Goal: Task Accomplishment & Management: Complete application form

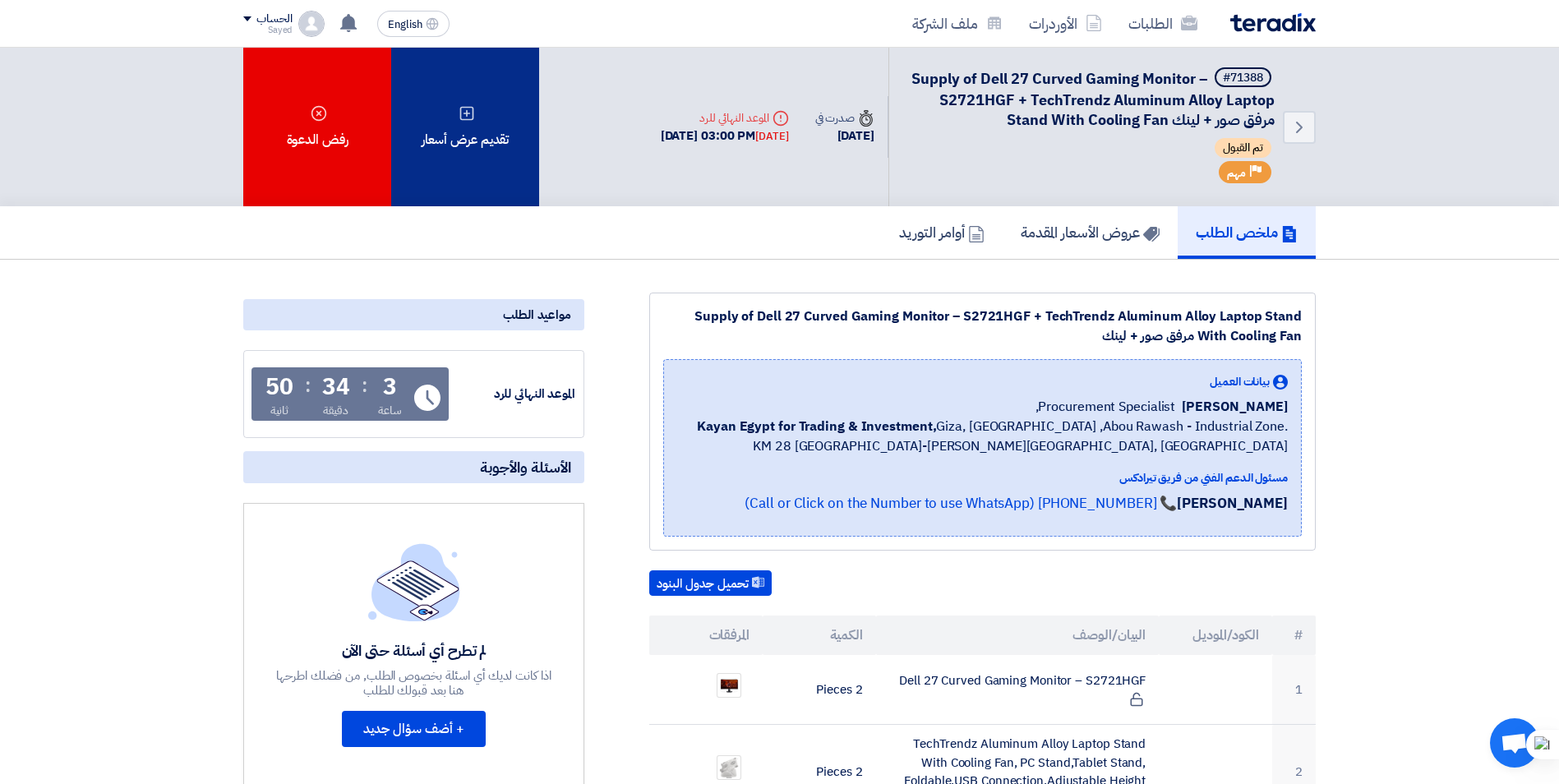
click at [493, 116] on div "تقديم عرض أسعار" at bounding box center [466, 127] width 148 height 158
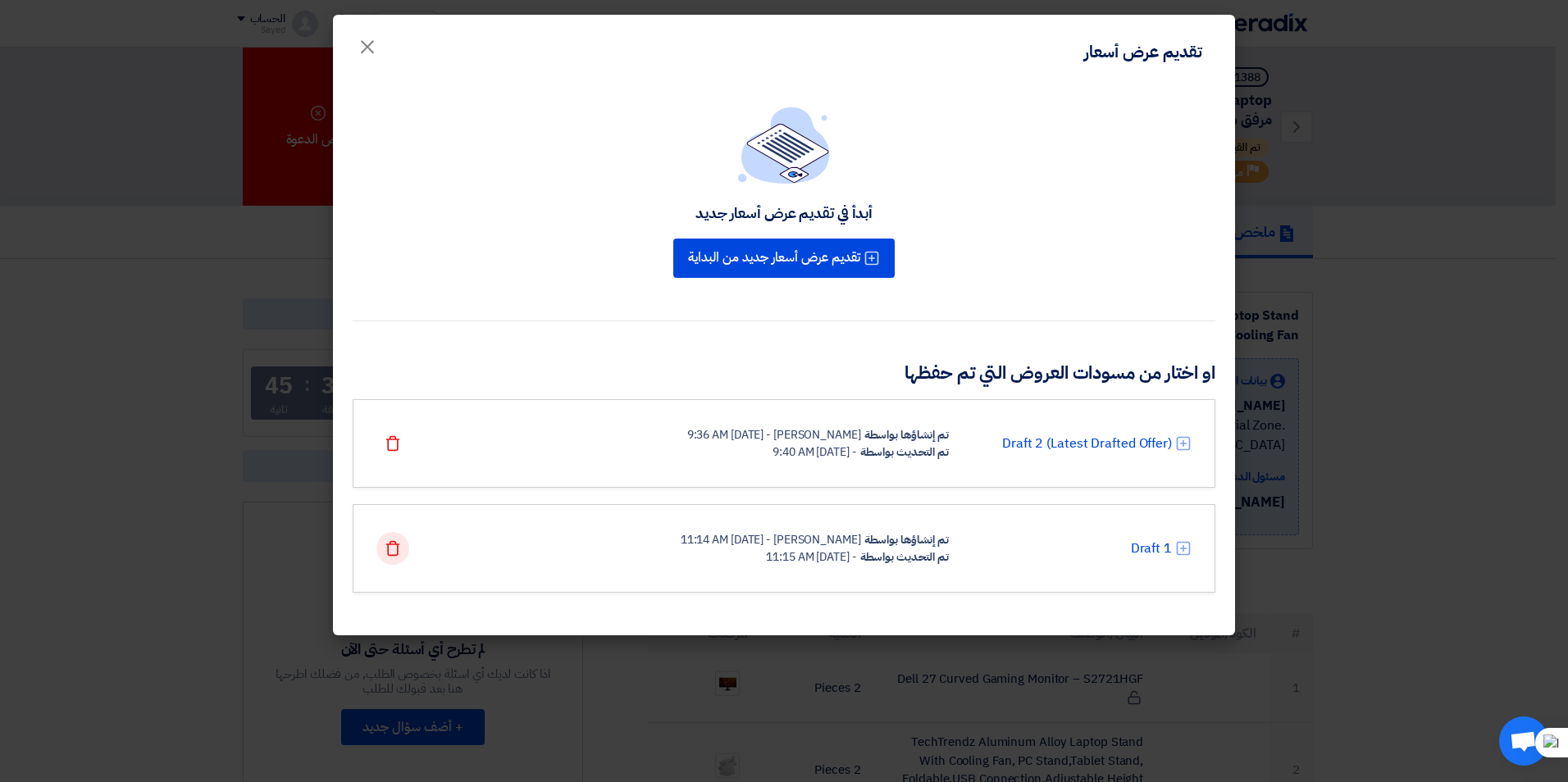
click at [387, 553] on icon "Delete" at bounding box center [393, 548] width 17 height 17
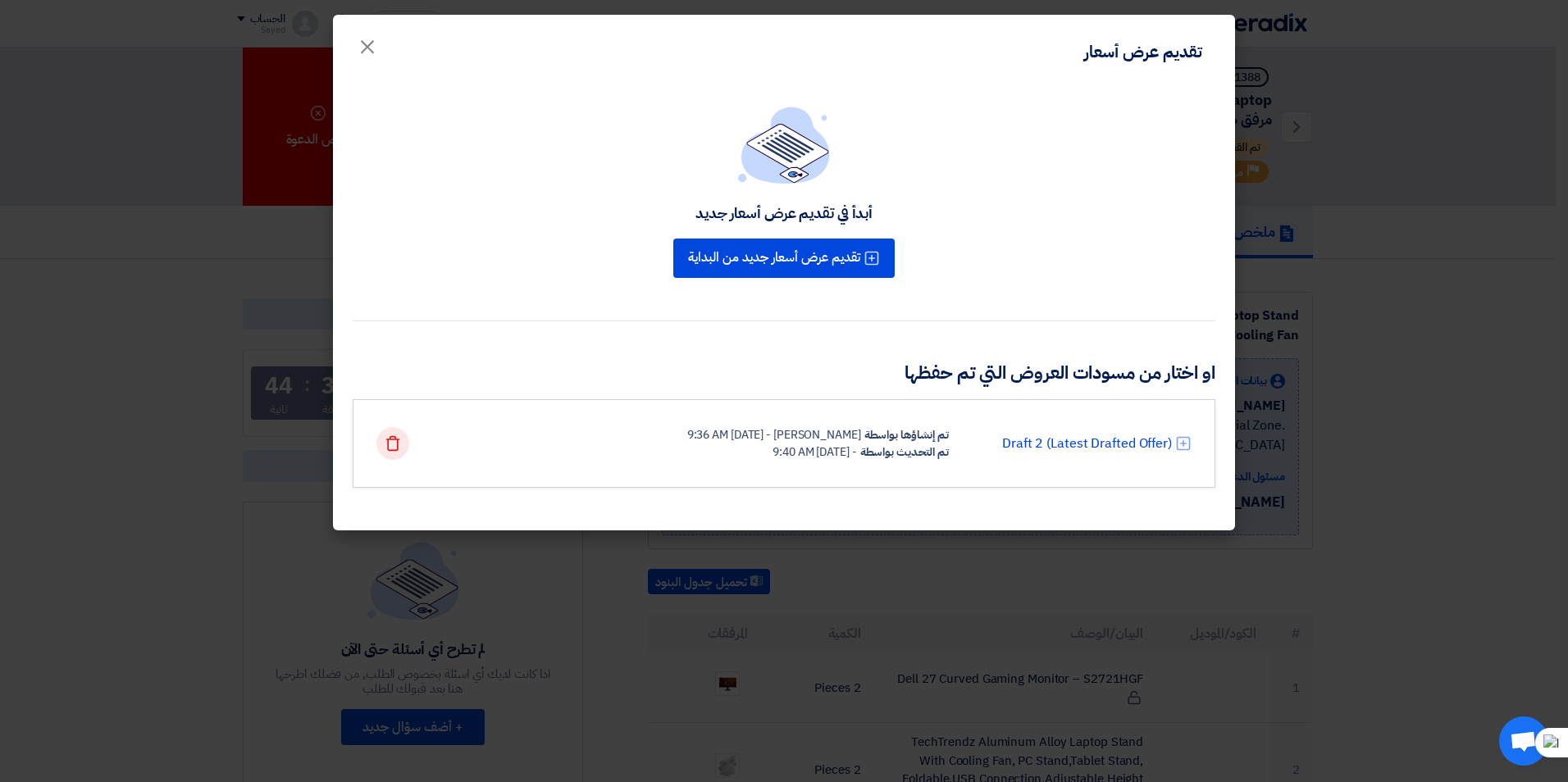
click at [395, 450] on use at bounding box center [393, 444] width 14 height 15
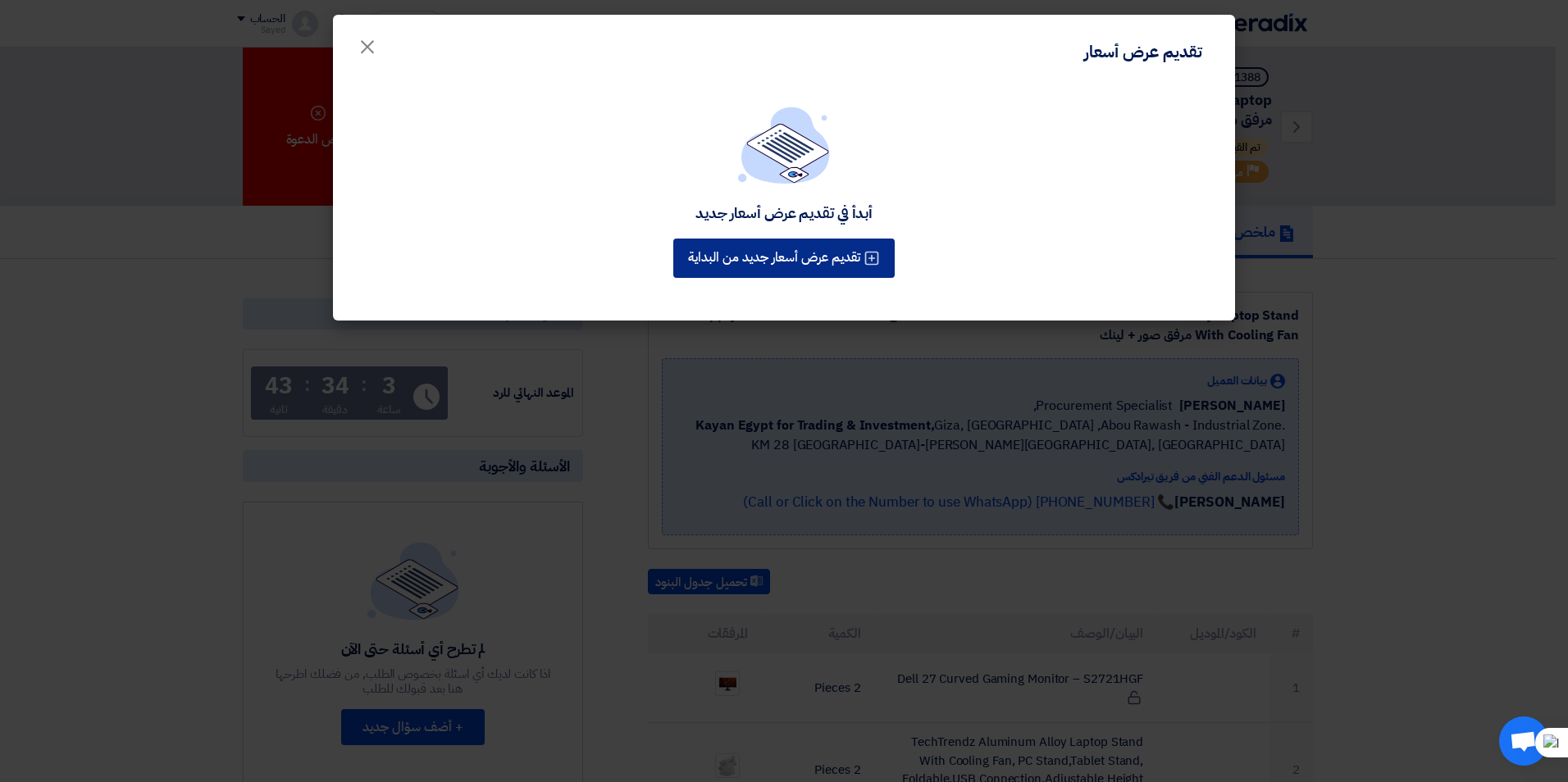
click at [769, 267] on button "تقديم عرض أسعار جديد من البداية" at bounding box center [784, 258] width 221 height 39
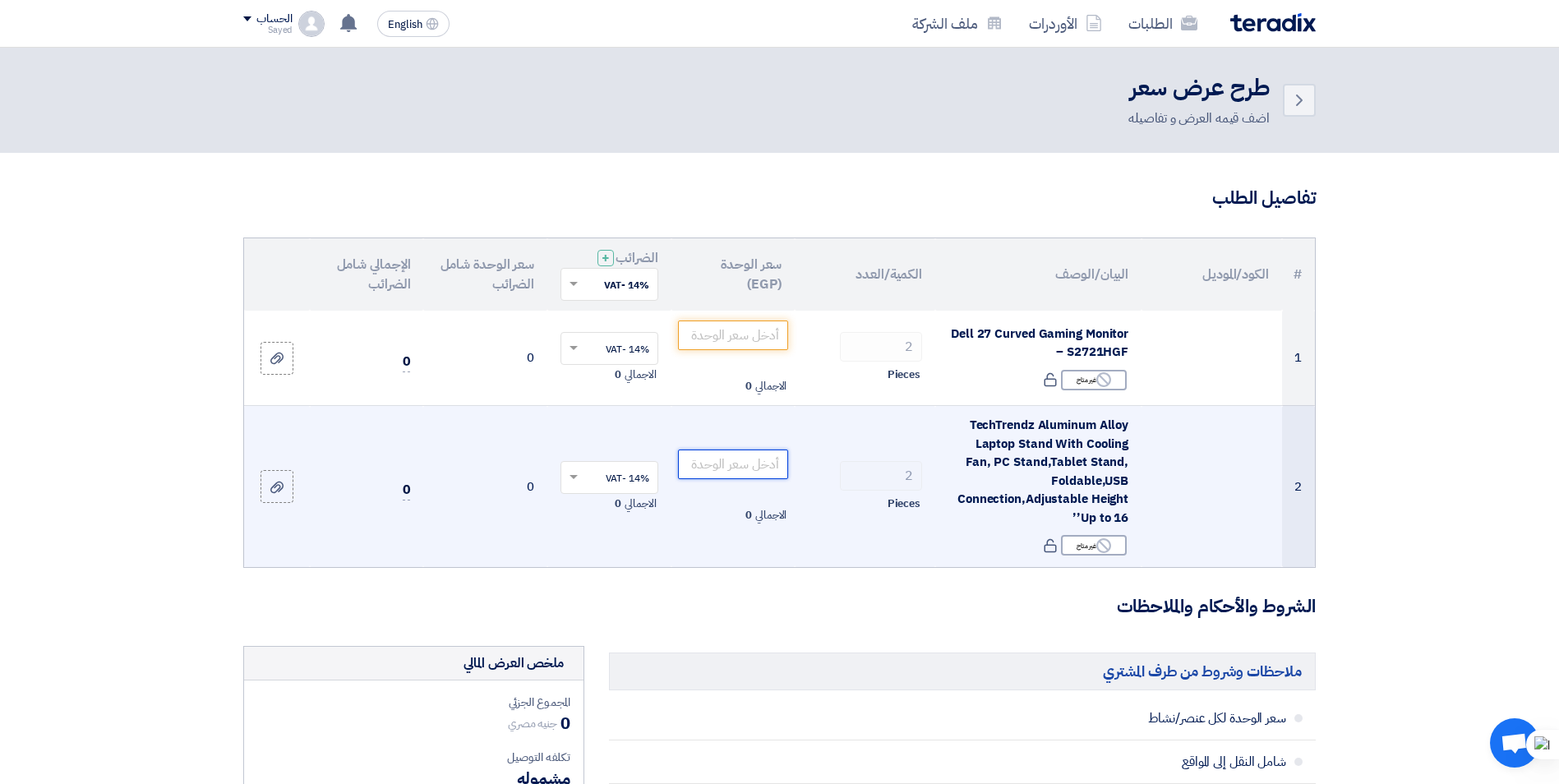
click at [753, 460] on input "number" at bounding box center [733, 465] width 111 height 30
click at [769, 463] on input "1575" at bounding box center [733, 465] width 111 height 30
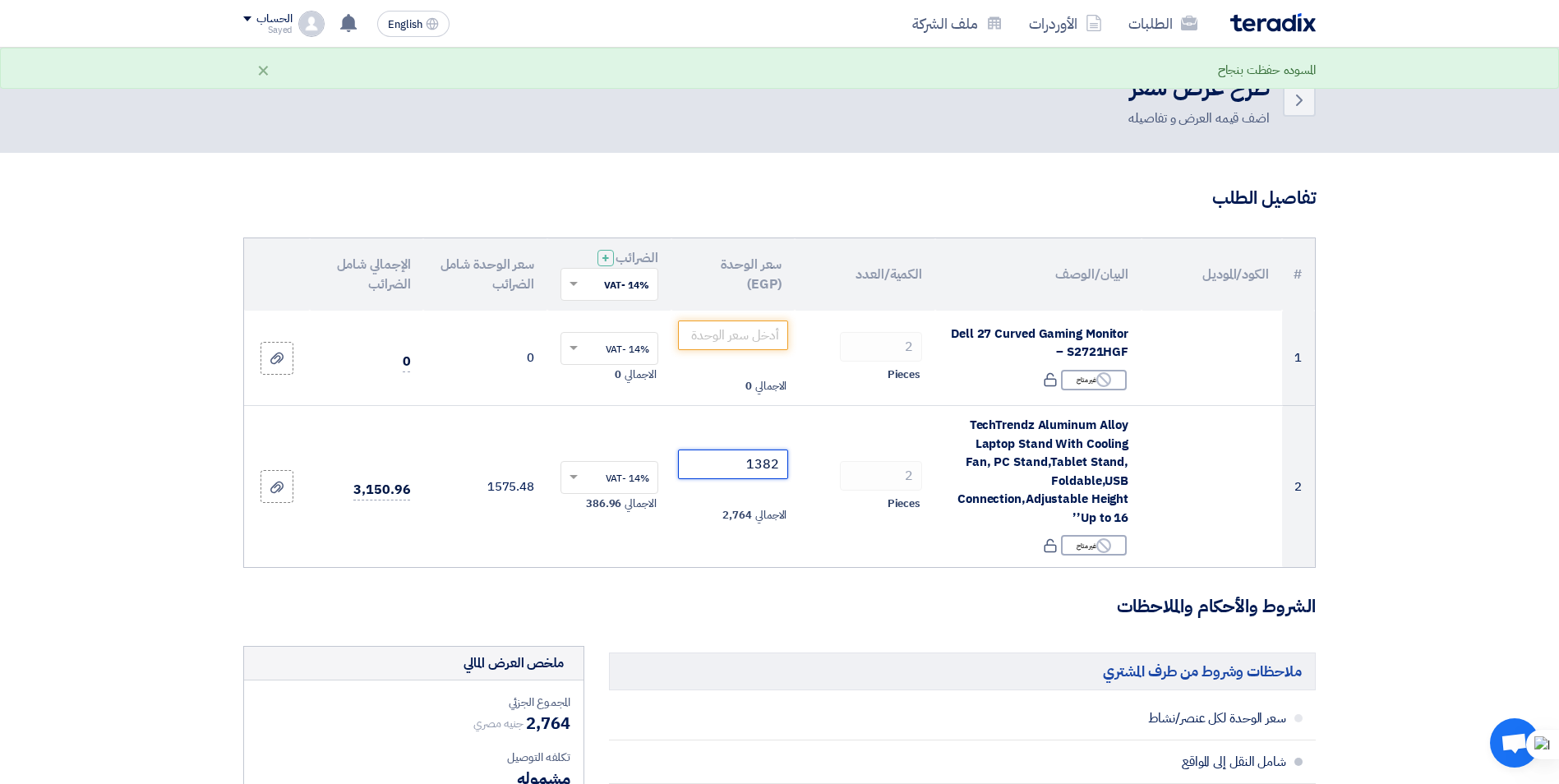
type input "1382"
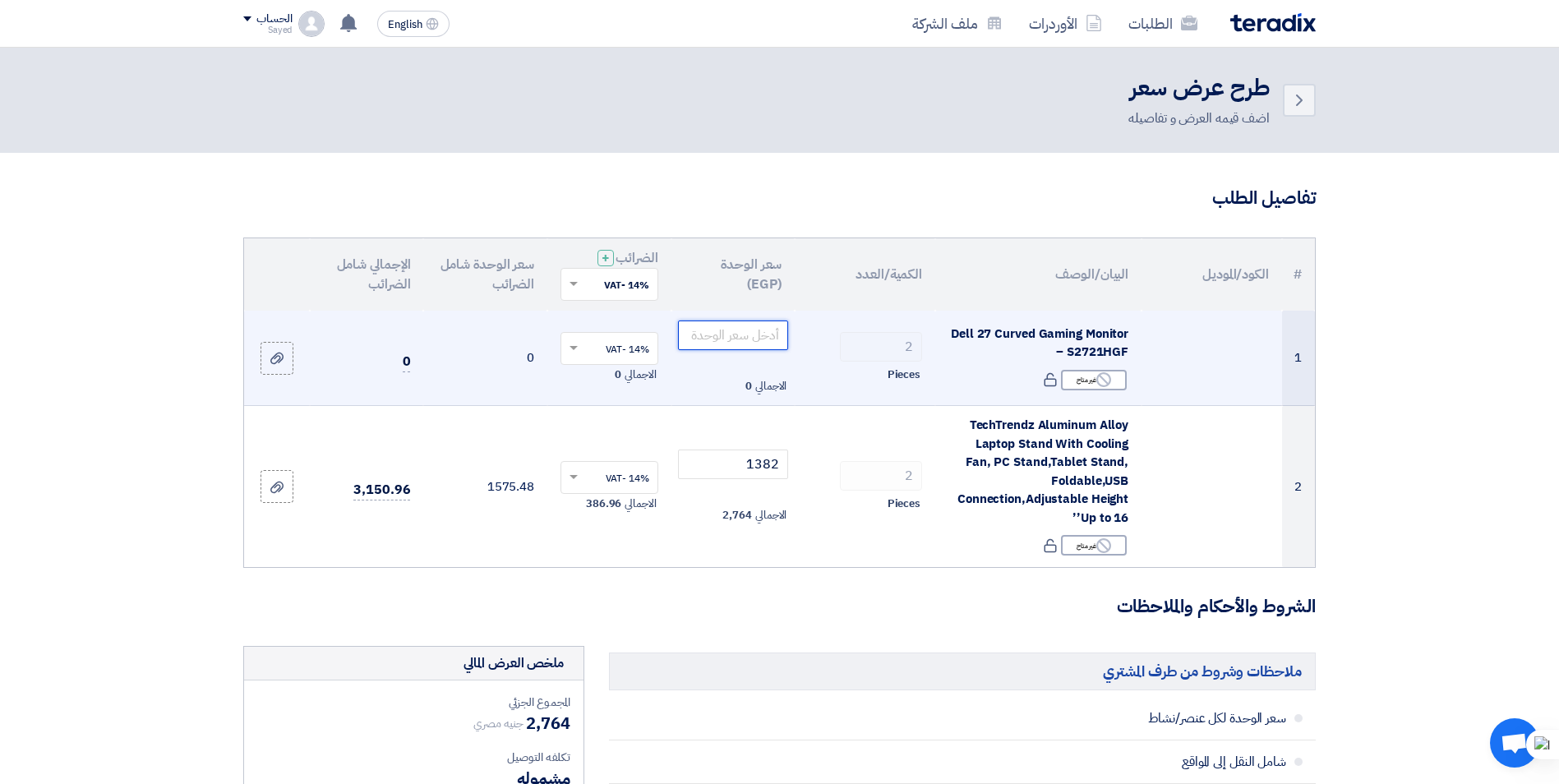
click at [743, 322] on input "number" at bounding box center [733, 336] width 111 height 30
type input "37895"
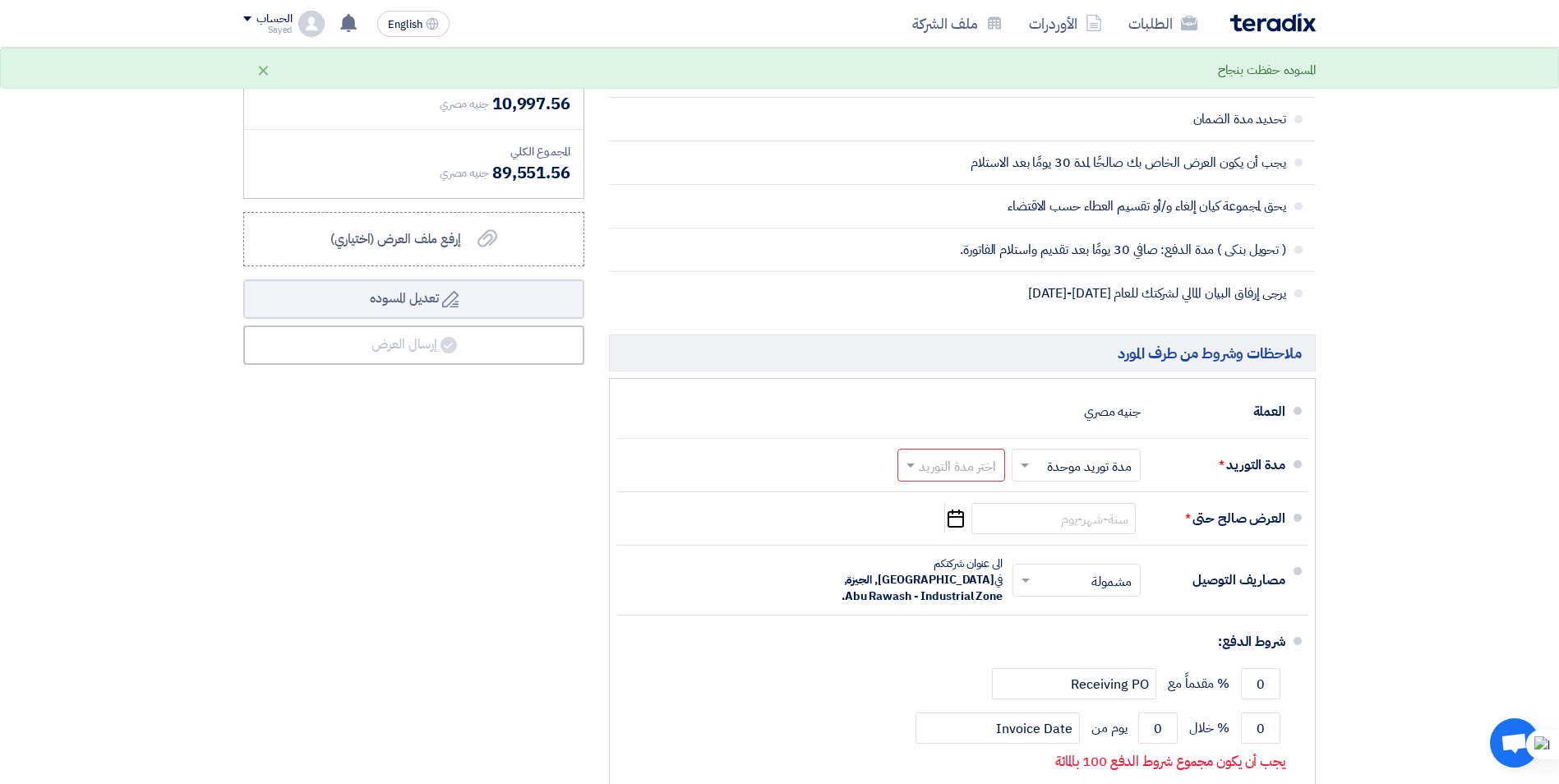
scroll to position [740, 0]
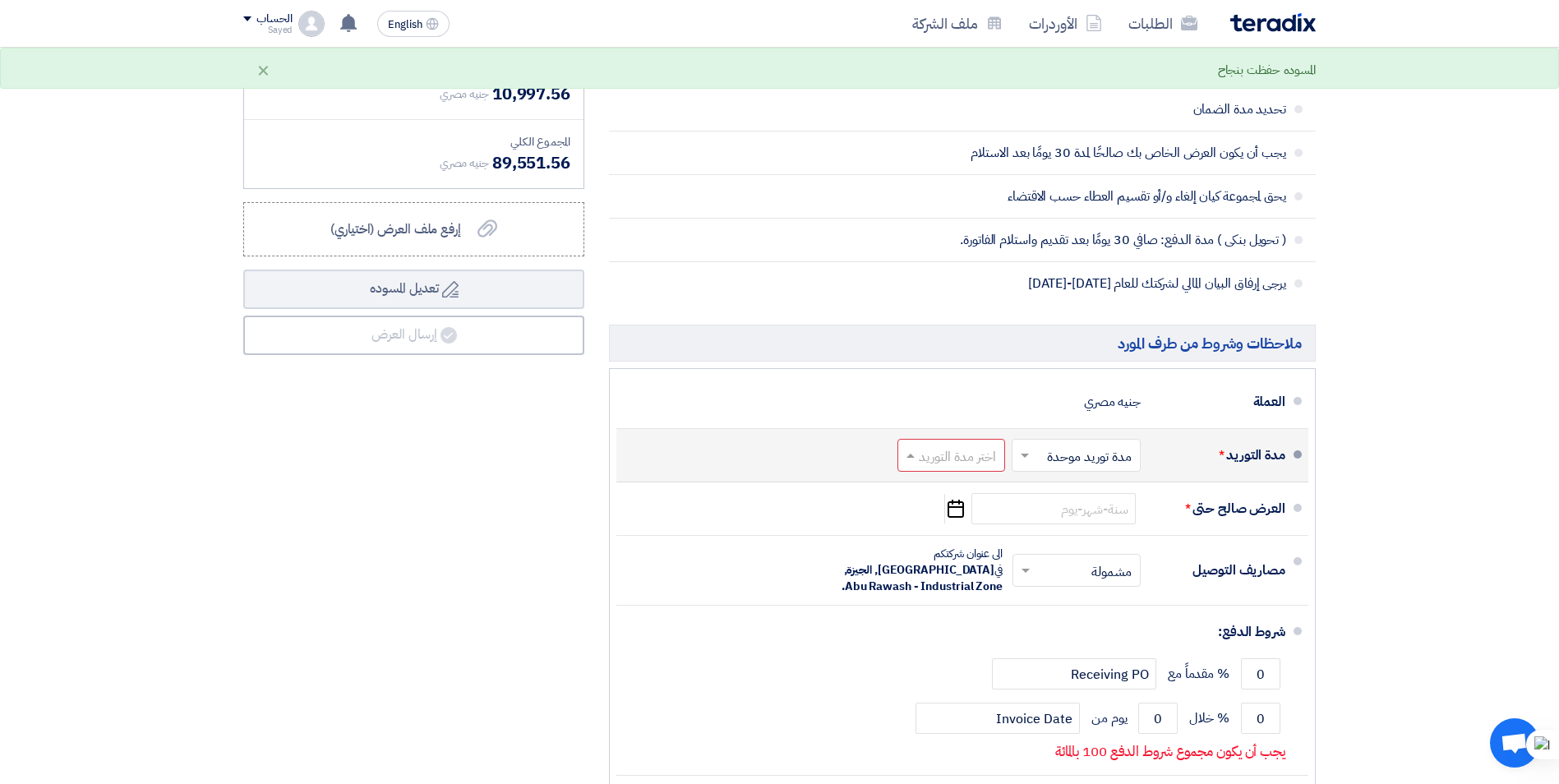
click at [970, 456] on input "text" at bounding box center [947, 457] width 99 height 24
click at [975, 489] on span "(1-2) أيام" at bounding box center [974, 491] width 50 height 20
click at [1079, 460] on input "text" at bounding box center [1072, 457] width 121 height 24
click at [1098, 517] on span "مدة توريد موحدة" at bounding box center [1092, 522] width 87 height 20
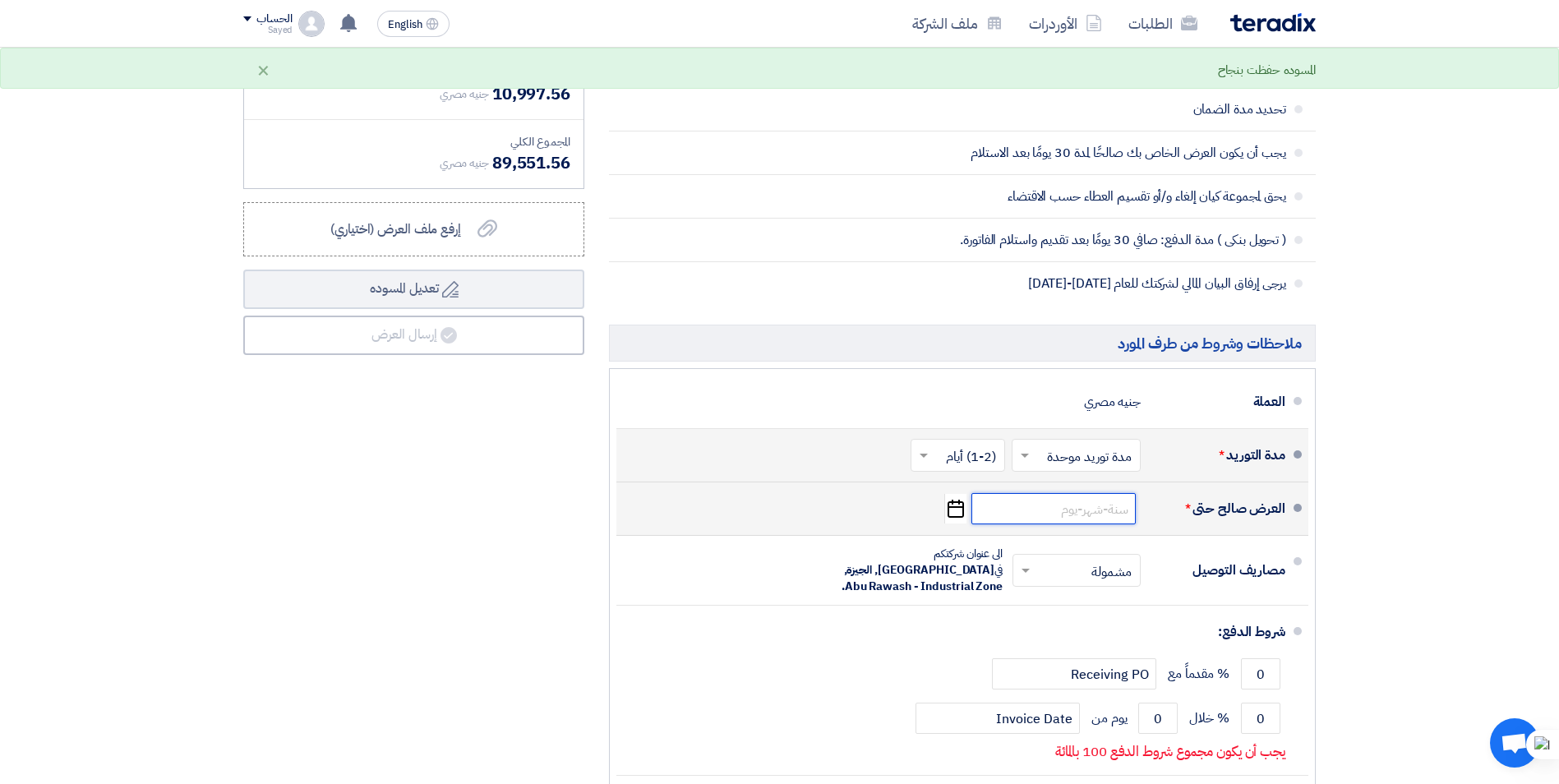
click at [1089, 505] on input at bounding box center [1053, 508] width 164 height 31
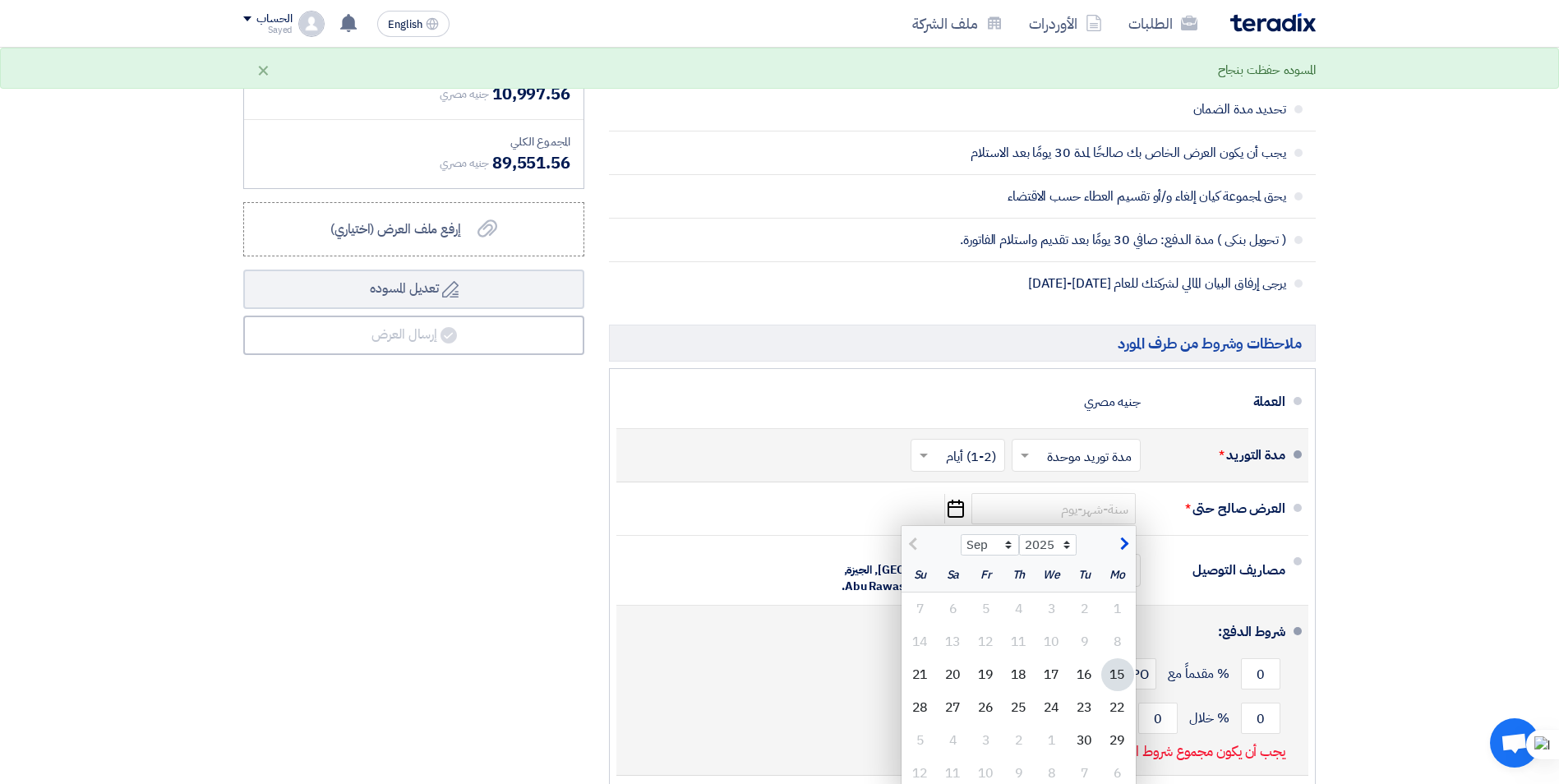
click at [1114, 715] on div "22" at bounding box center [1117, 707] width 32 height 32
type input "[DATE]"
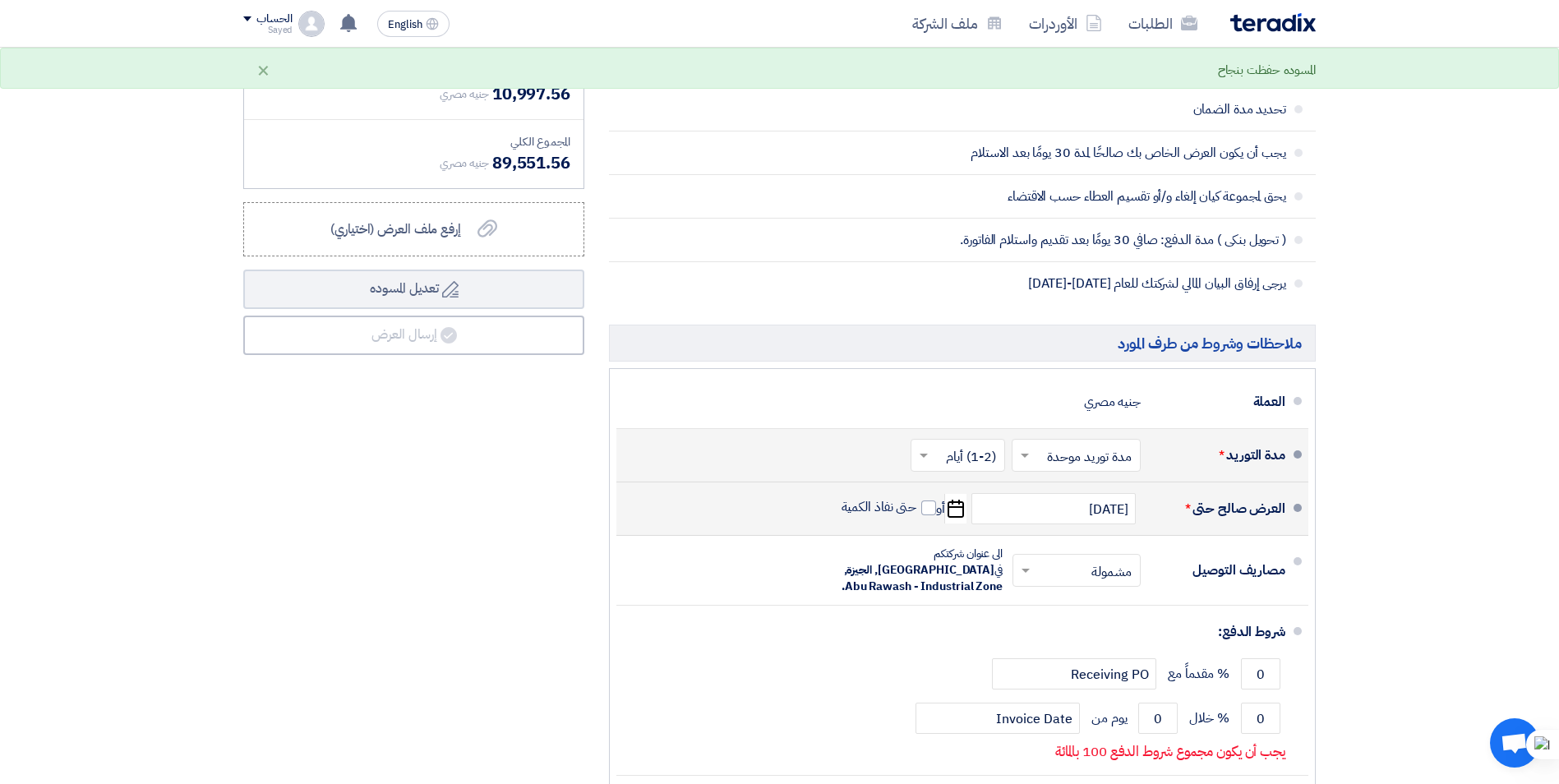
click at [932, 515] on span "حتى نفاذ الكمية" at bounding box center [889, 509] width 95 height 21
click at [923, 507] on span at bounding box center [929, 508] width 15 height 15
click at [917, 507] on input "حتى نفاذ الكمية" at bounding box center [877, 514] width 79 height 31
checkbox input "true"
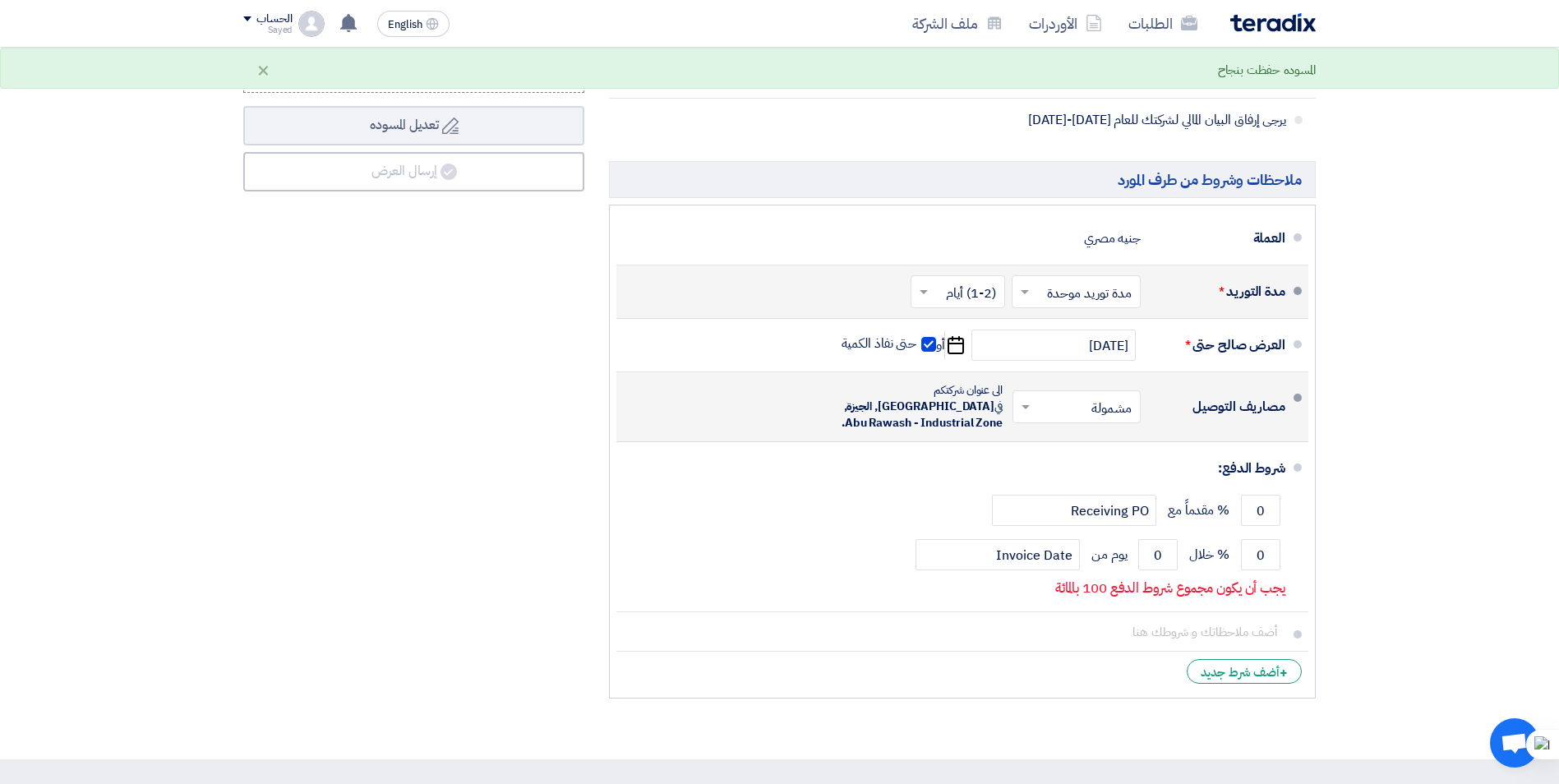
scroll to position [904, 0]
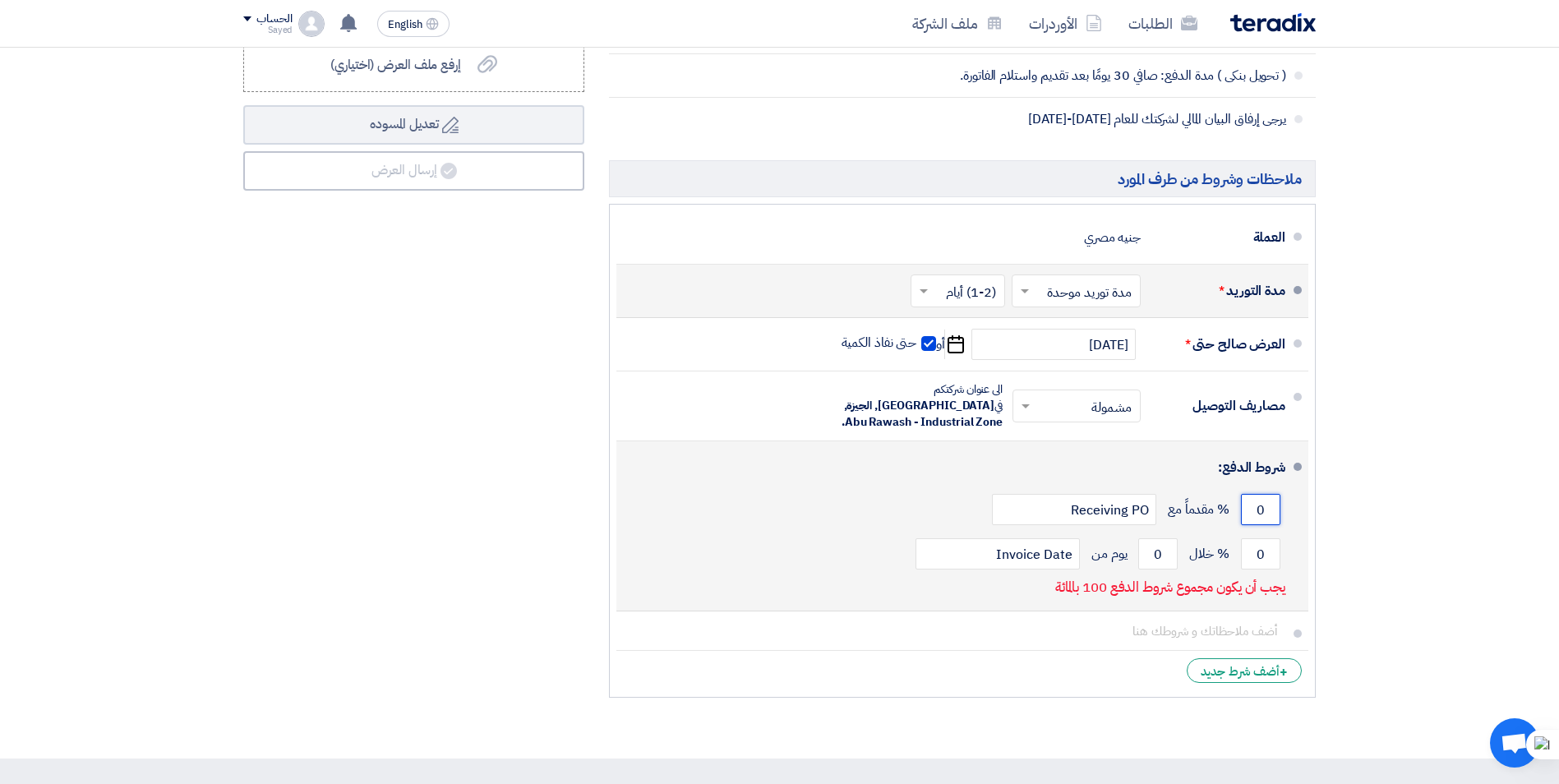
click at [1266, 494] on input "0" at bounding box center [1260, 509] width 39 height 31
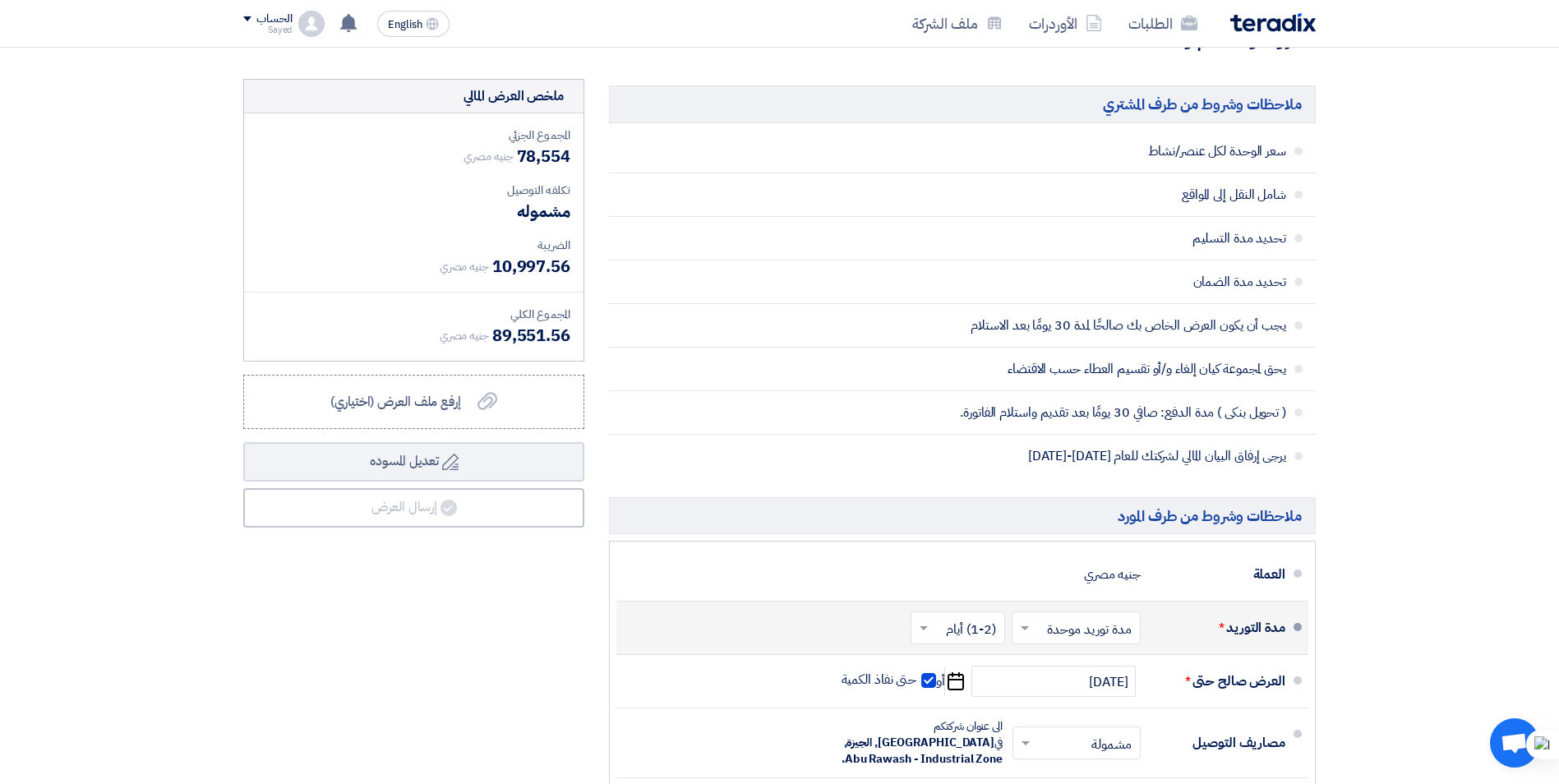
scroll to position [575, 0]
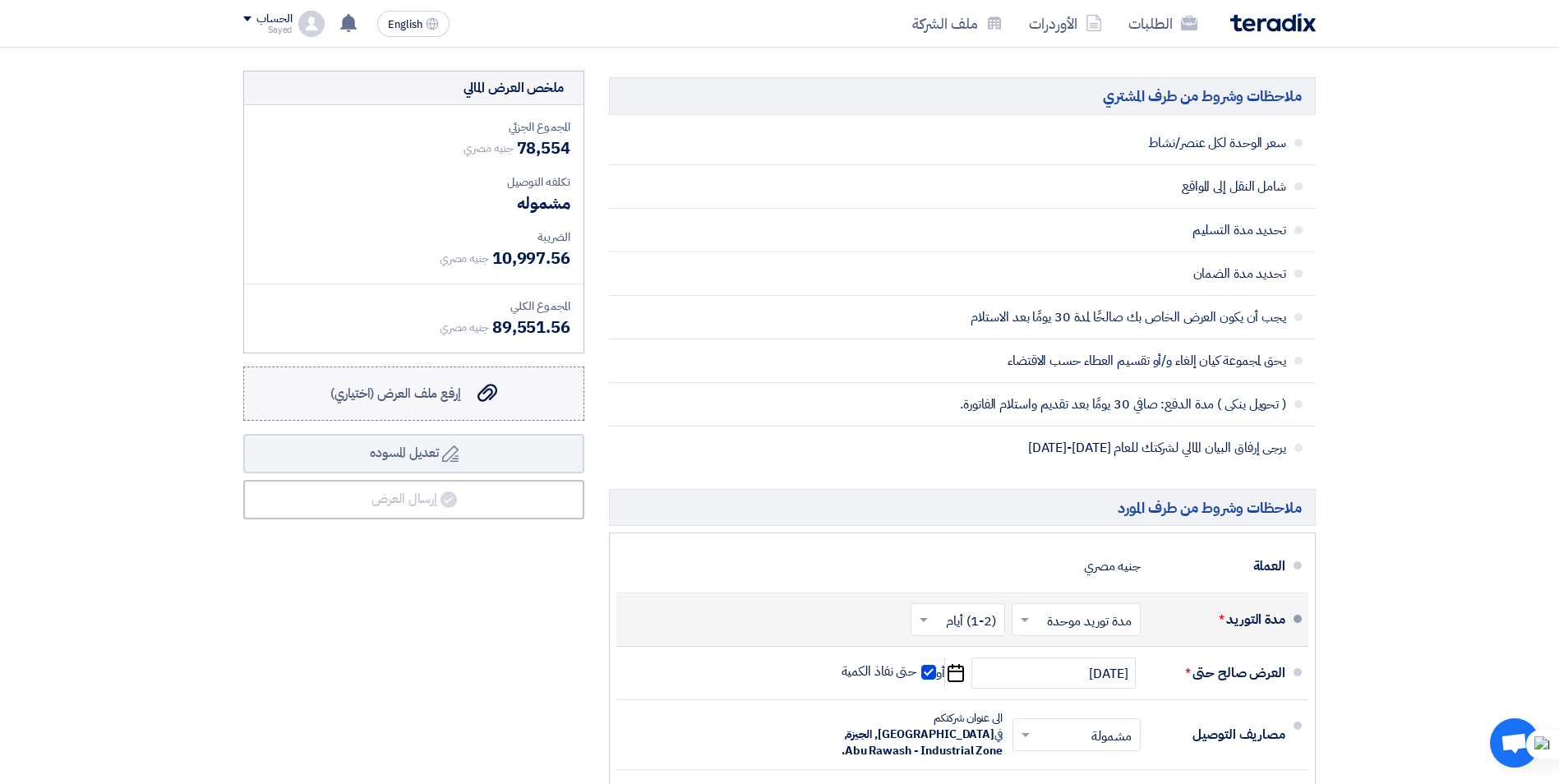
click at [437, 397] on span "إرفع ملف العرض (اختياري)" at bounding box center [396, 394] width 131 height 20
click at [0, 0] on input "إرفع ملف العرض (اختياري) إرفع ملف العرض (اختياري)" at bounding box center [0, 0] width 0 height 0
click at [431, 400] on span "إرفع ملف العرض (اختياري)" at bounding box center [396, 394] width 131 height 20
click at [0, 0] on input "إرفع ملف العرض (اختياري) إرفع ملف العرض (اختياري)" at bounding box center [0, 0] width 0 height 0
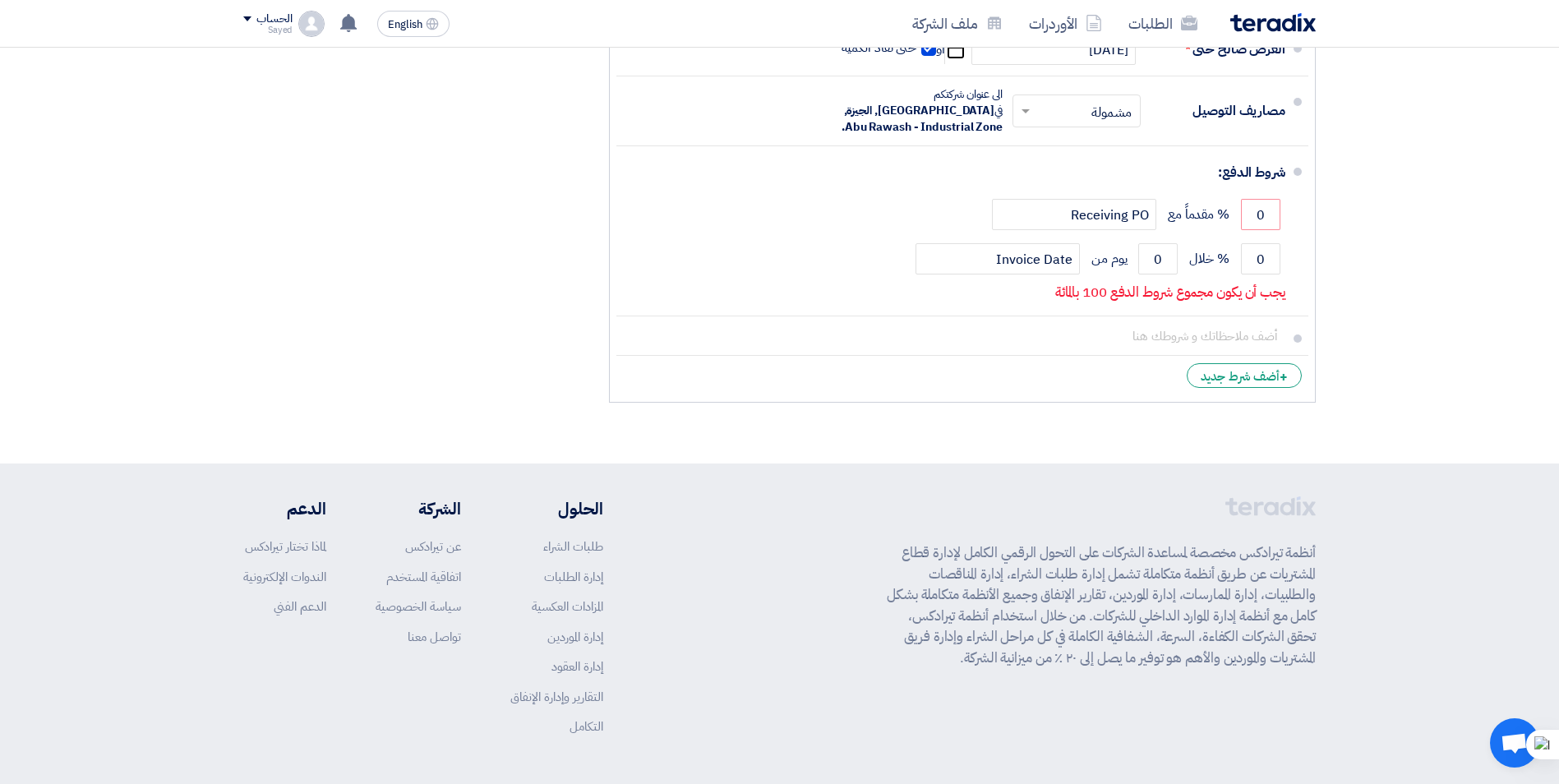
scroll to position [1240, 0]
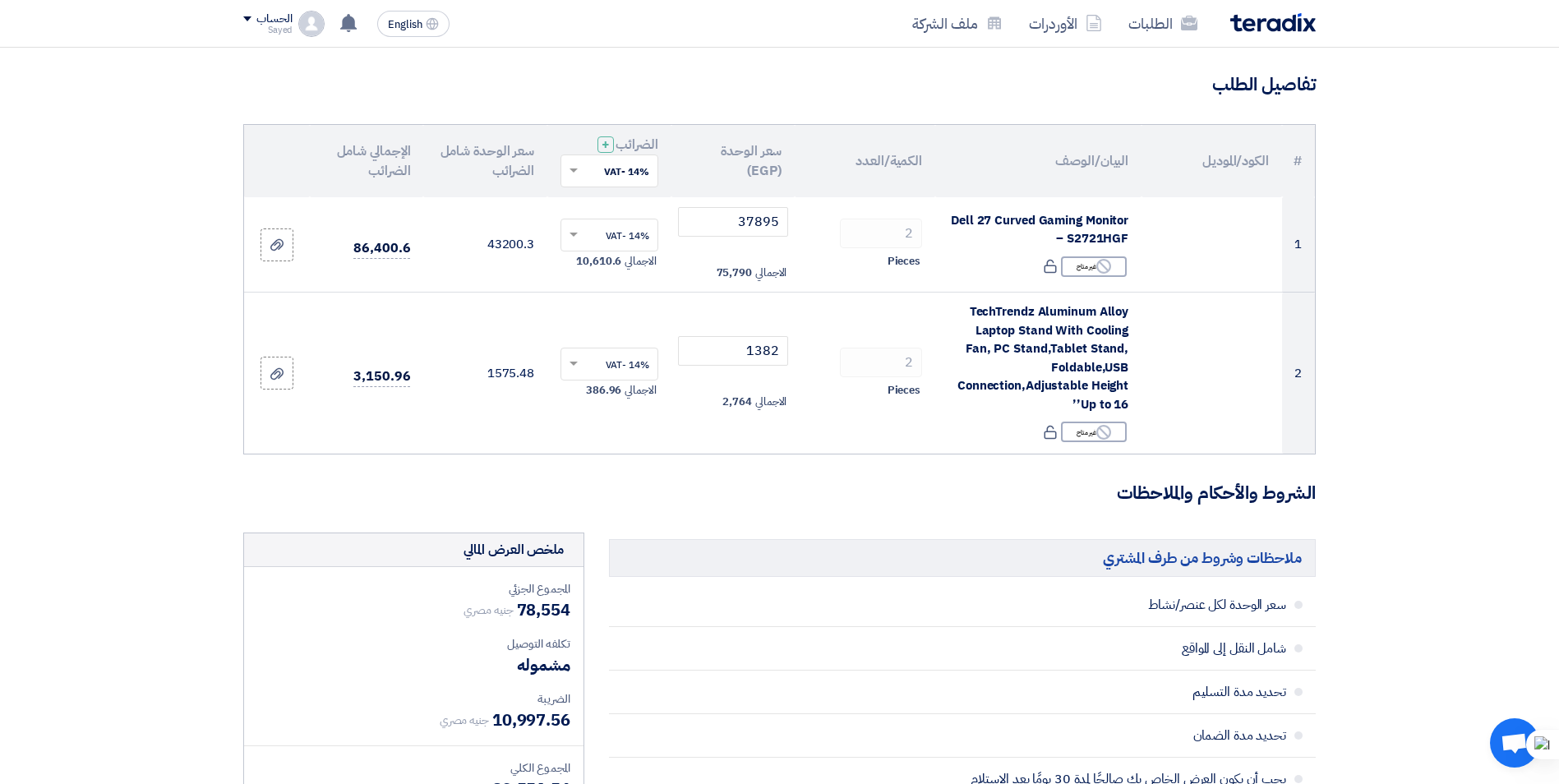
scroll to position [89, 0]
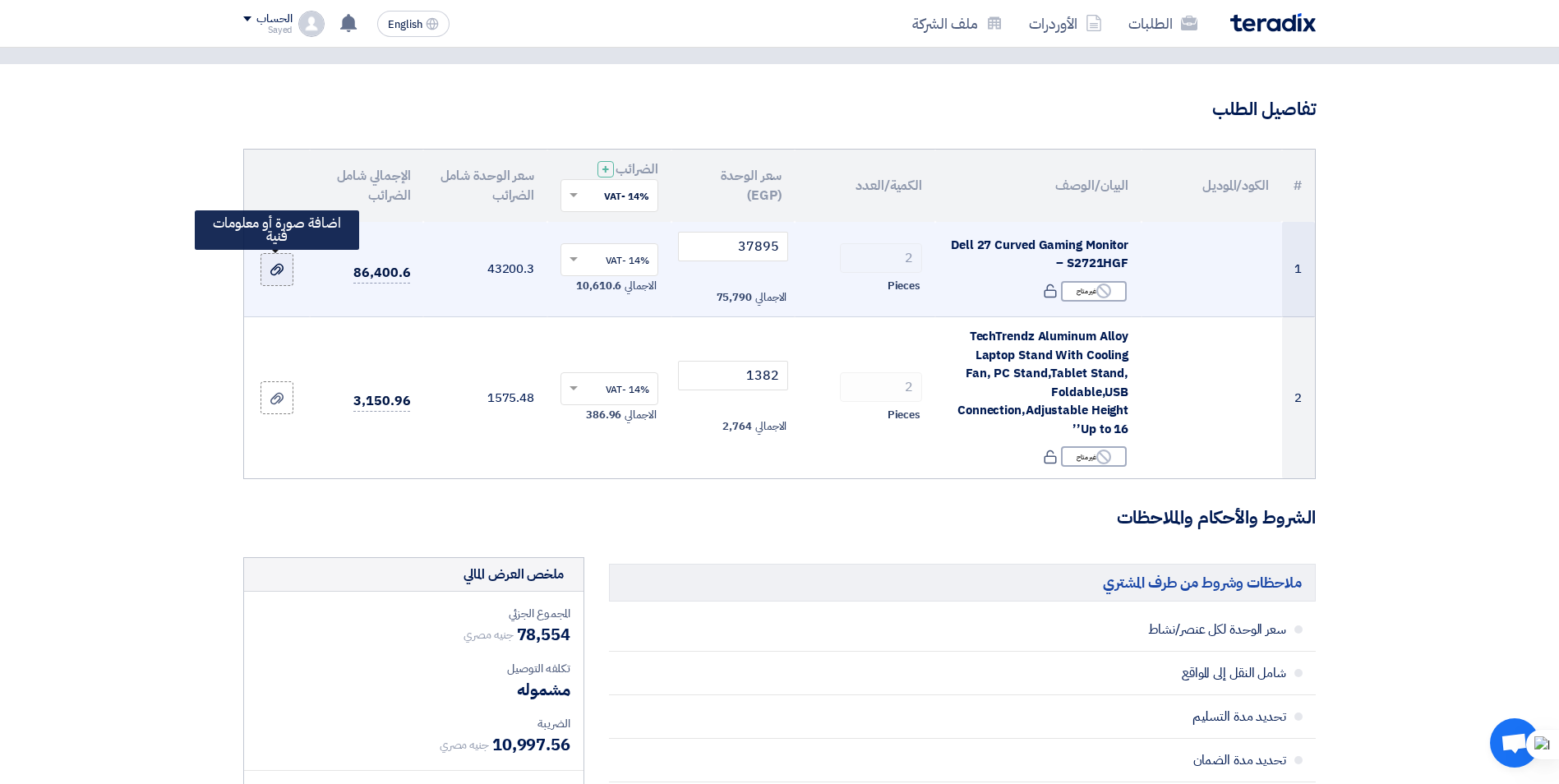
click at [282, 273] on icon at bounding box center [277, 270] width 13 height 13
click at [0, 0] on input "file" at bounding box center [0, 0] width 0 height 0
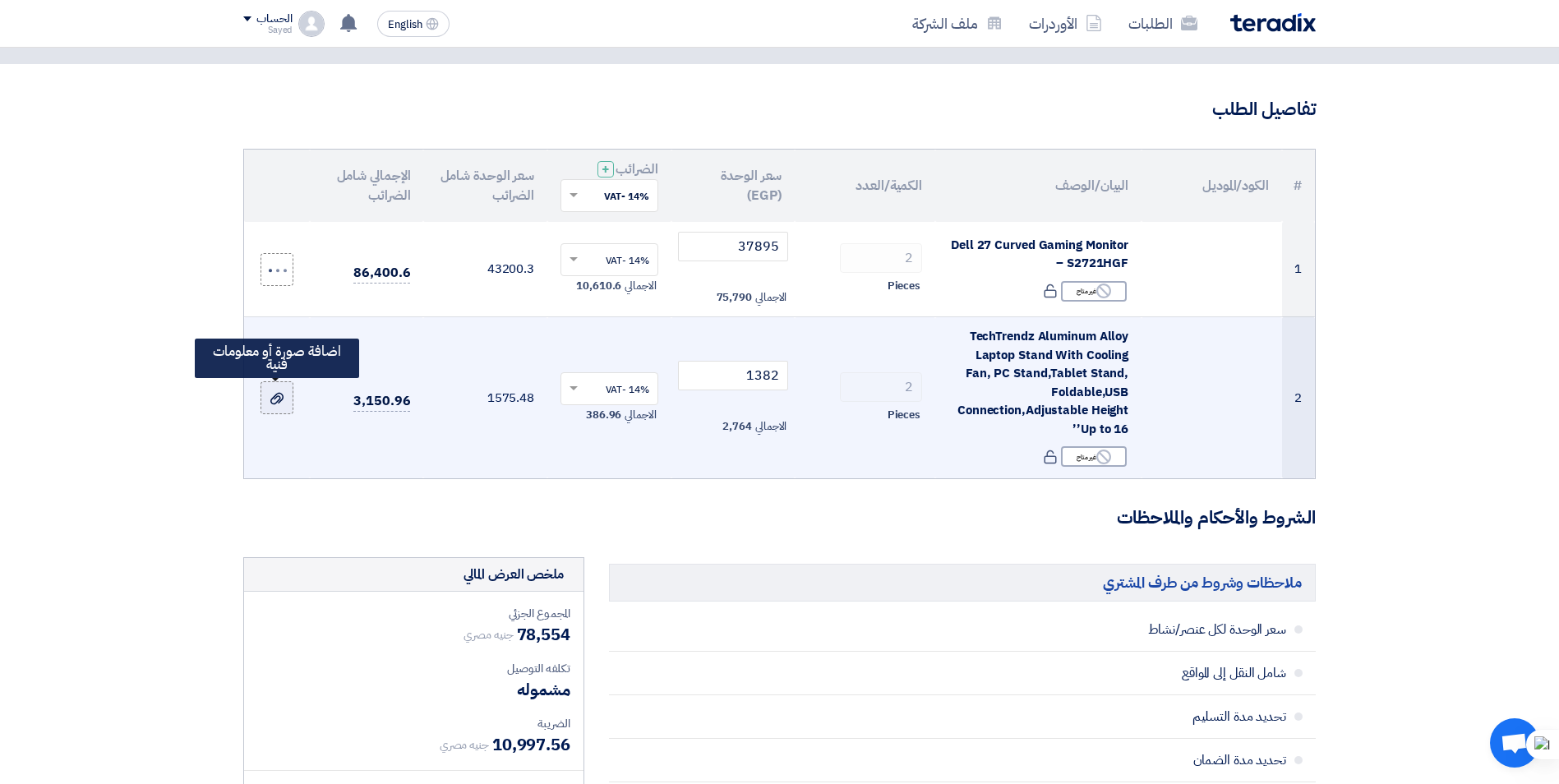
click at [266, 407] on label at bounding box center [277, 397] width 32 height 32
click at [0, 0] on input "file" at bounding box center [0, 0] width 0 height 0
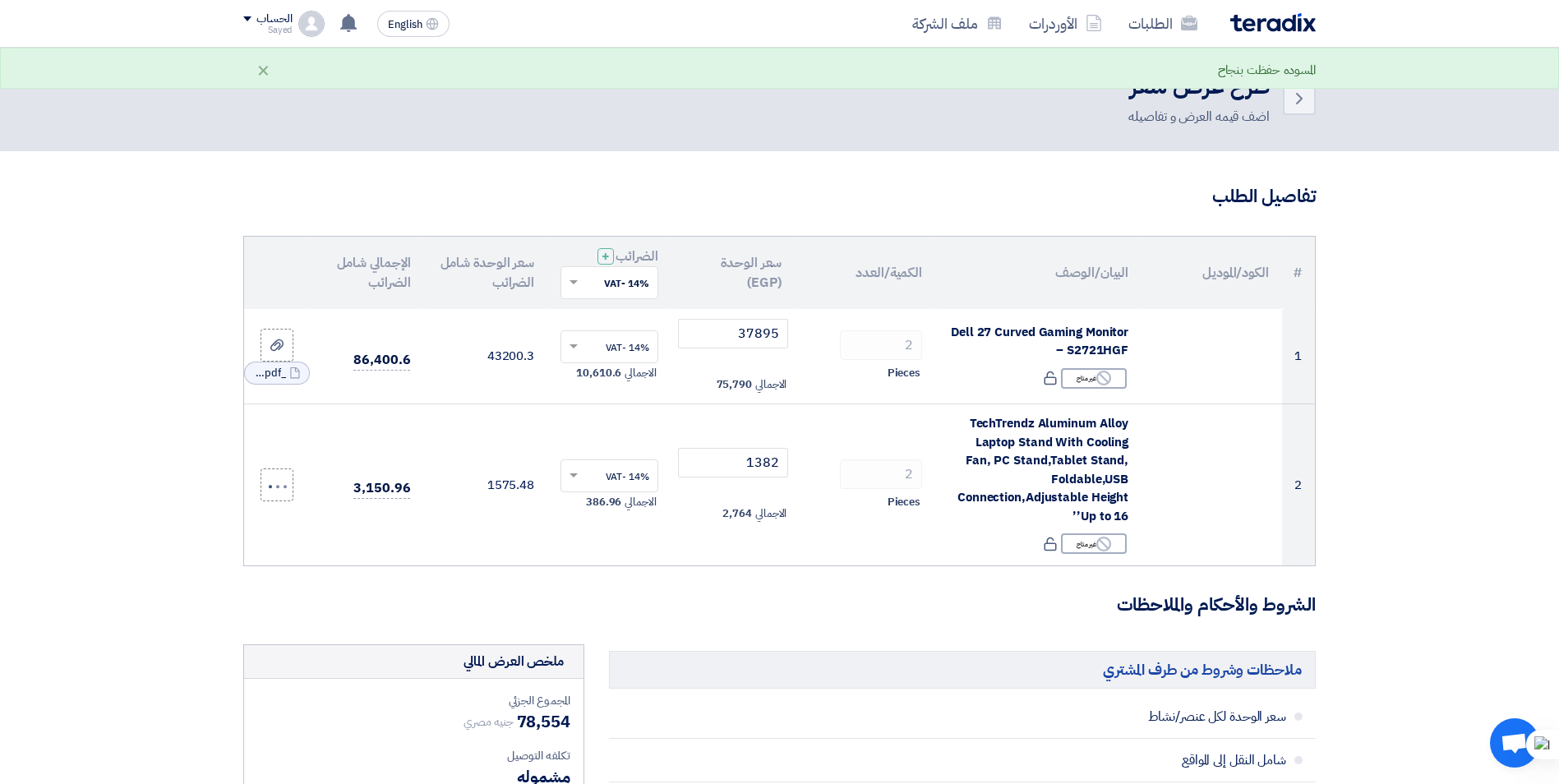
scroll to position [0, 0]
click at [1297, 96] on use at bounding box center [1300, 100] width 7 height 12
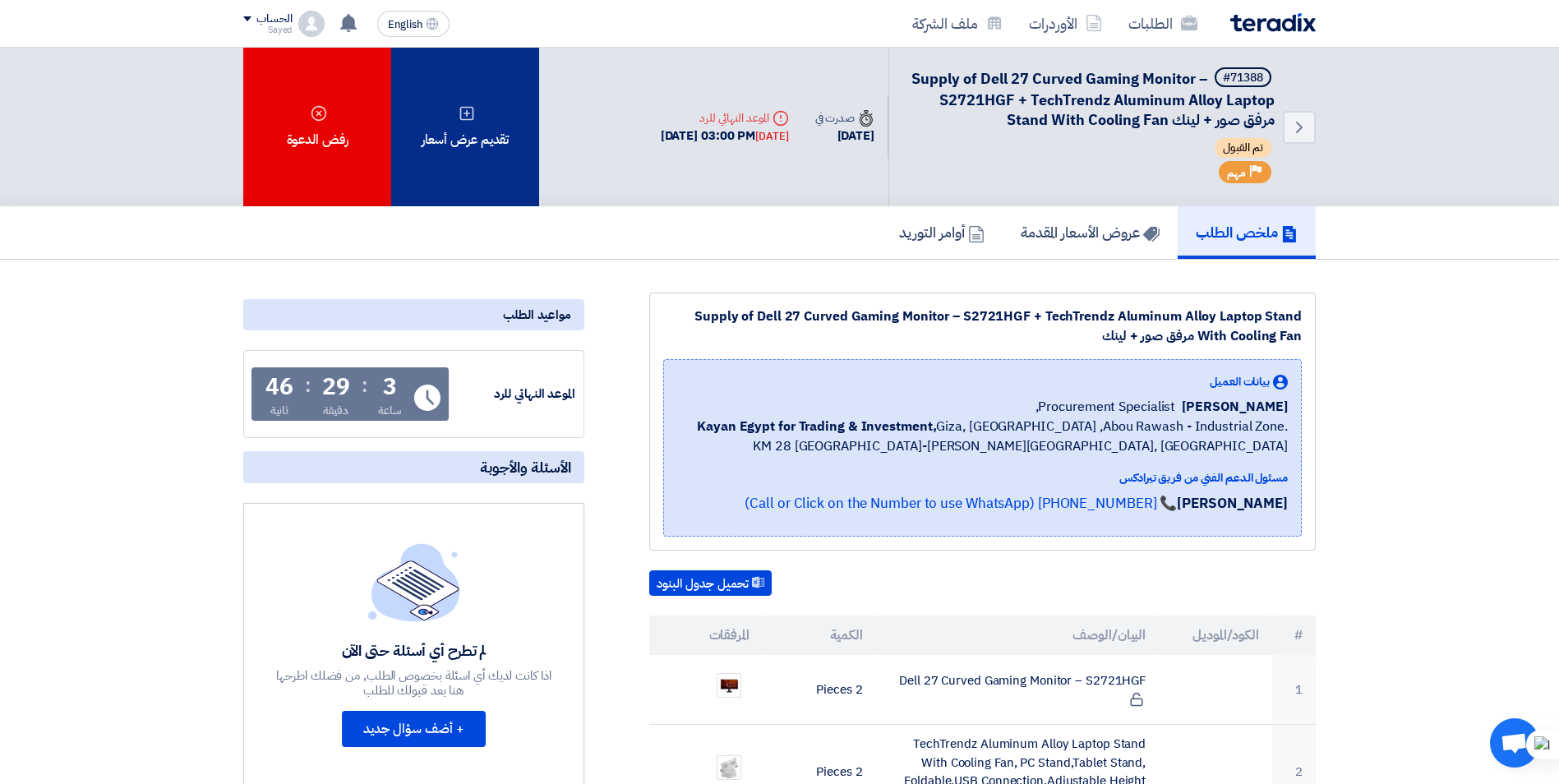
click at [462, 172] on div "تقديم عرض أسعار" at bounding box center [466, 127] width 148 height 158
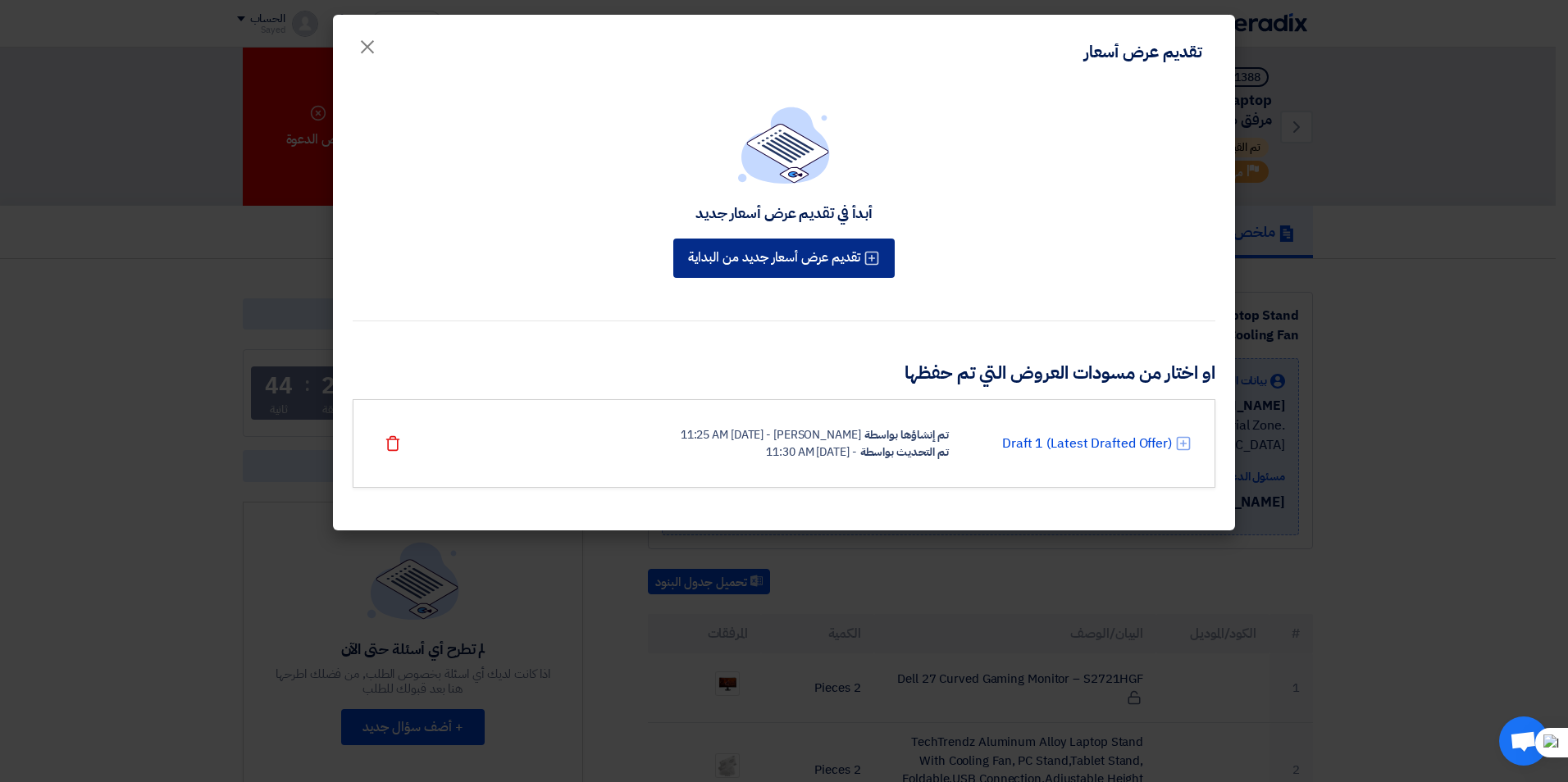
click at [725, 259] on button "تقديم عرض أسعار جديد من البداية" at bounding box center [784, 258] width 221 height 39
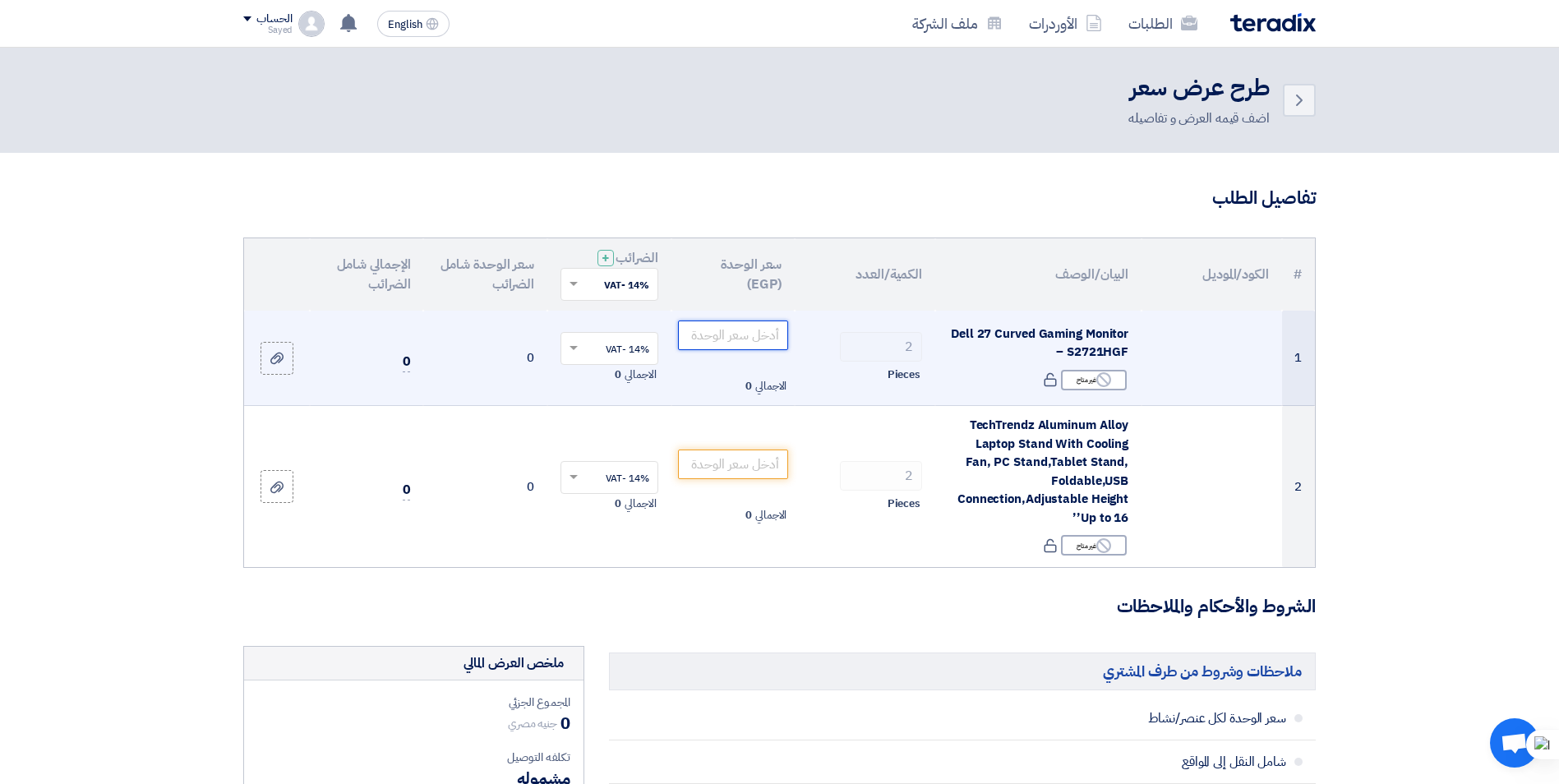
click at [750, 332] on input "number" at bounding box center [733, 336] width 111 height 30
type input "37895"
type input "1382"
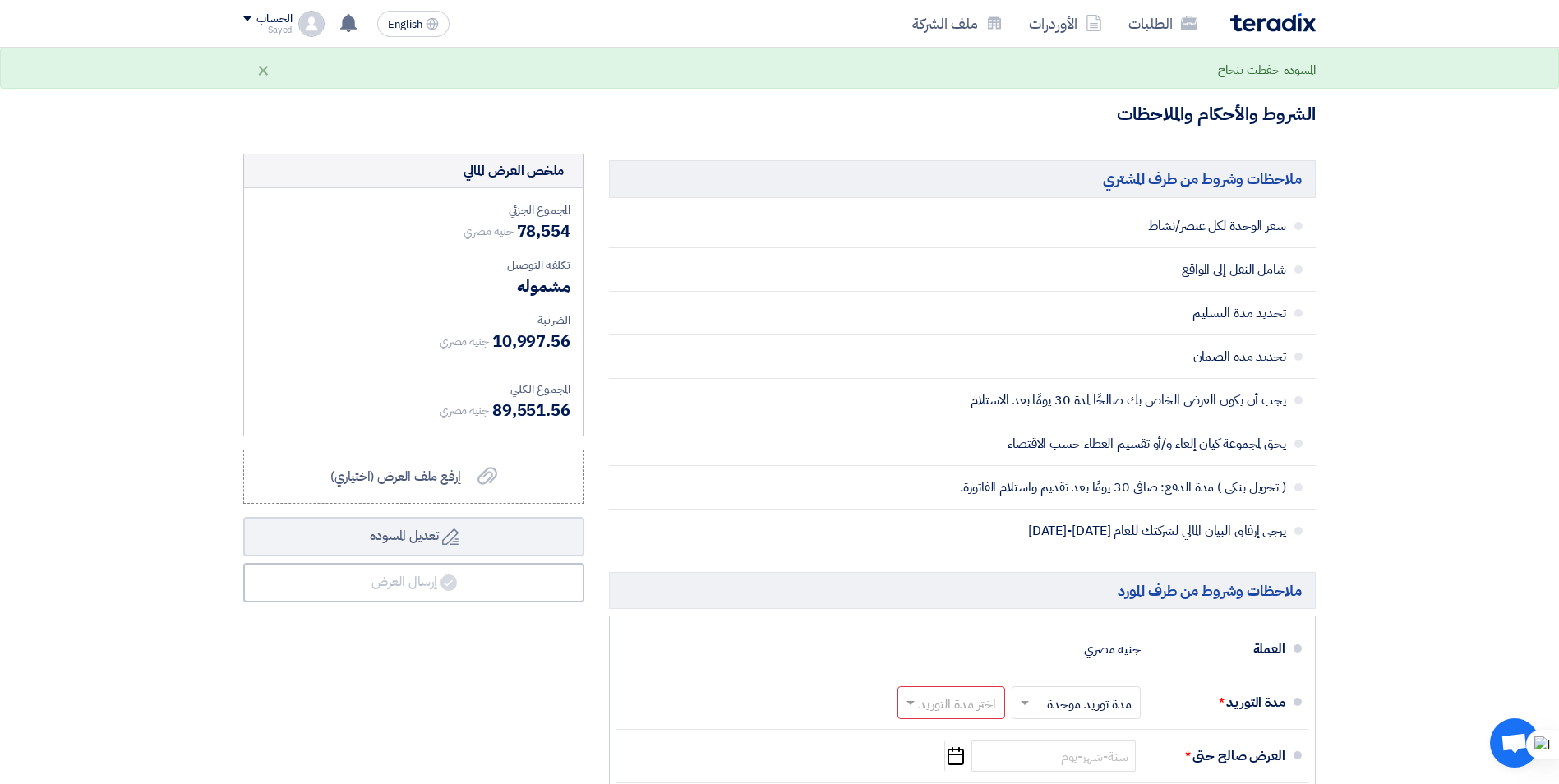
scroll to position [493, 0]
click at [518, 490] on label "إرفع ملف العرض (اختياري) إرفع ملف العرض (اختياري)" at bounding box center [413, 476] width 341 height 54
click at [0, 0] on input "إرفع ملف العرض (اختياري) إرفع ملف العرض (اختياري)" at bounding box center [0, 0] width 0 height 0
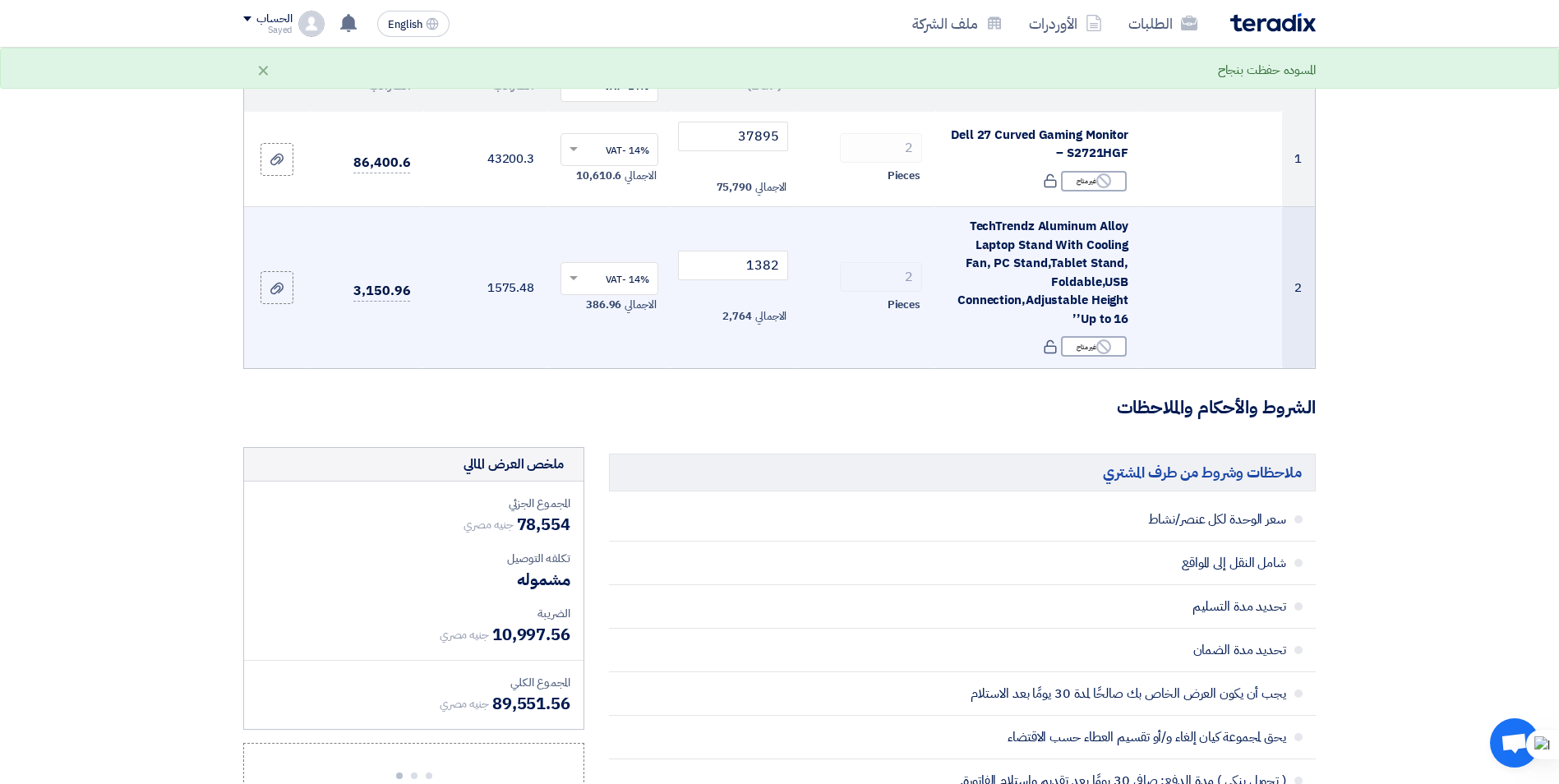
scroll to position [164, 0]
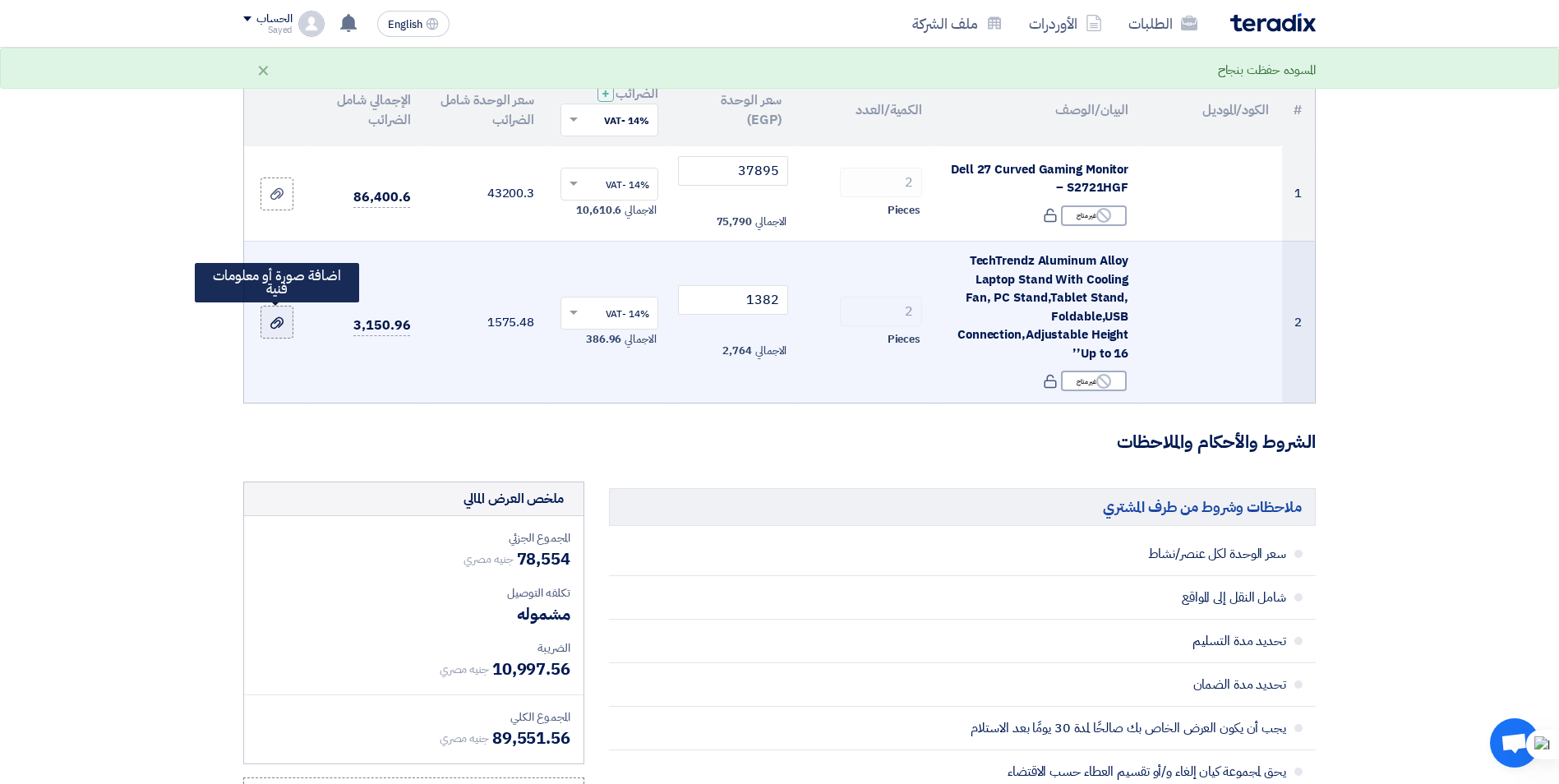
click at [272, 334] on label at bounding box center [277, 322] width 32 height 32
click at [0, 0] on input "file" at bounding box center [0, 0] width 0 height 0
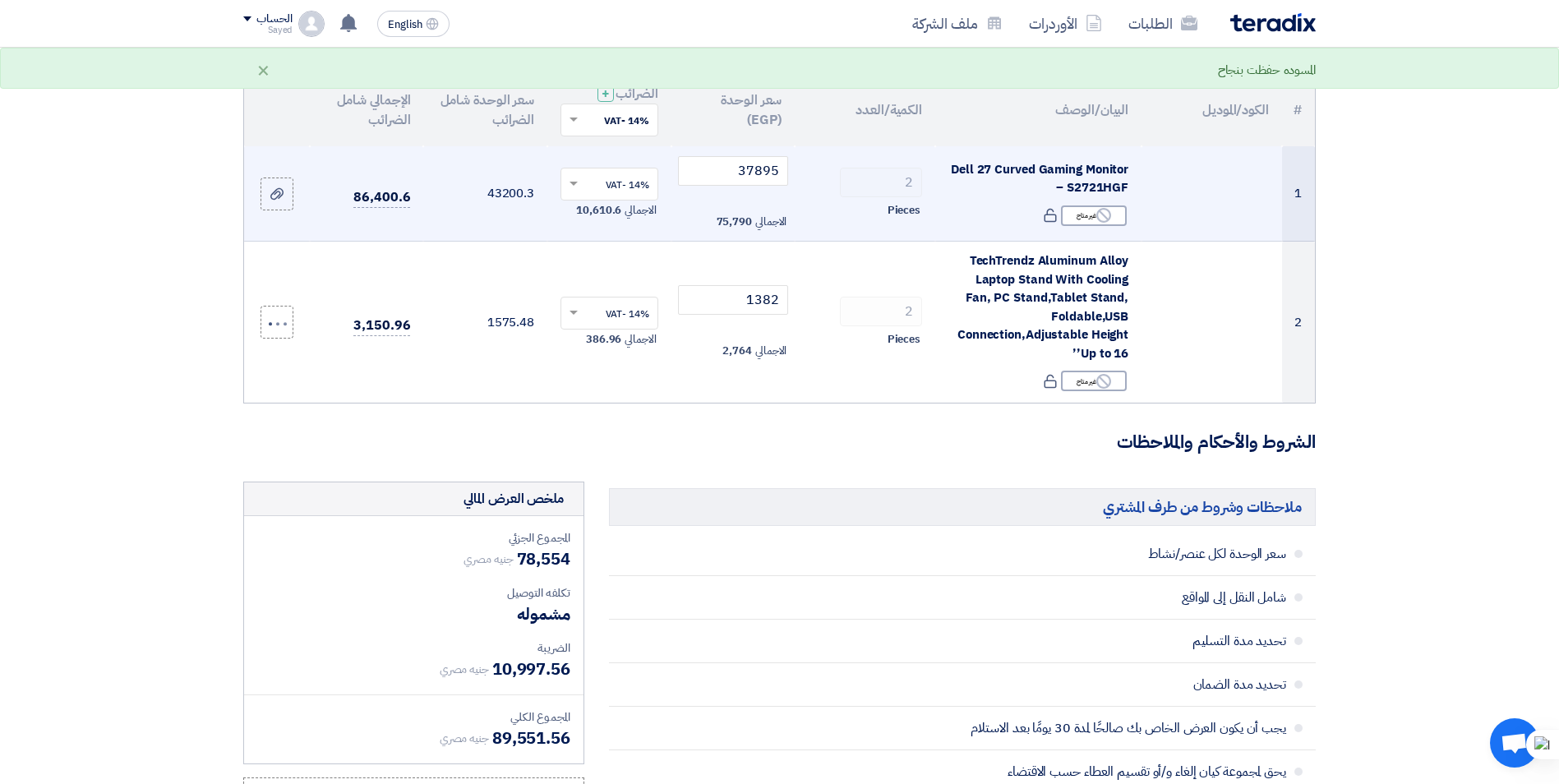
click at [286, 211] on td at bounding box center [277, 194] width 66 height 95
click at [264, 201] on label at bounding box center [277, 193] width 32 height 32
click at [0, 0] on input "file" at bounding box center [0, 0] width 0 height 0
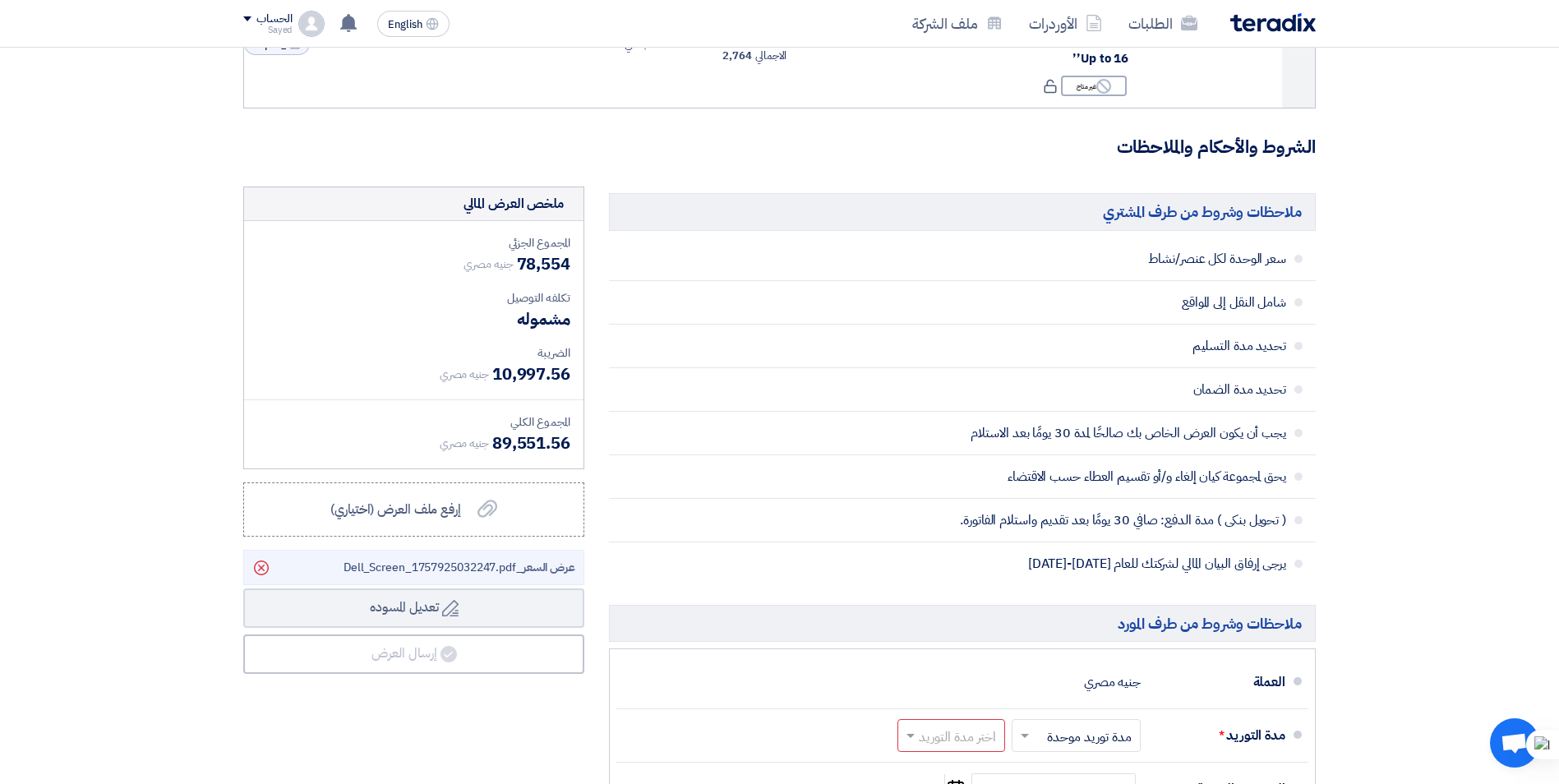
scroll to position [657, 0]
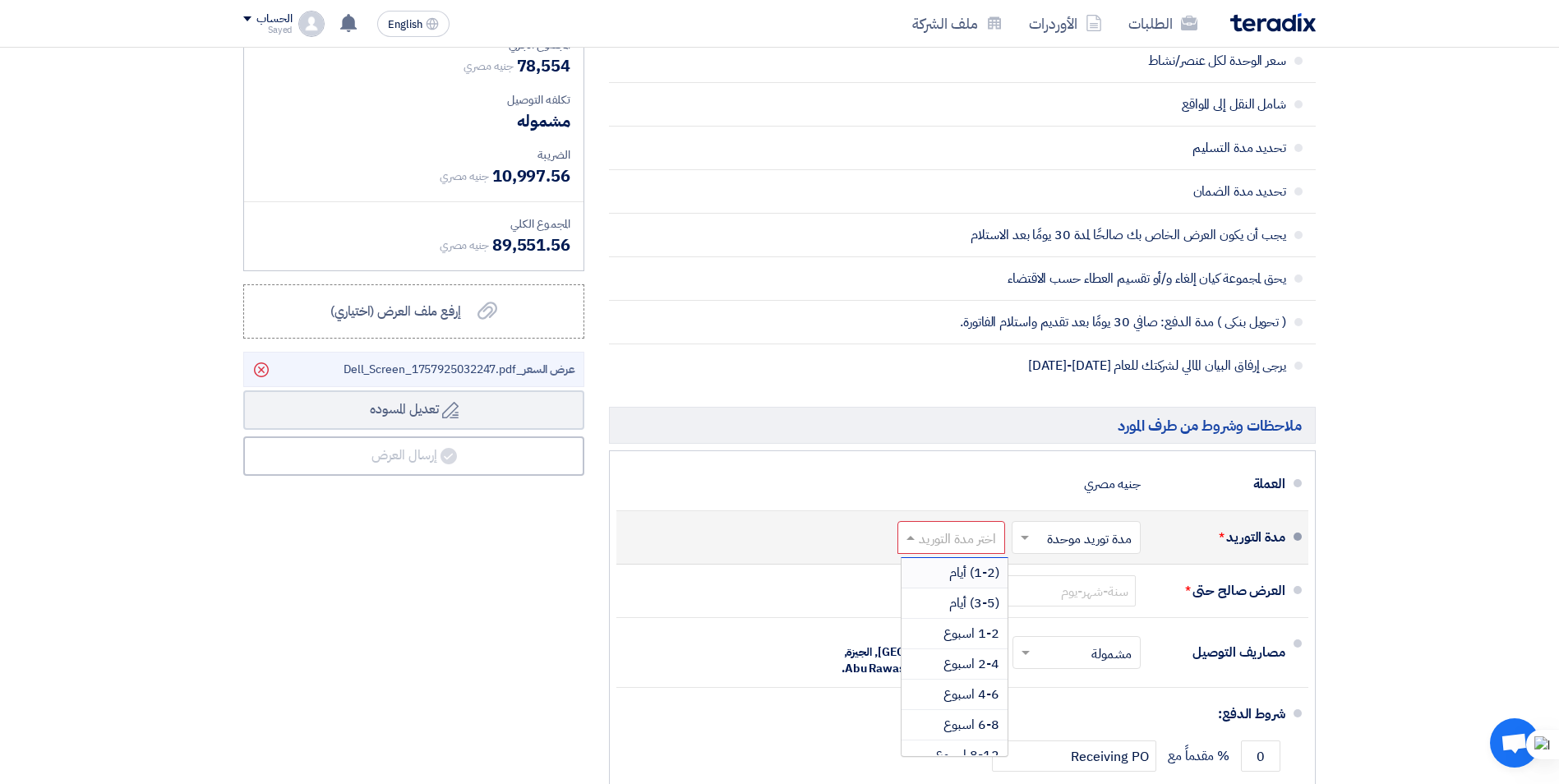
click at [954, 538] on input "text" at bounding box center [947, 539] width 99 height 24
click at [972, 577] on span "(1-2) أيام" at bounding box center [974, 573] width 50 height 20
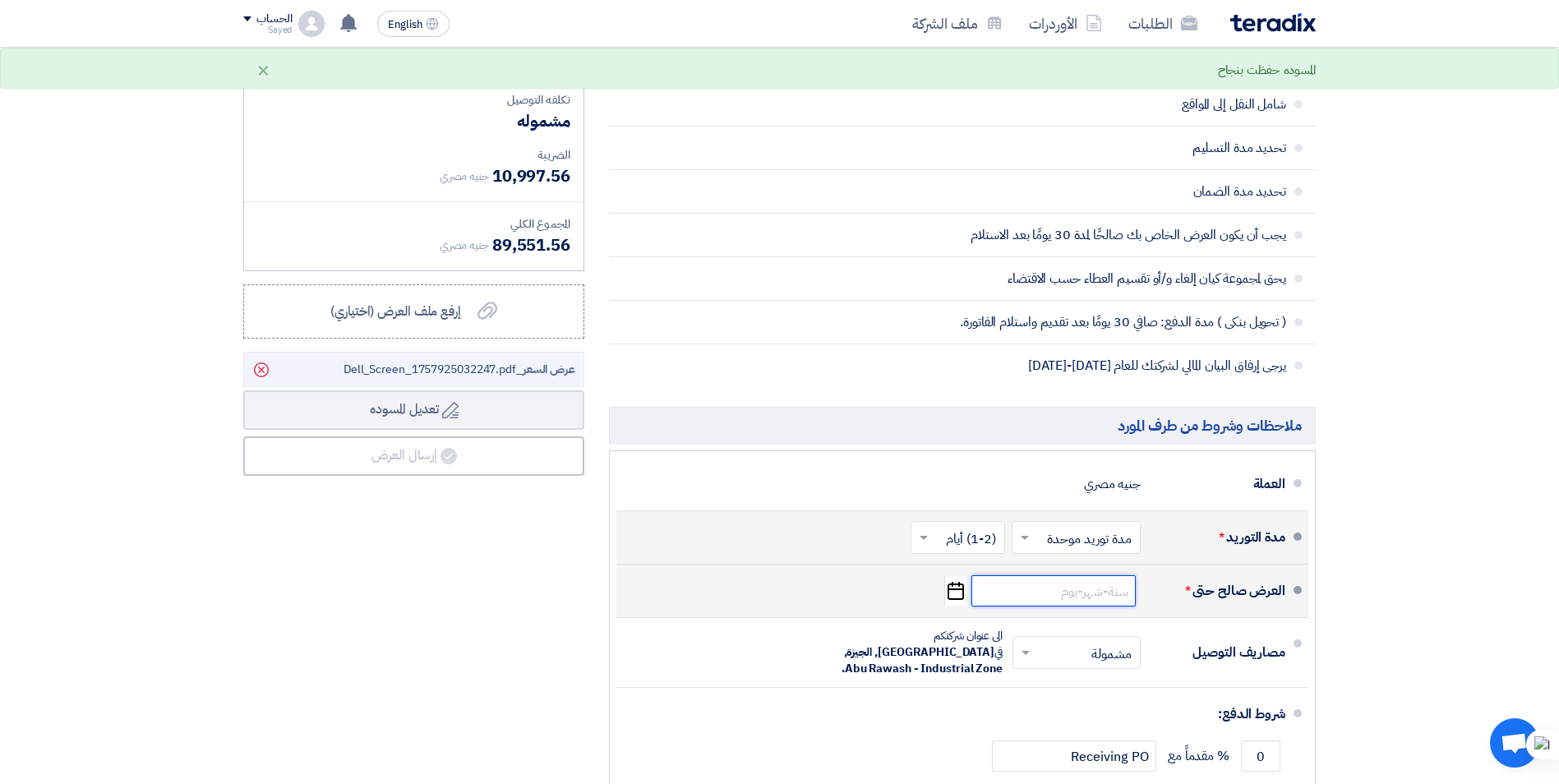
click at [1121, 602] on input at bounding box center [1053, 590] width 164 height 31
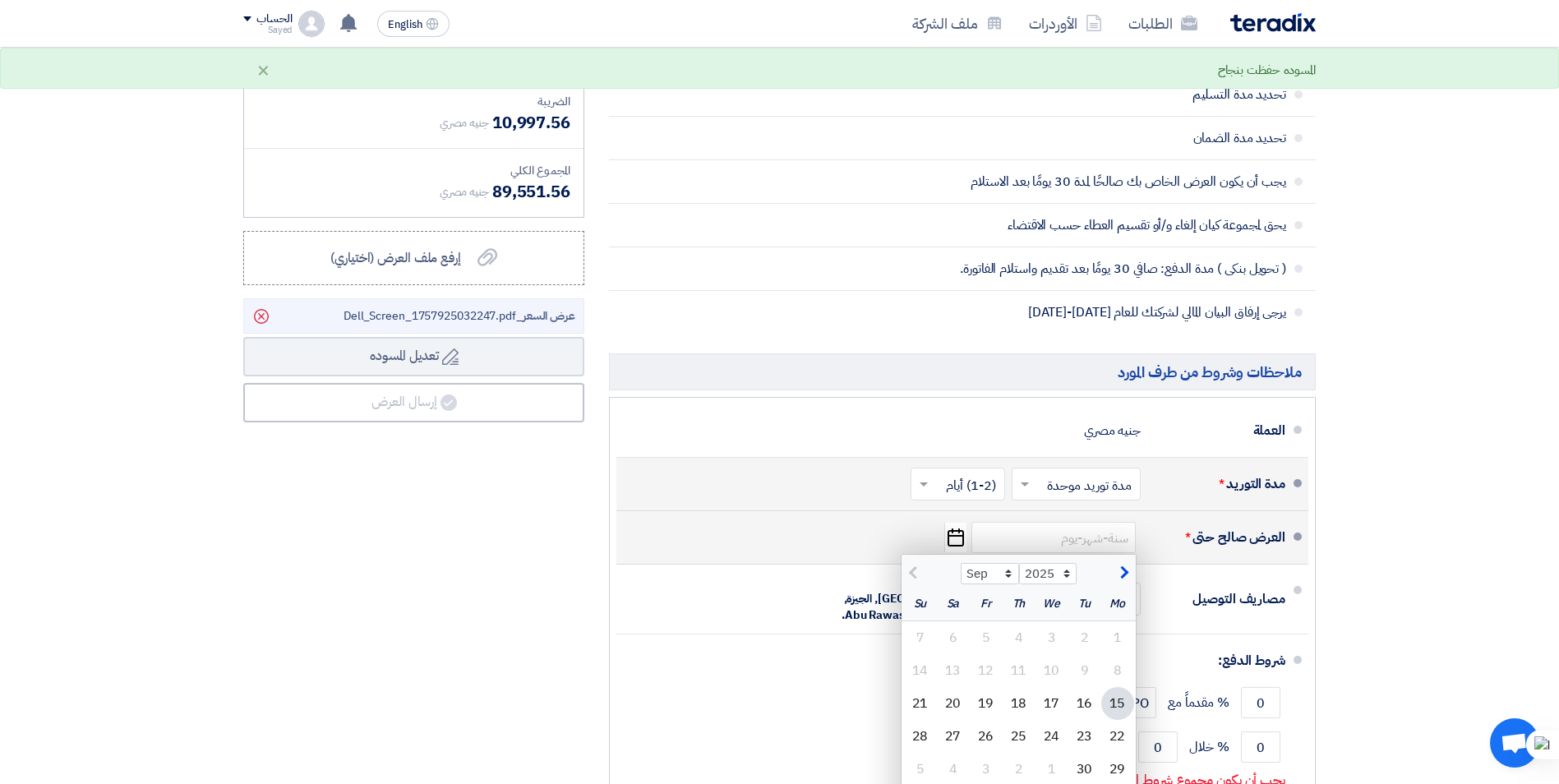
scroll to position [740, 0]
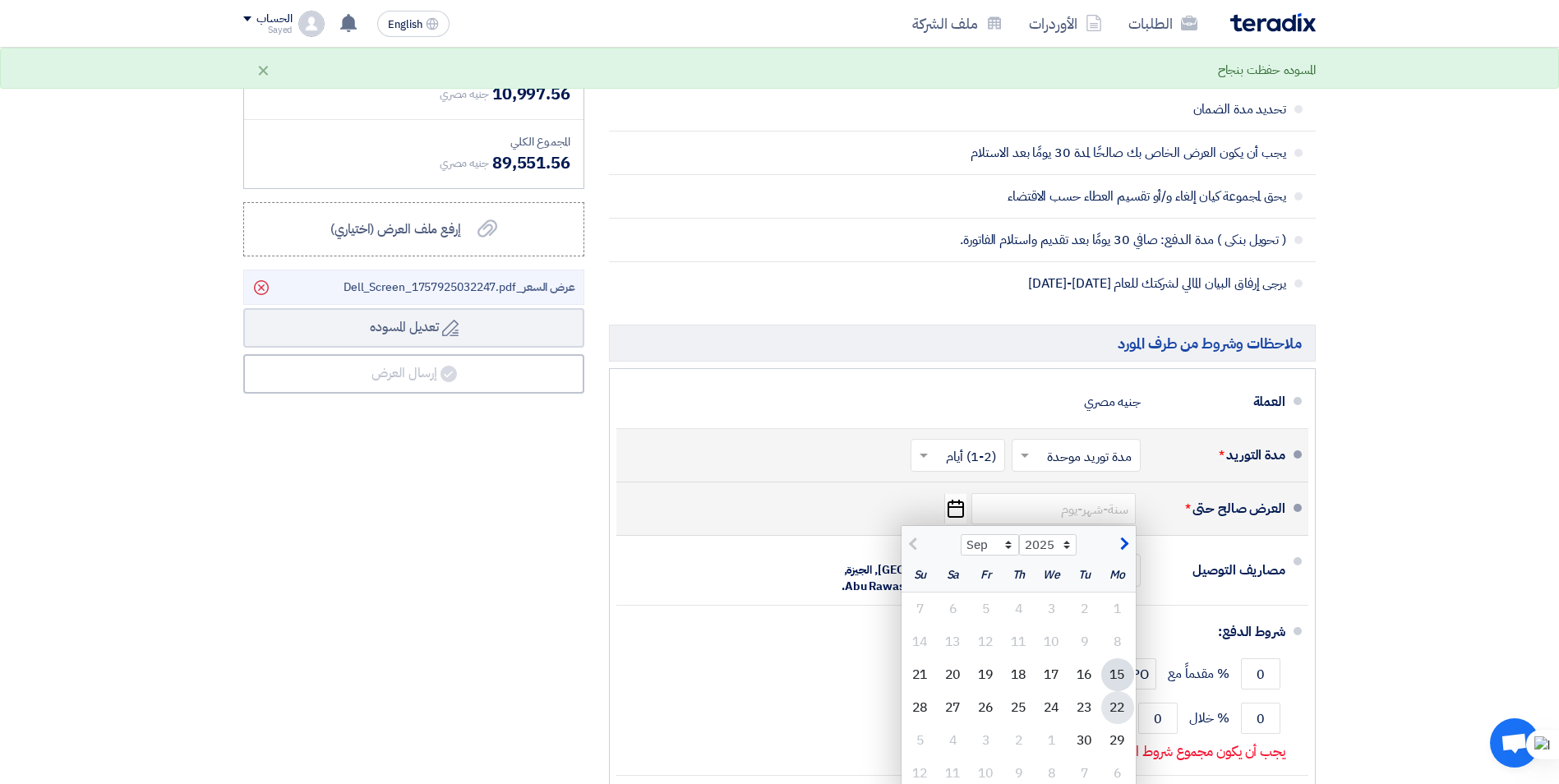
click at [1109, 715] on div "22" at bounding box center [1117, 707] width 32 height 32
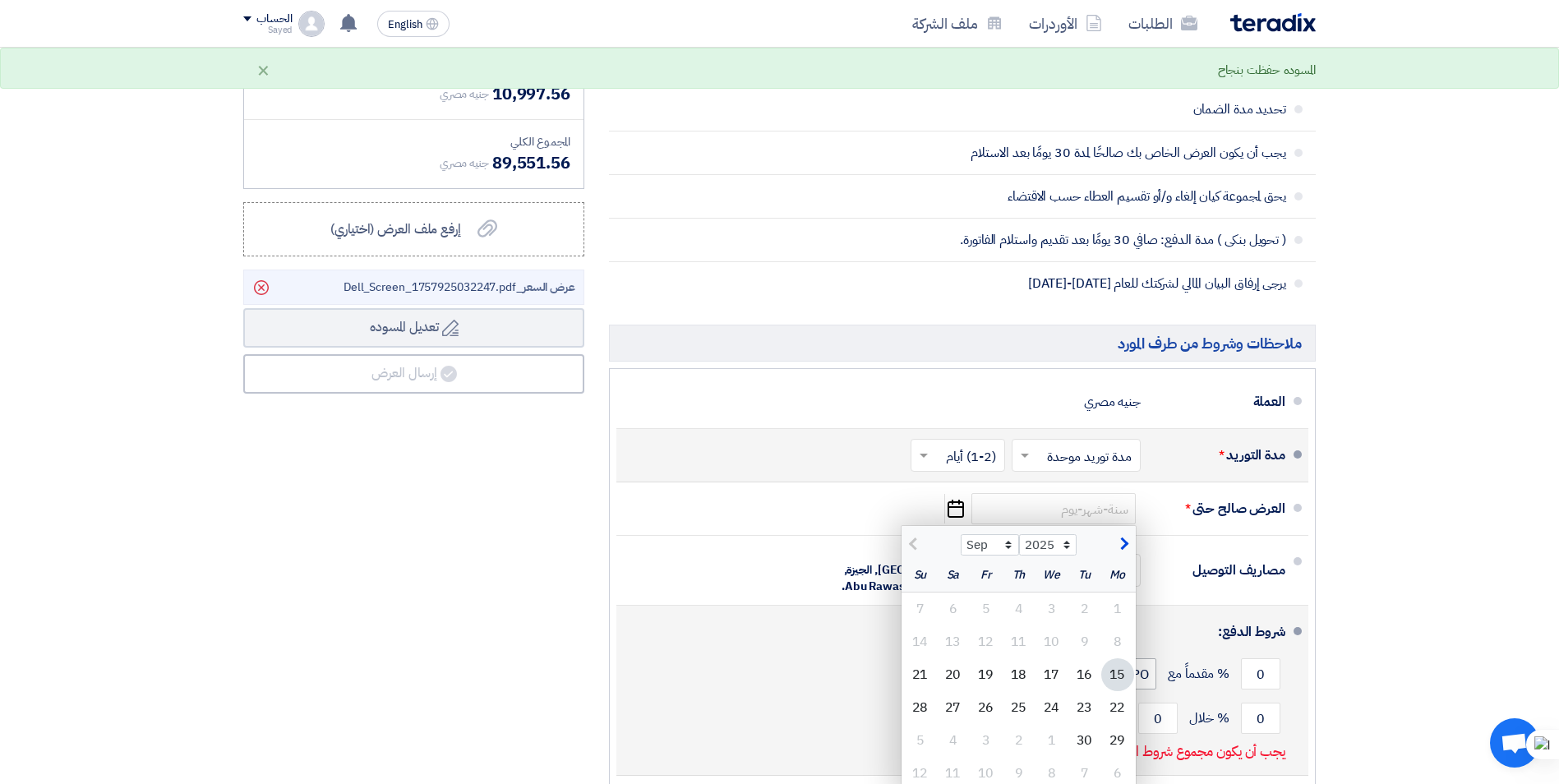
type input "[DATE]"
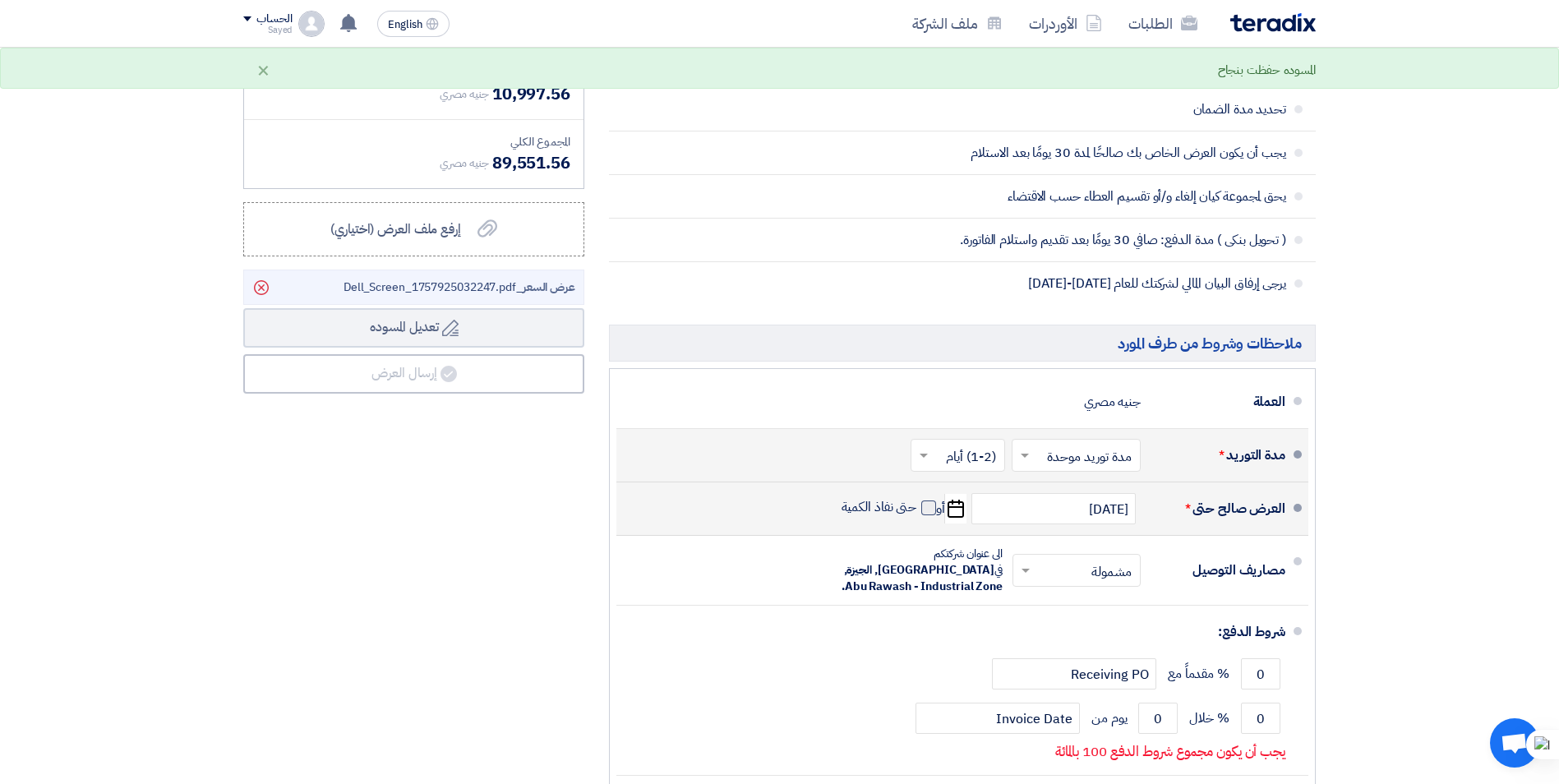
click at [919, 510] on label "حتى نفاذ الكمية" at bounding box center [889, 507] width 95 height 17
click at [917, 510] on input "حتى نفاذ الكمية" at bounding box center [877, 514] width 79 height 31
checkbox input "true"
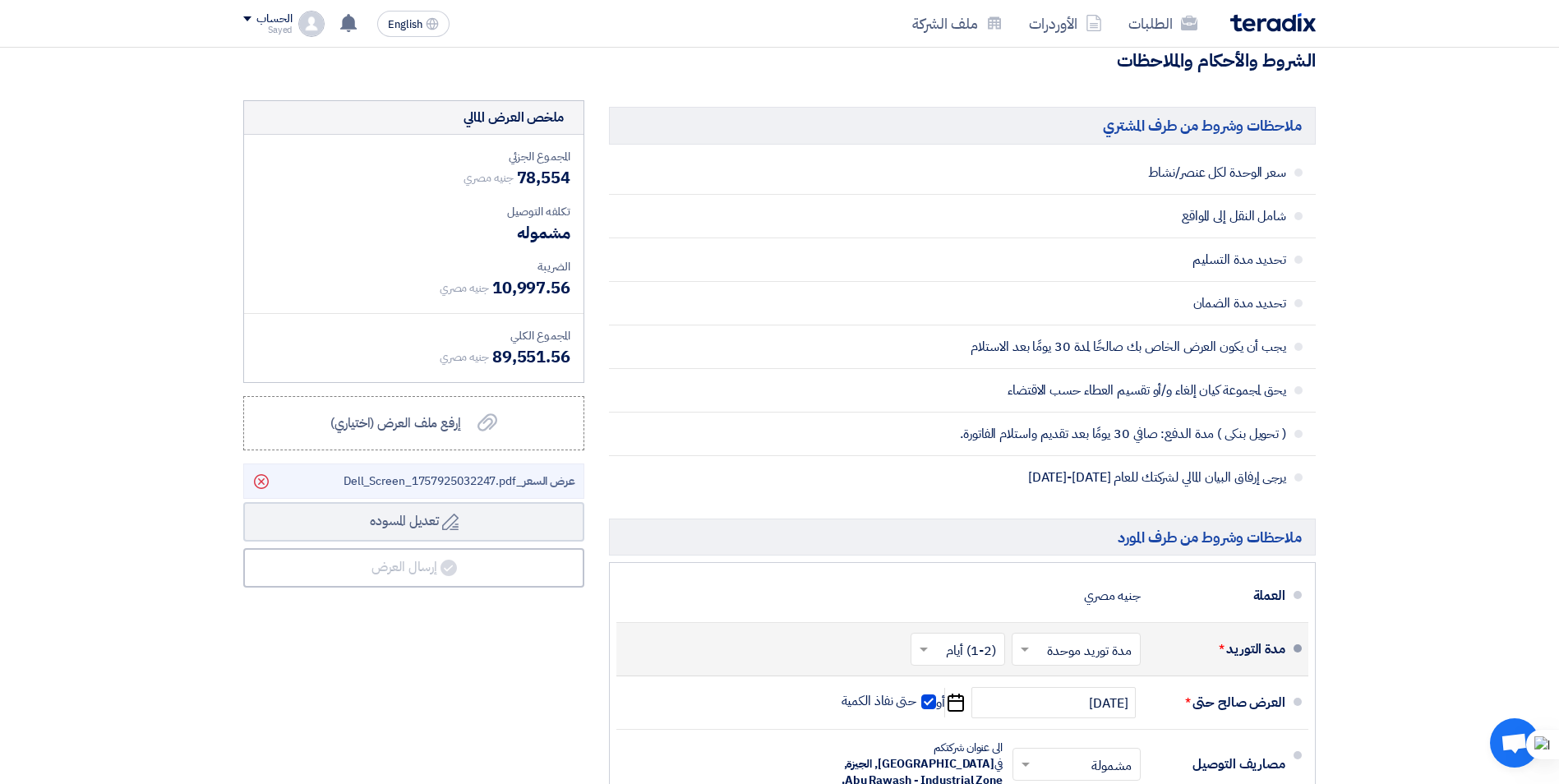
scroll to position [575, 0]
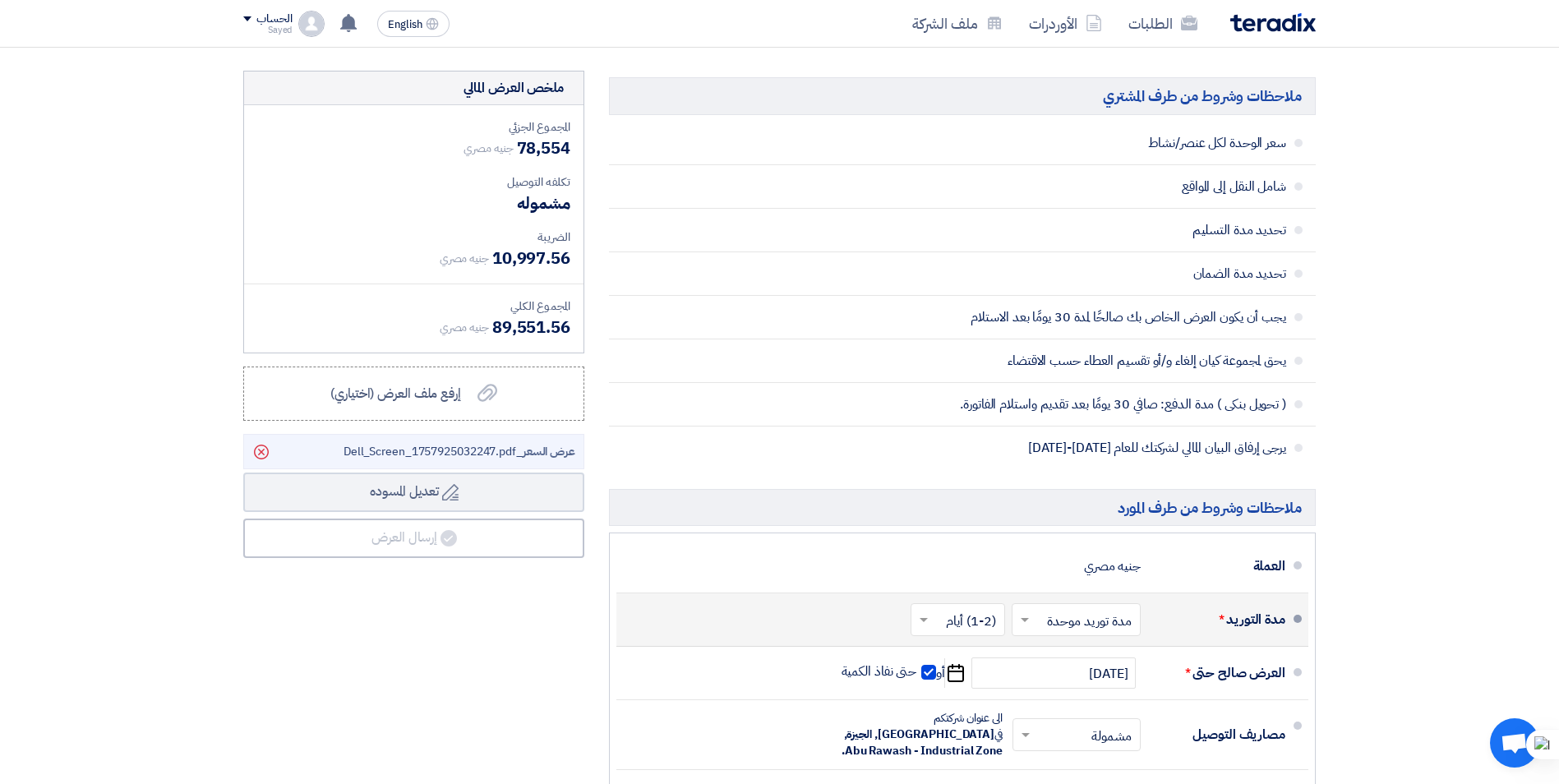
click at [370, 517] on div "ملخص [PERSON_NAME] المجموع الجزئي جنيه مصري 78,554 تكلفه التوصيل" at bounding box center [413, 552] width 366 height 964
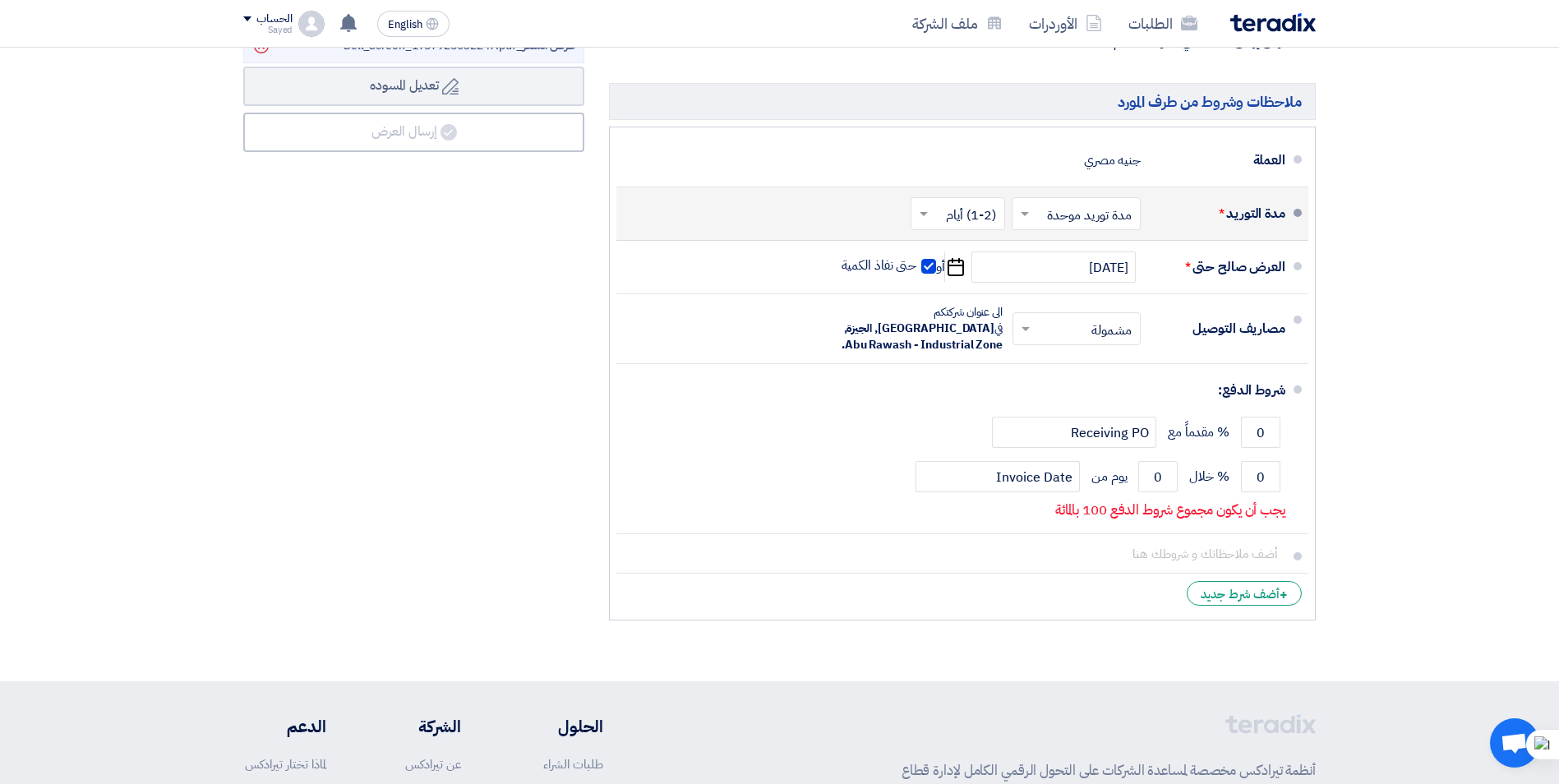
scroll to position [986, 0]
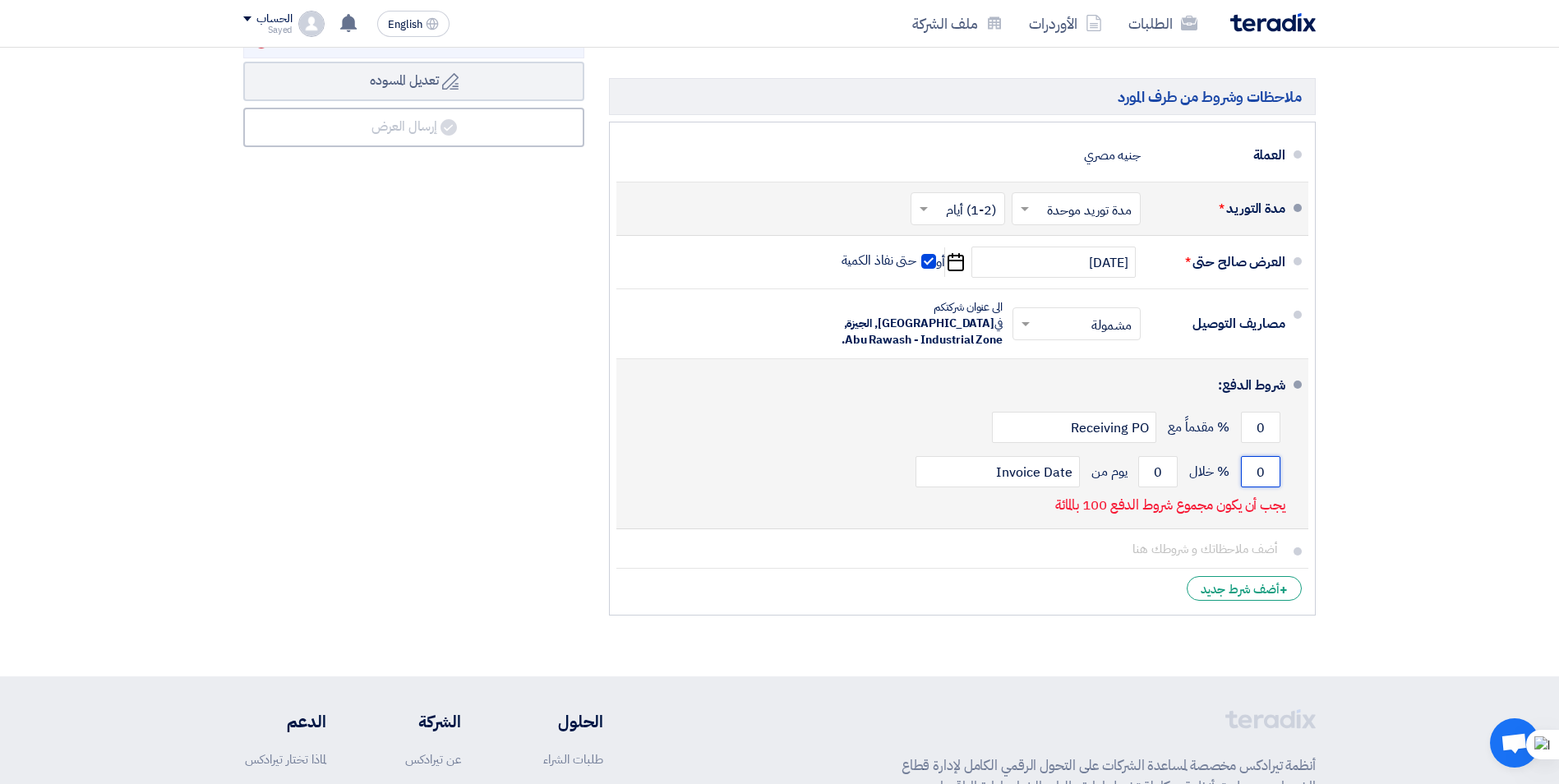
click at [1259, 458] on input "0" at bounding box center [1260, 471] width 39 height 31
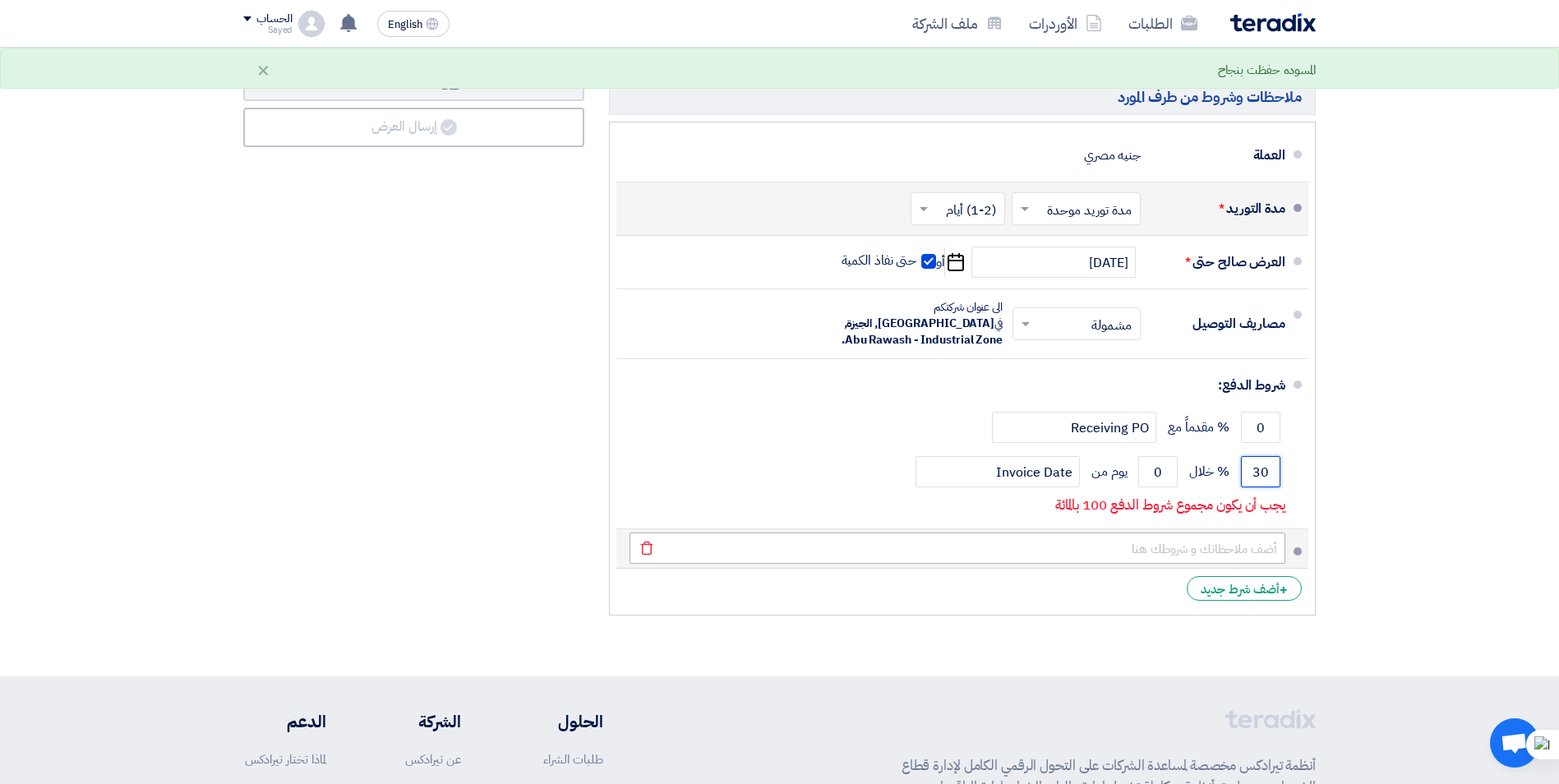
type input "30"
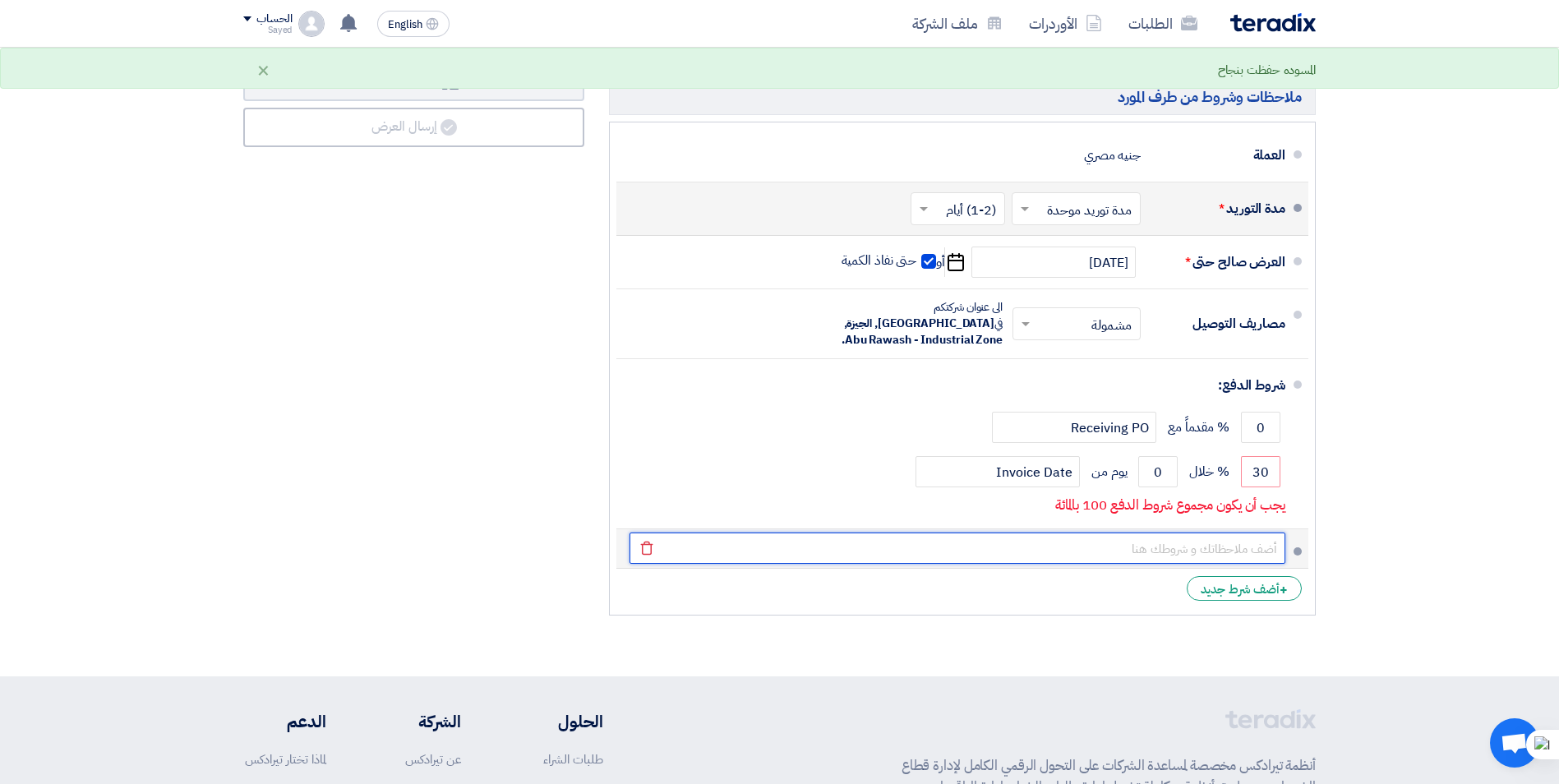
click at [1112, 534] on input "text" at bounding box center [957, 547] width 656 height 31
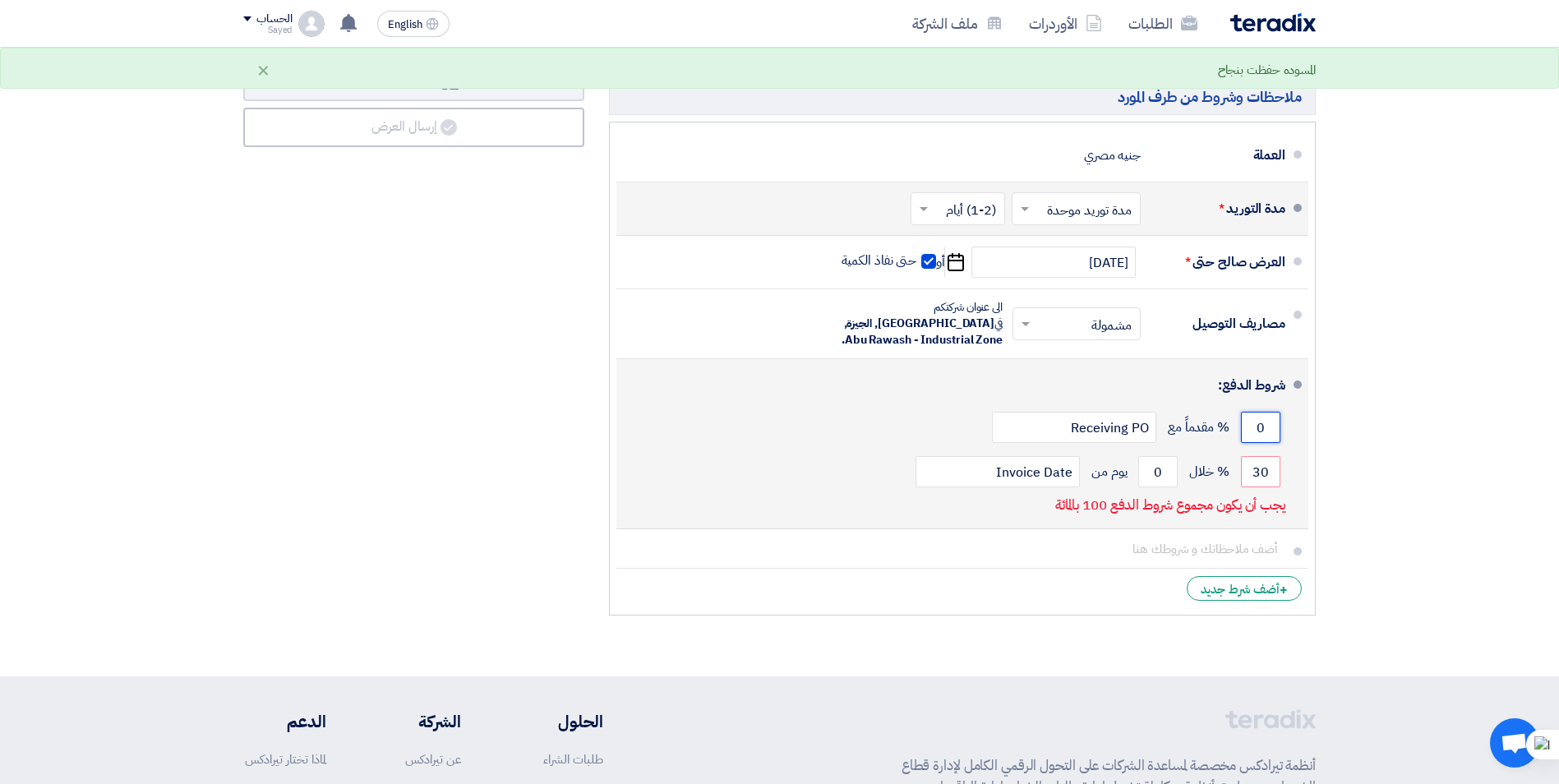
click at [1273, 412] on input "0" at bounding box center [1260, 427] width 39 height 31
click at [1301, 381] on span at bounding box center [1298, 385] width 8 height 8
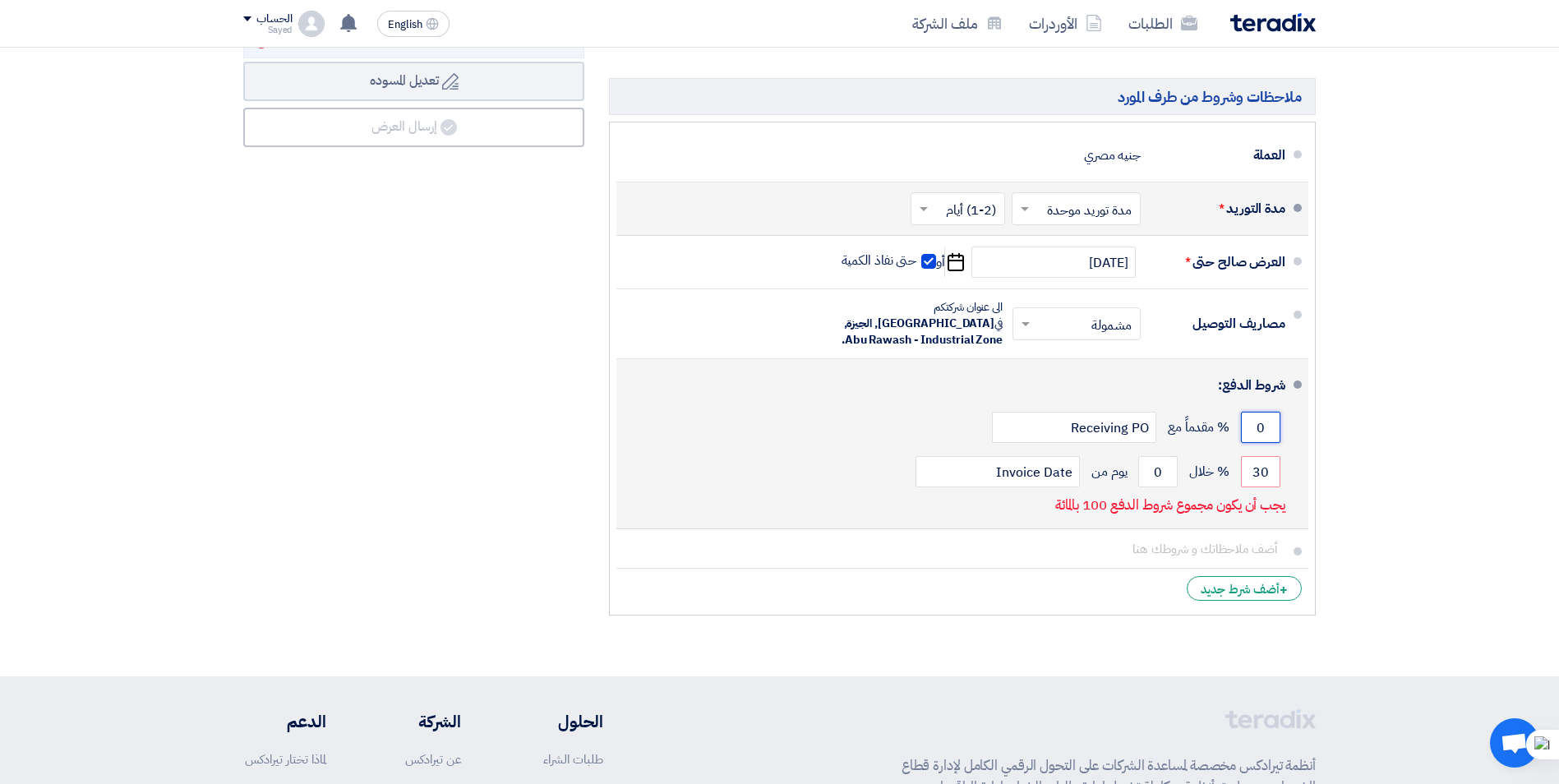
drag, startPoint x: 1253, startPoint y: 414, endPoint x: 1262, endPoint y: 412, distance: 9.2
click at [1262, 412] on input "0" at bounding box center [1260, 427] width 39 height 31
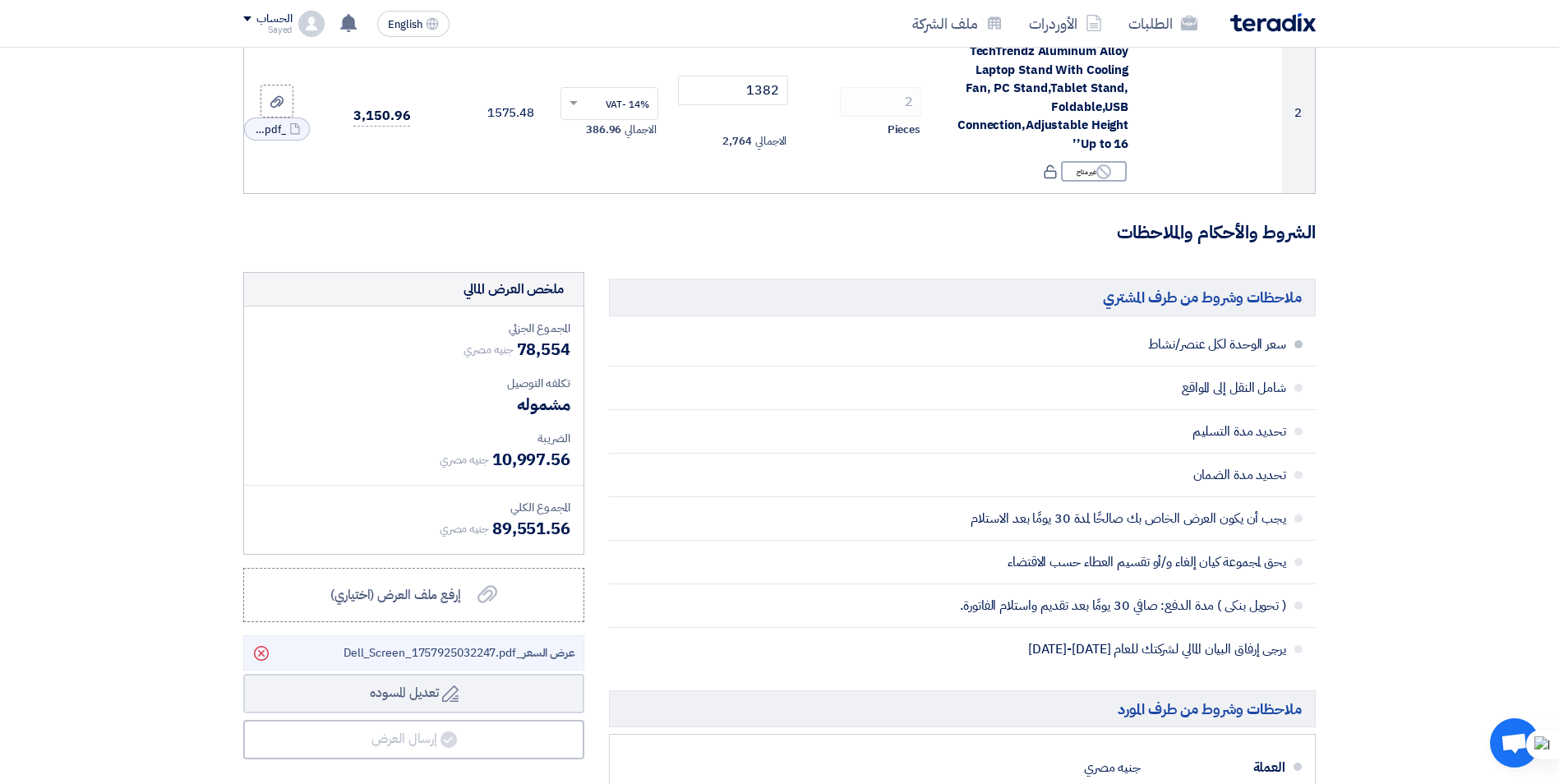
scroll to position [411, 0]
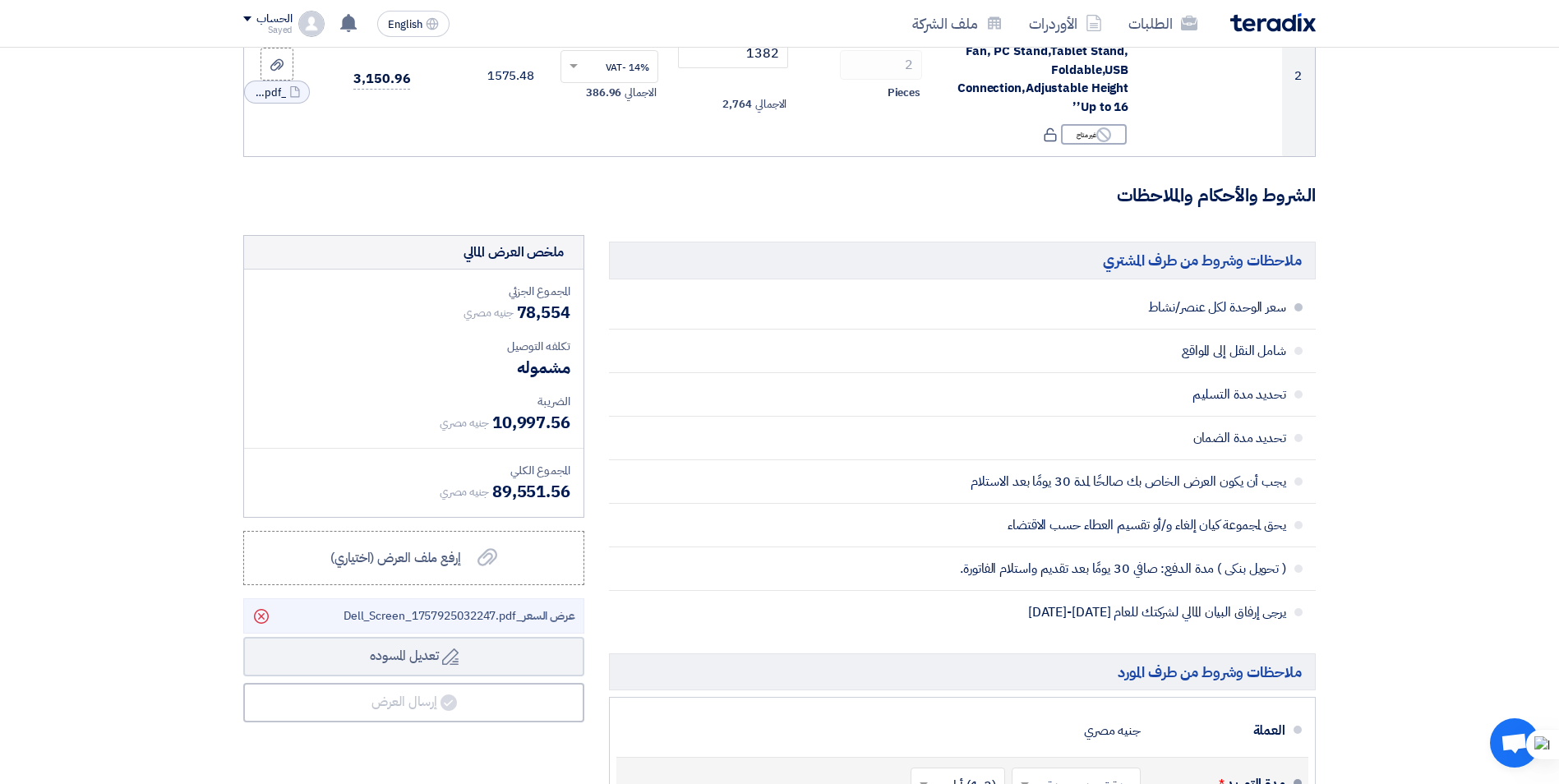
click at [1293, 307] on li "سعر الوحدة لكل عنصر/نشاط" at bounding box center [962, 307] width 707 height 43
click at [1300, 311] on span at bounding box center [1299, 307] width 8 height 8
click at [1219, 322] on li "سعر الوحدة لكل عنصر/نشاط" at bounding box center [962, 307] width 707 height 43
click at [1217, 305] on span "سعر الوحدة لكل عنصر/نشاط" at bounding box center [1016, 307] width 541 height 17
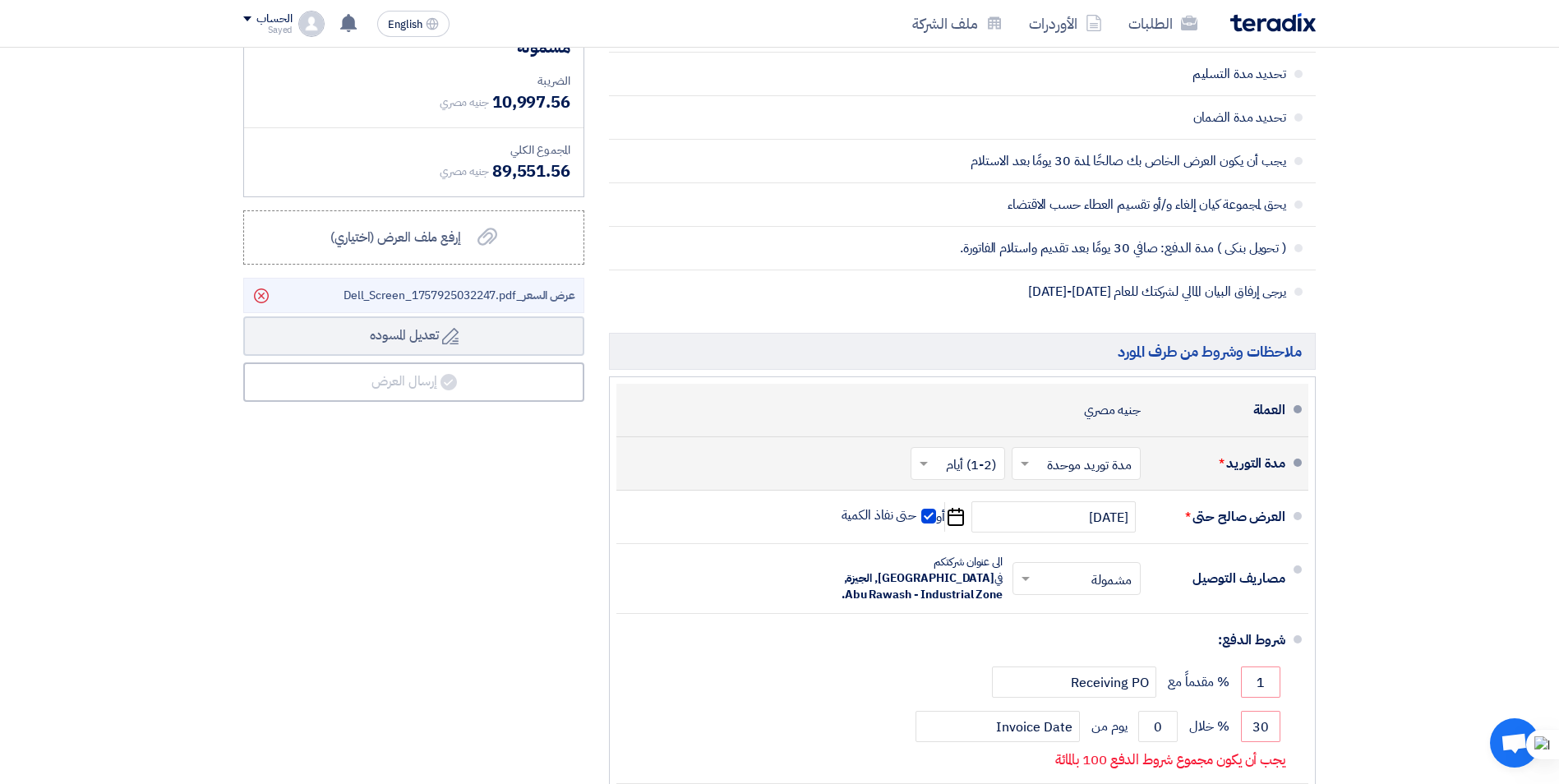
scroll to position [740, 0]
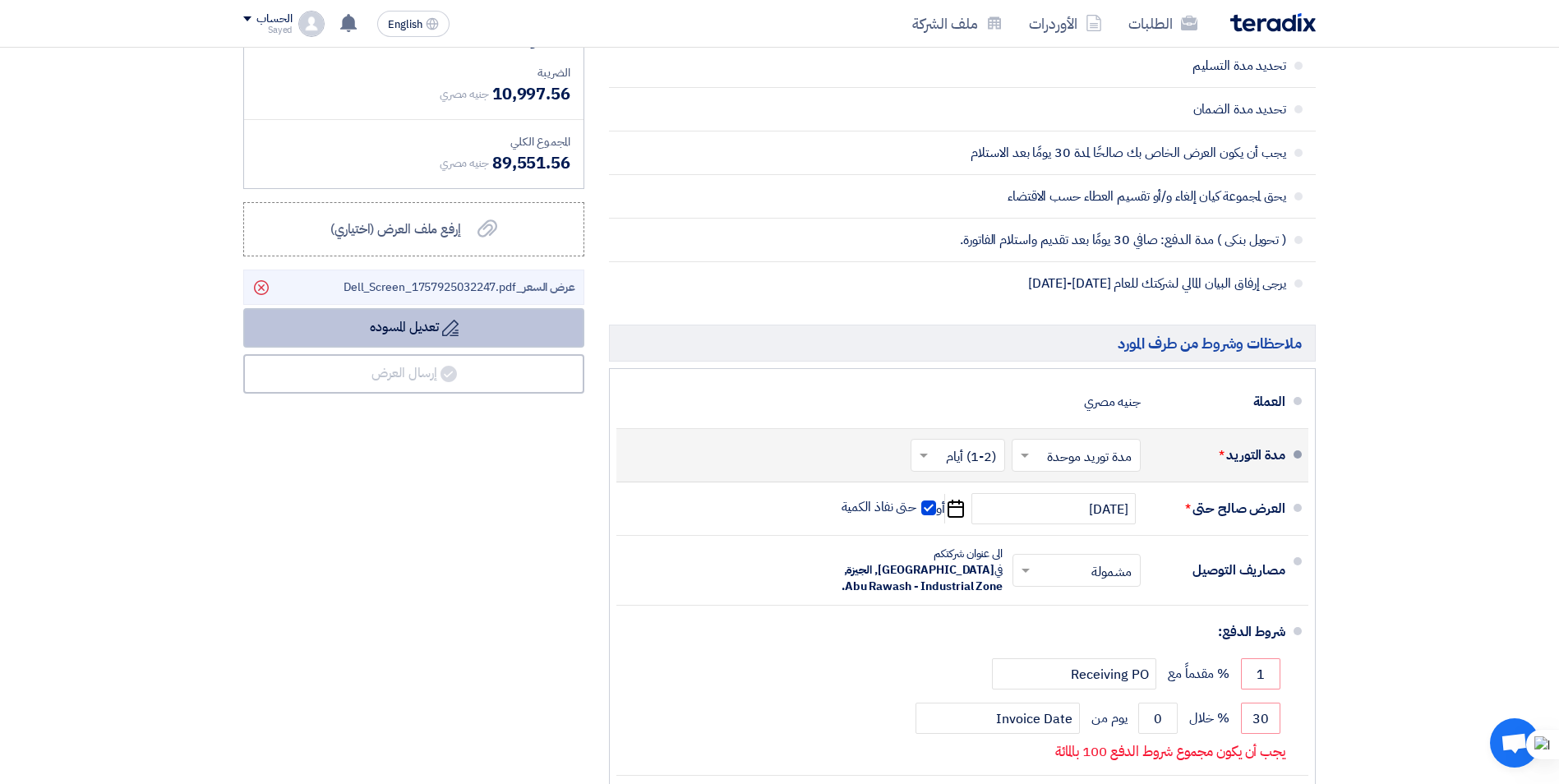
click at [464, 343] on button "Draft تعديل المسوده" at bounding box center [413, 327] width 341 height 39
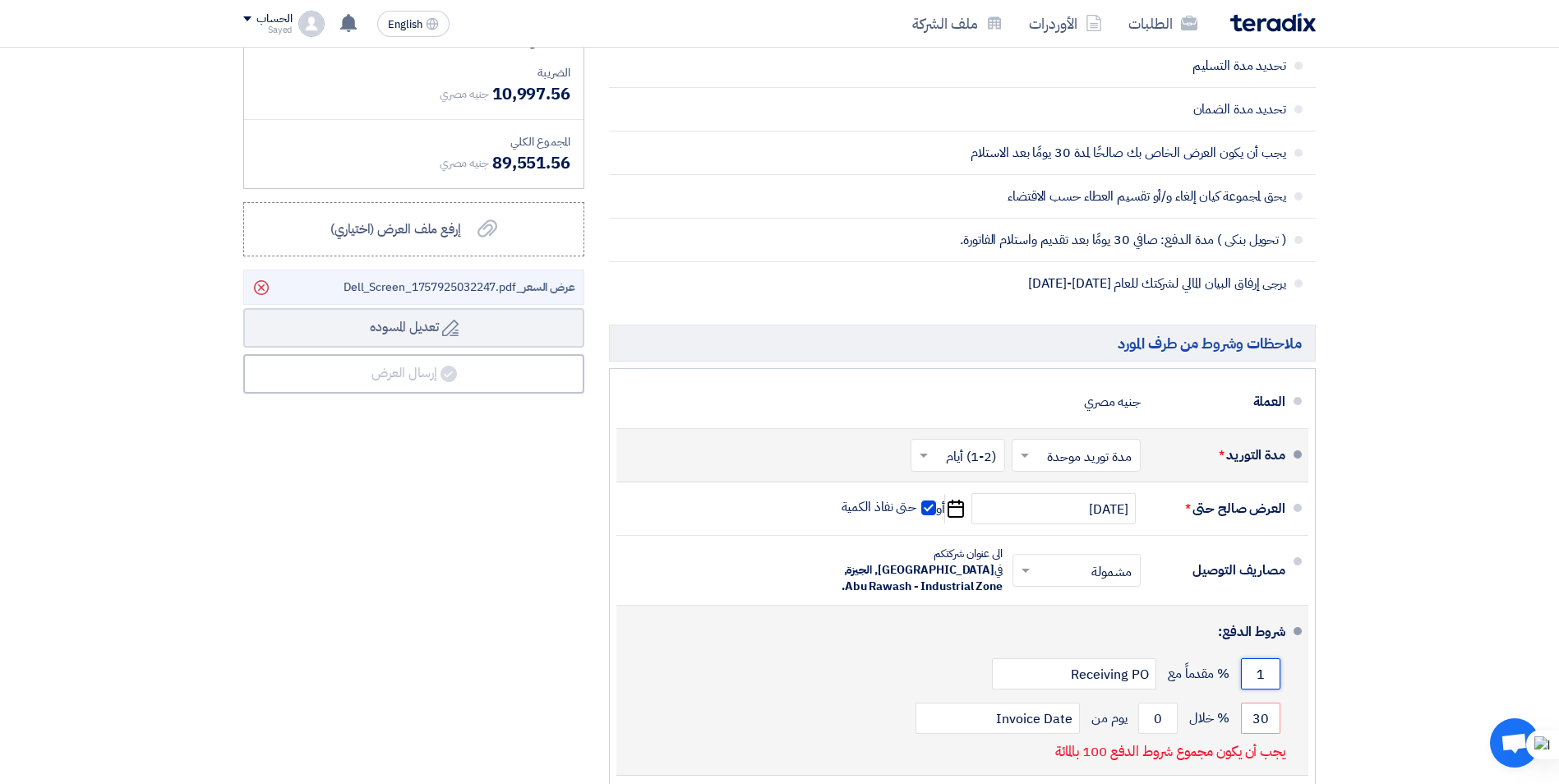
click at [1263, 658] on input "1" at bounding box center [1260, 673] width 39 height 31
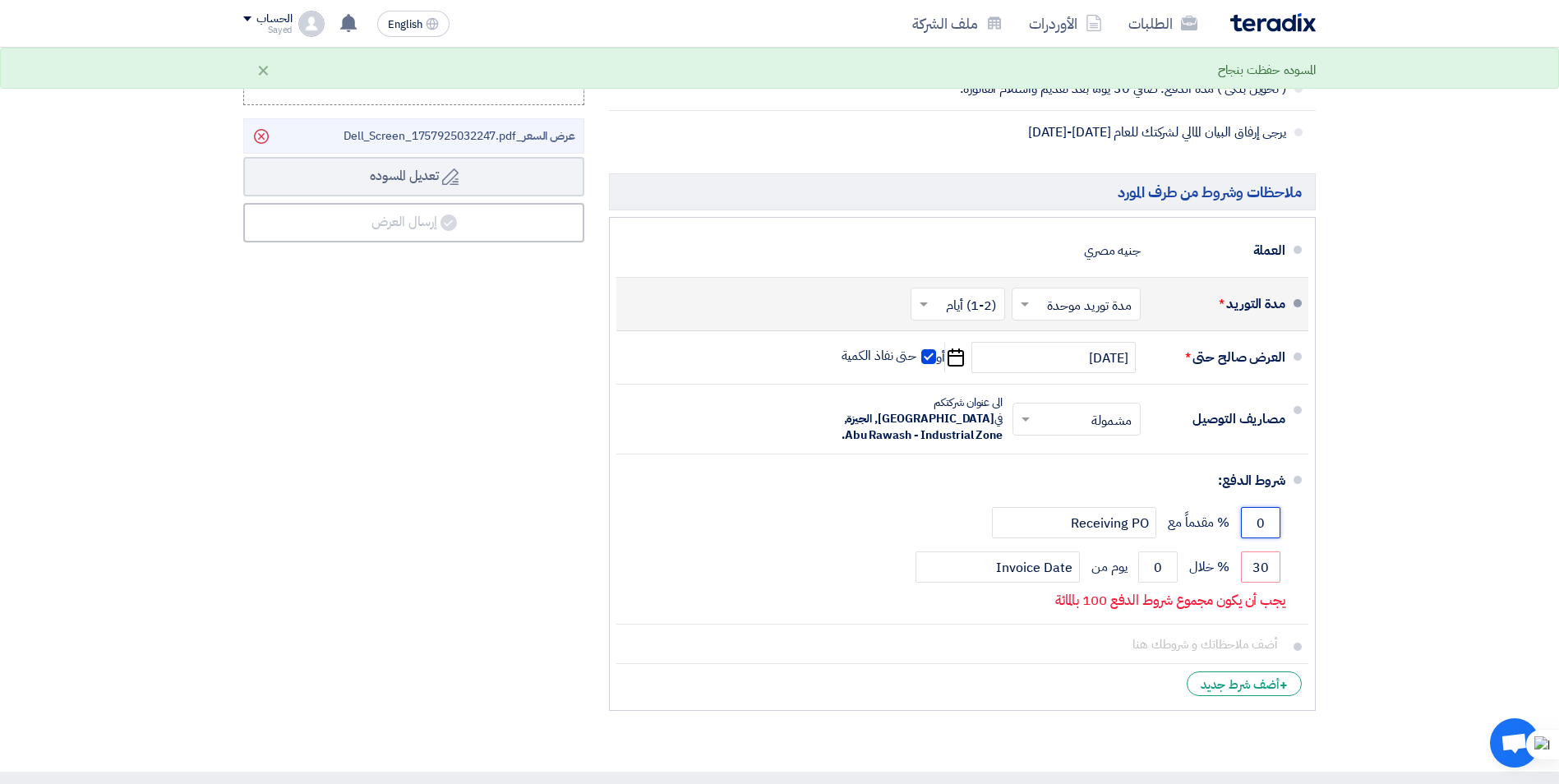
scroll to position [904, 0]
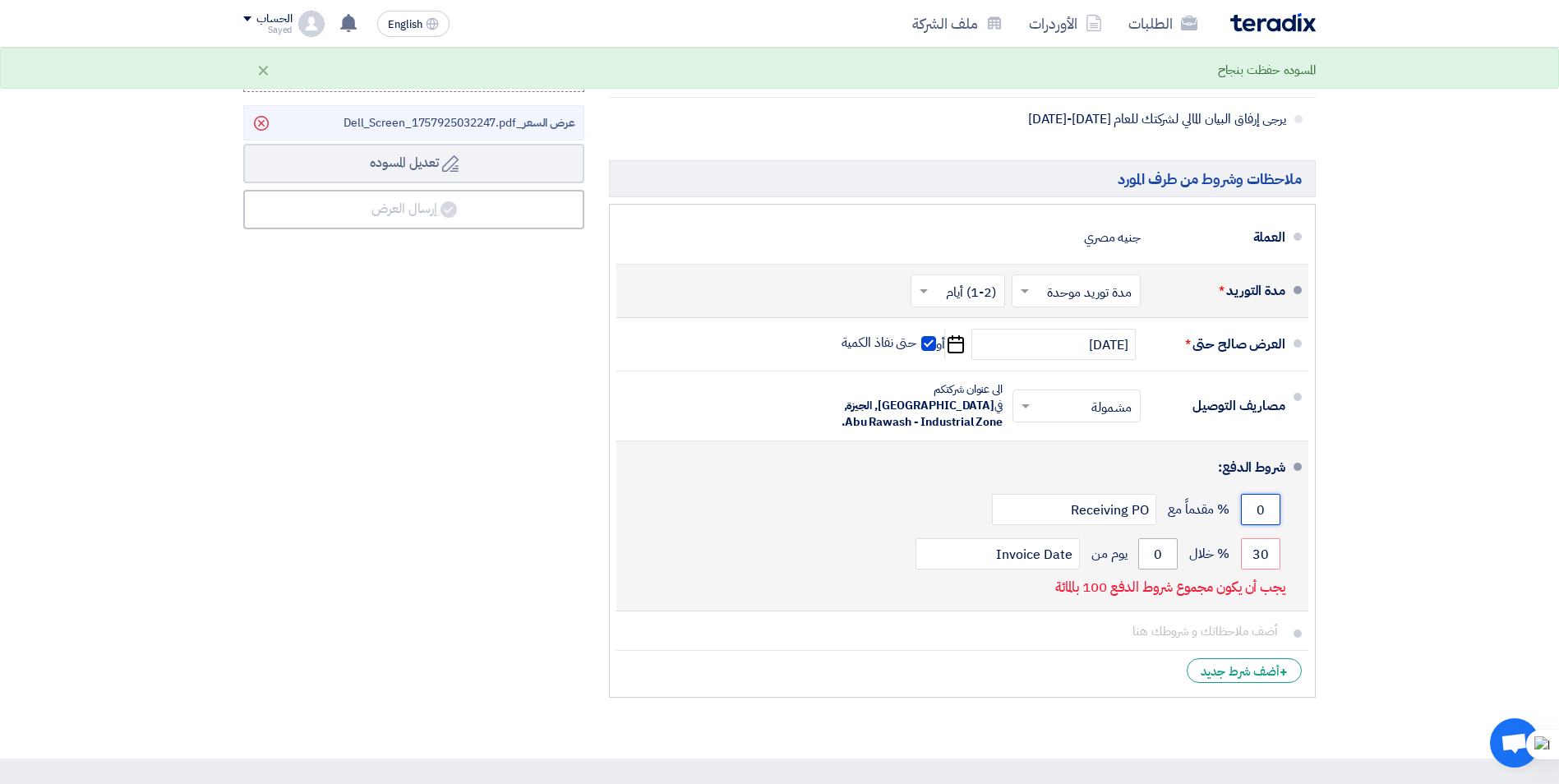
type input "0"
drag, startPoint x: 1166, startPoint y: 536, endPoint x: 1139, endPoint y: 531, distance: 27.5
click at [1139, 538] on input "0" at bounding box center [1157, 553] width 39 height 31
click at [1258, 547] on input "30" at bounding box center [1260, 553] width 39 height 31
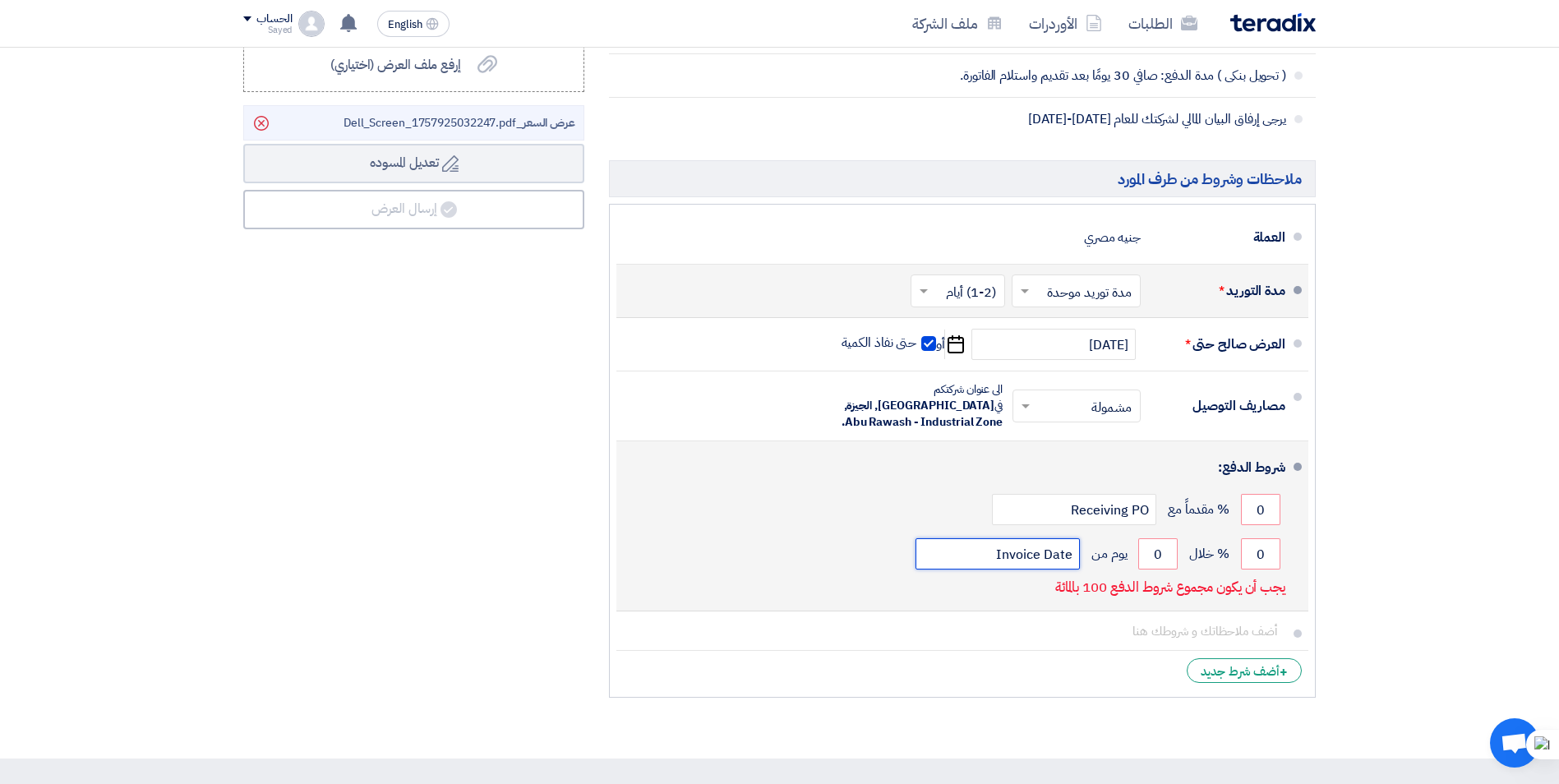
click at [1024, 542] on input "Invoice Date" at bounding box center [997, 553] width 164 height 31
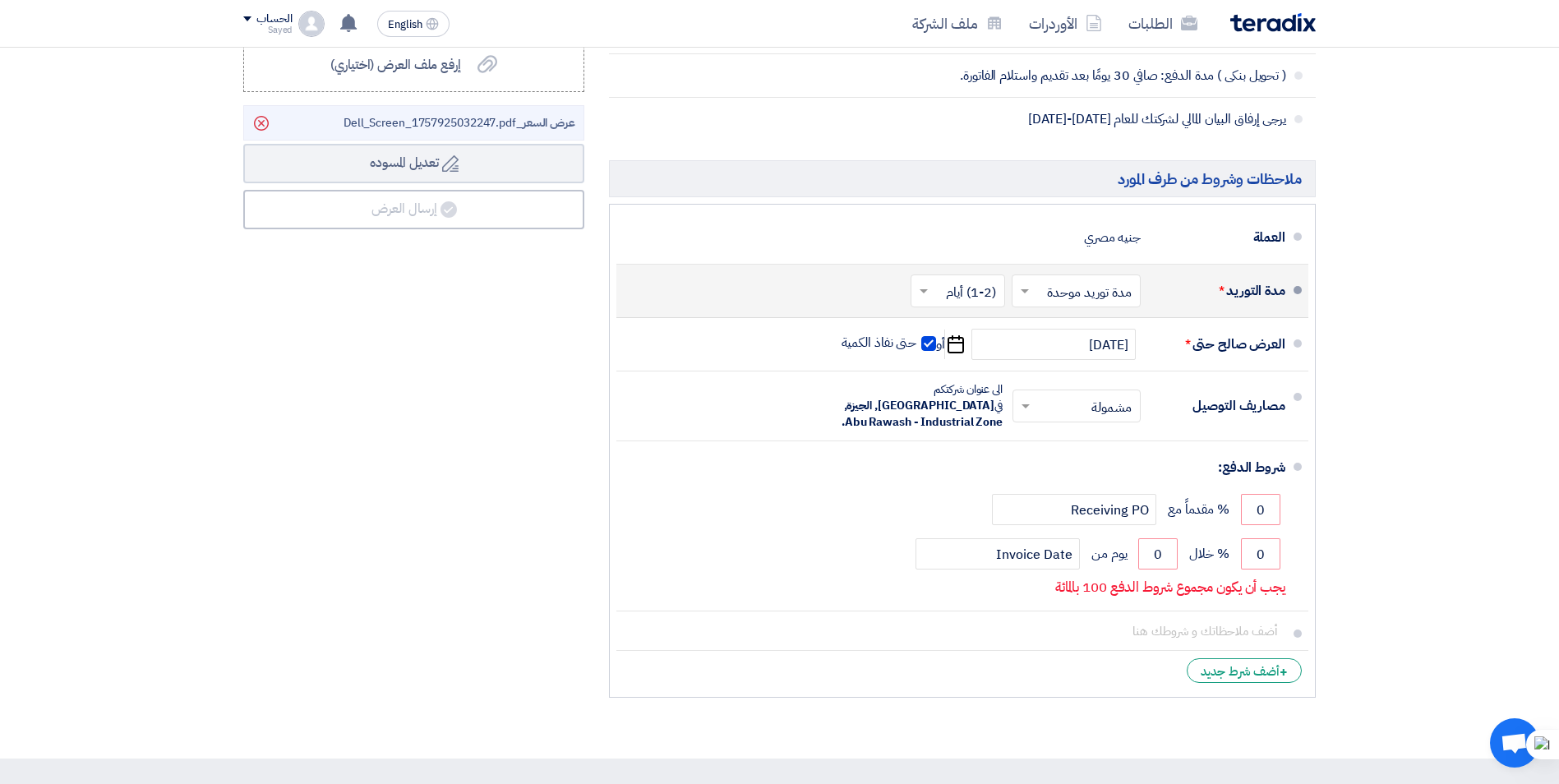
click at [1077, 661] on li "+ أضف شرط جديد" at bounding box center [962, 670] width 692 height 39
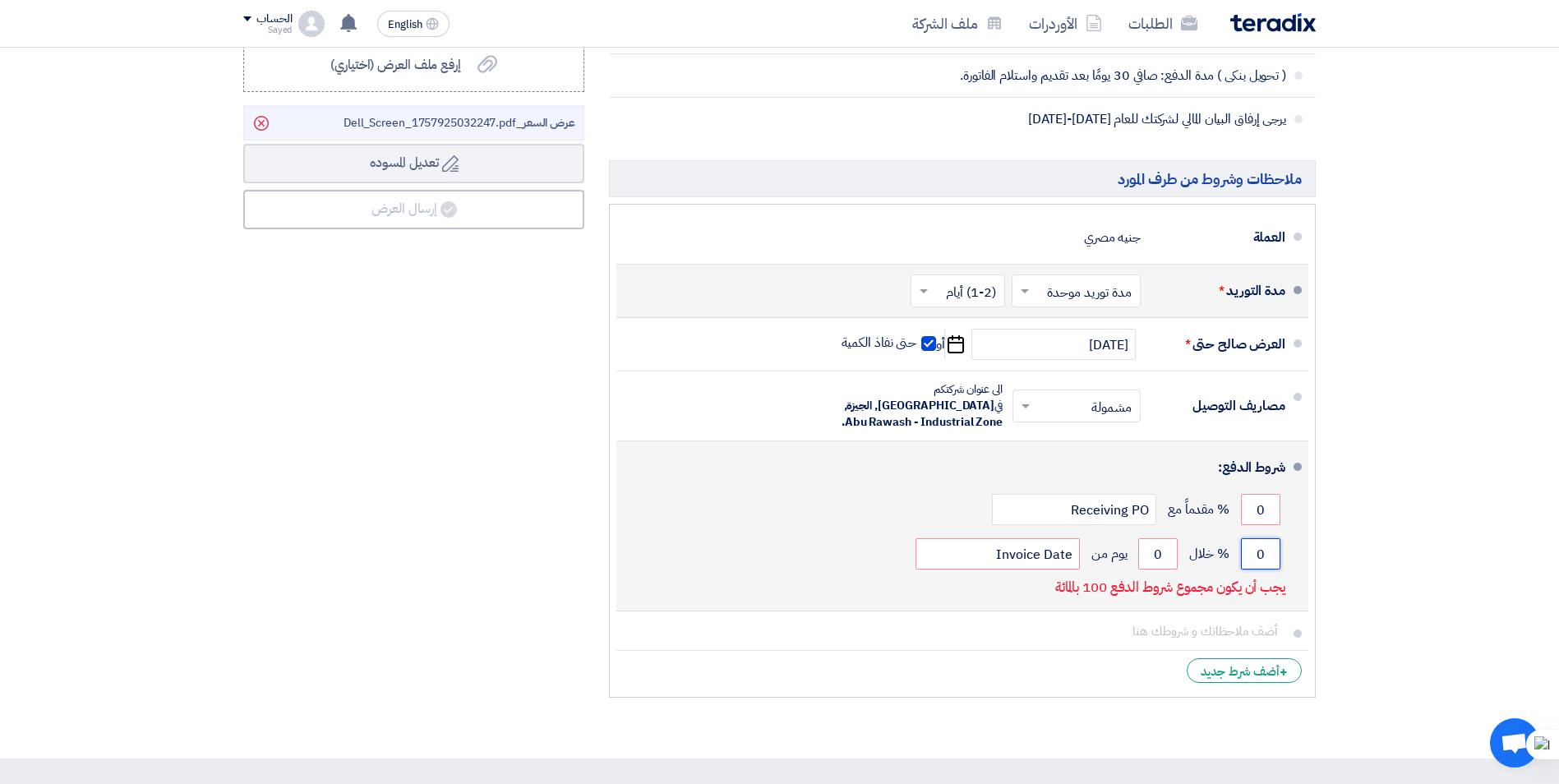
click at [1270, 538] on input "0" at bounding box center [1260, 553] width 39 height 31
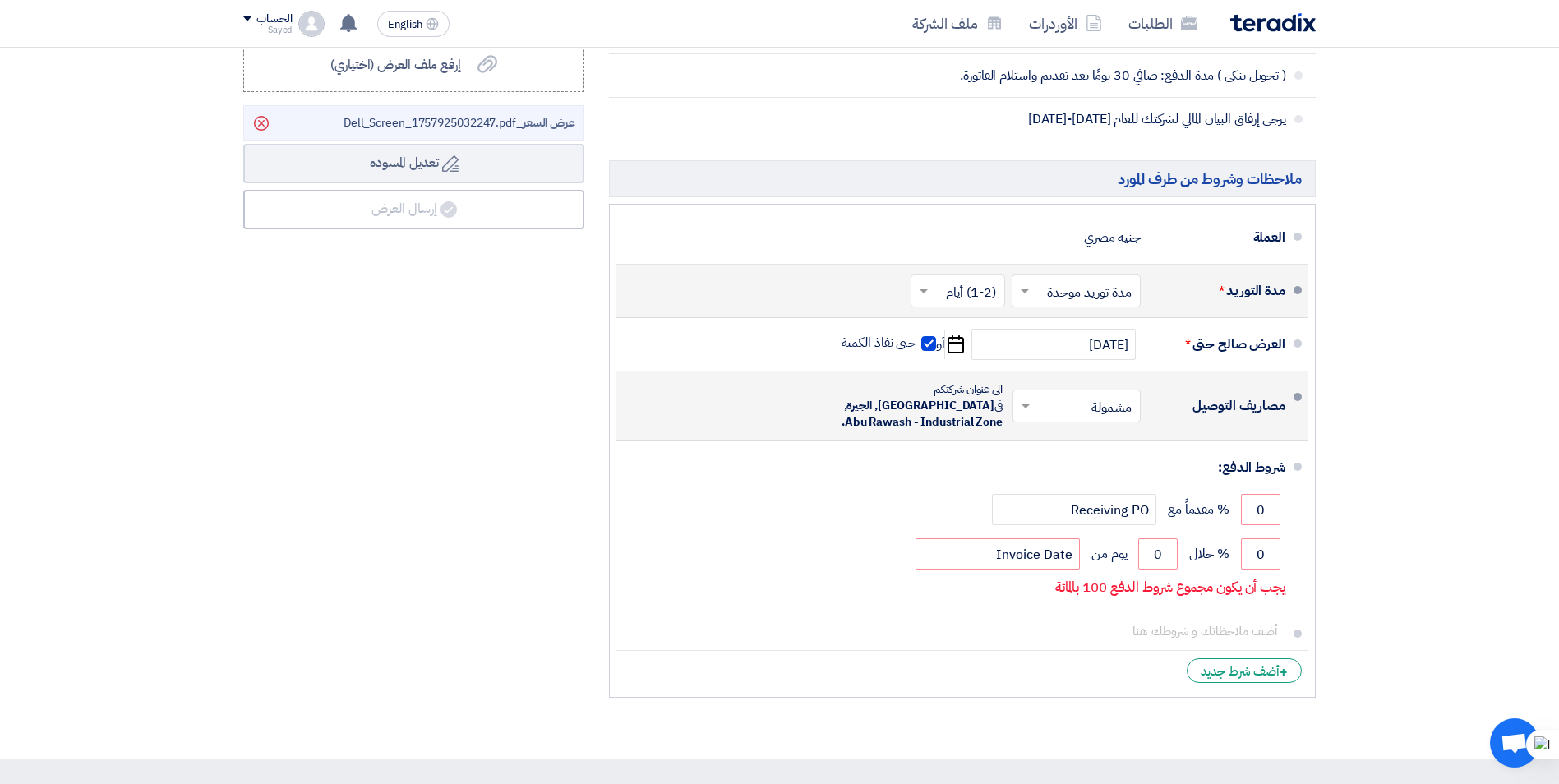
click at [1088, 396] on input "text" at bounding box center [1073, 407] width 120 height 24
click at [1104, 432] on span "مشمولة" at bounding box center [1114, 442] width 41 height 20
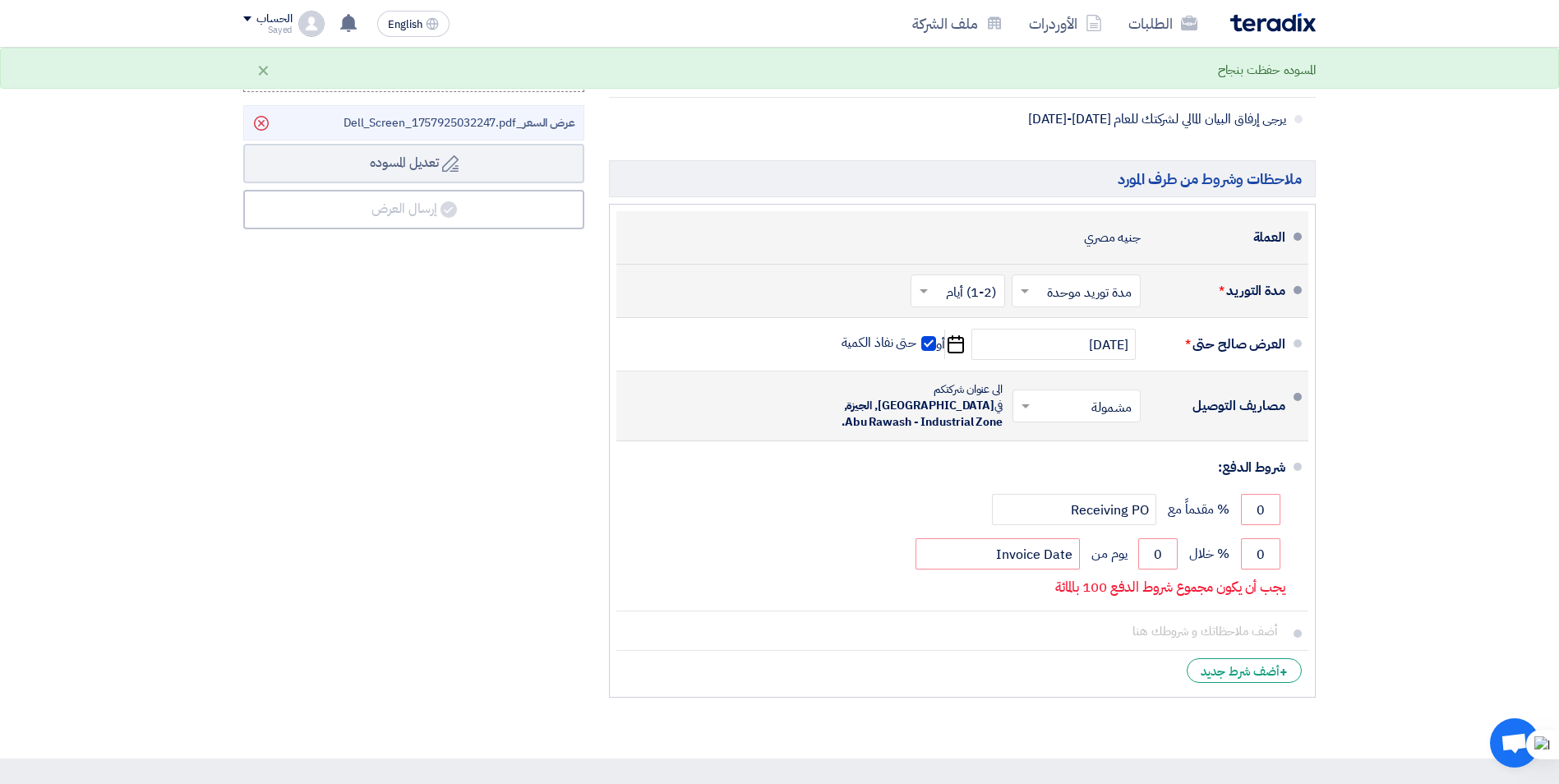
click at [1108, 242] on div "جنيه مصري" at bounding box center [1112, 237] width 57 height 31
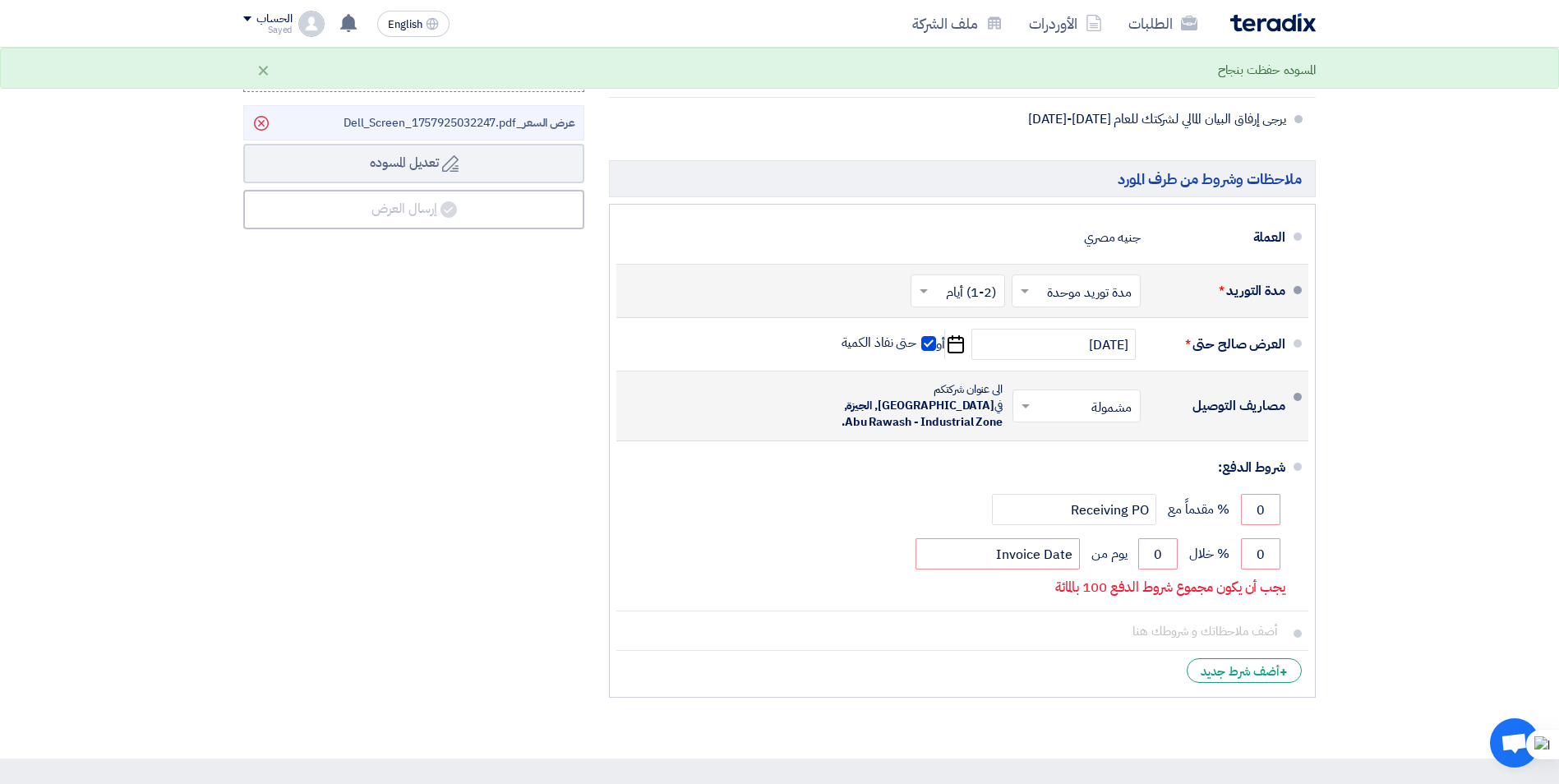
click at [1300, 120] on span at bounding box center [1299, 119] width 8 height 8
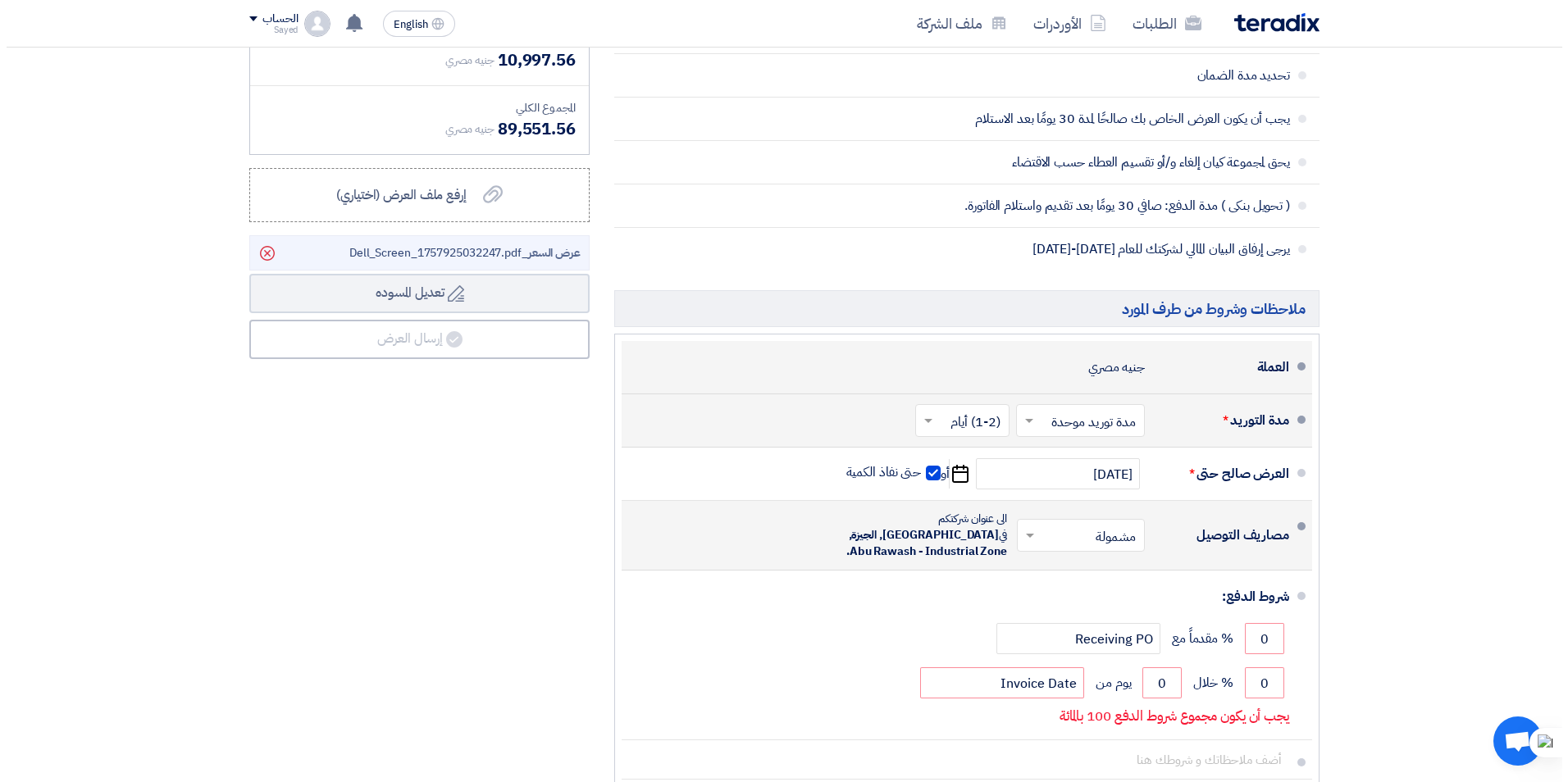
scroll to position [738, 0]
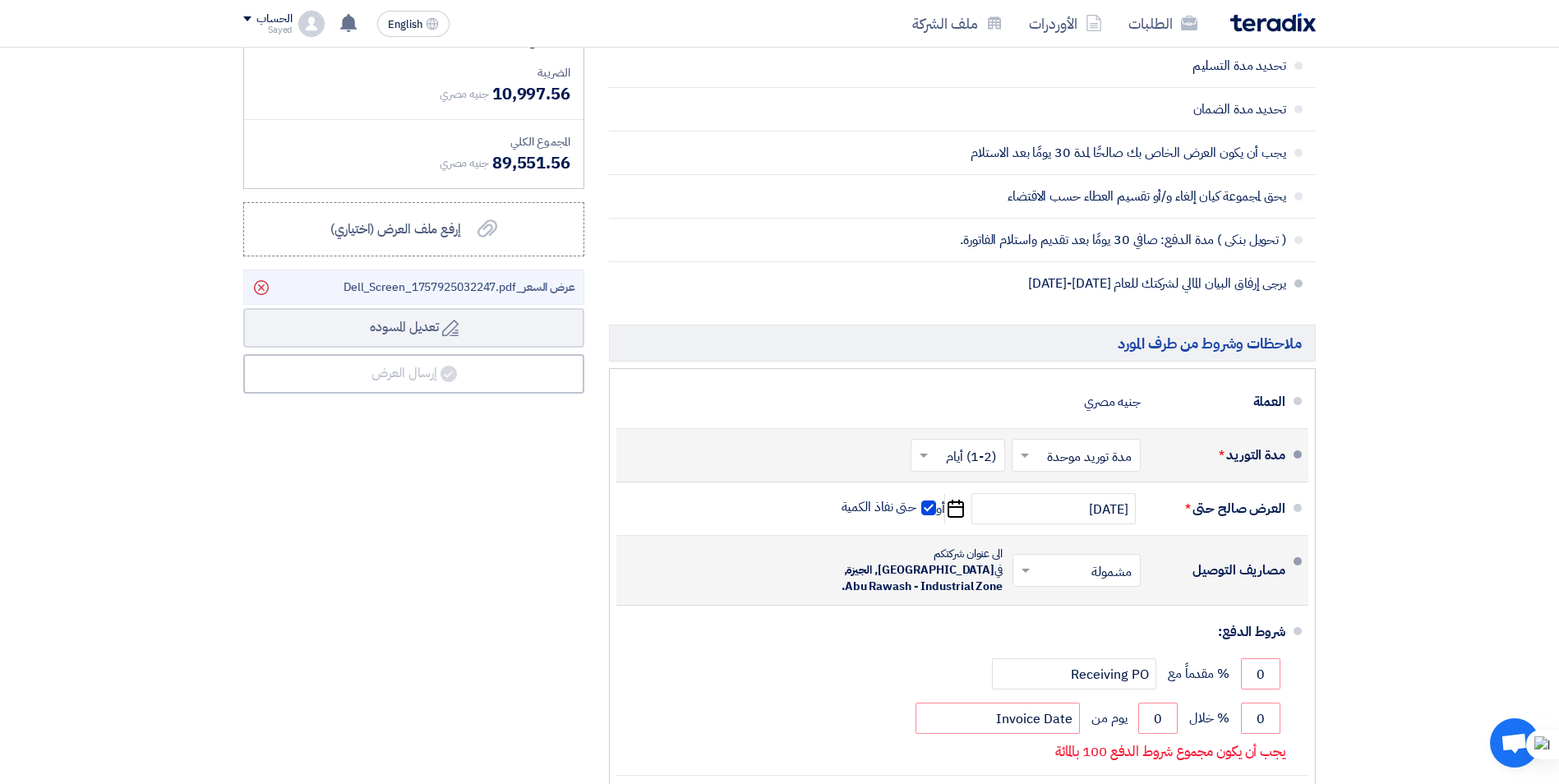
click at [1187, 288] on span "يرجى إرفاق البيان المالي لشركتك للعام [DATE]-[DATE]" at bounding box center [1016, 283] width 541 height 17
click at [1298, 287] on li "يرجى إرفاق البيان المالي لشركتك للعام [DATE]-[DATE]" at bounding box center [962, 283] width 707 height 42
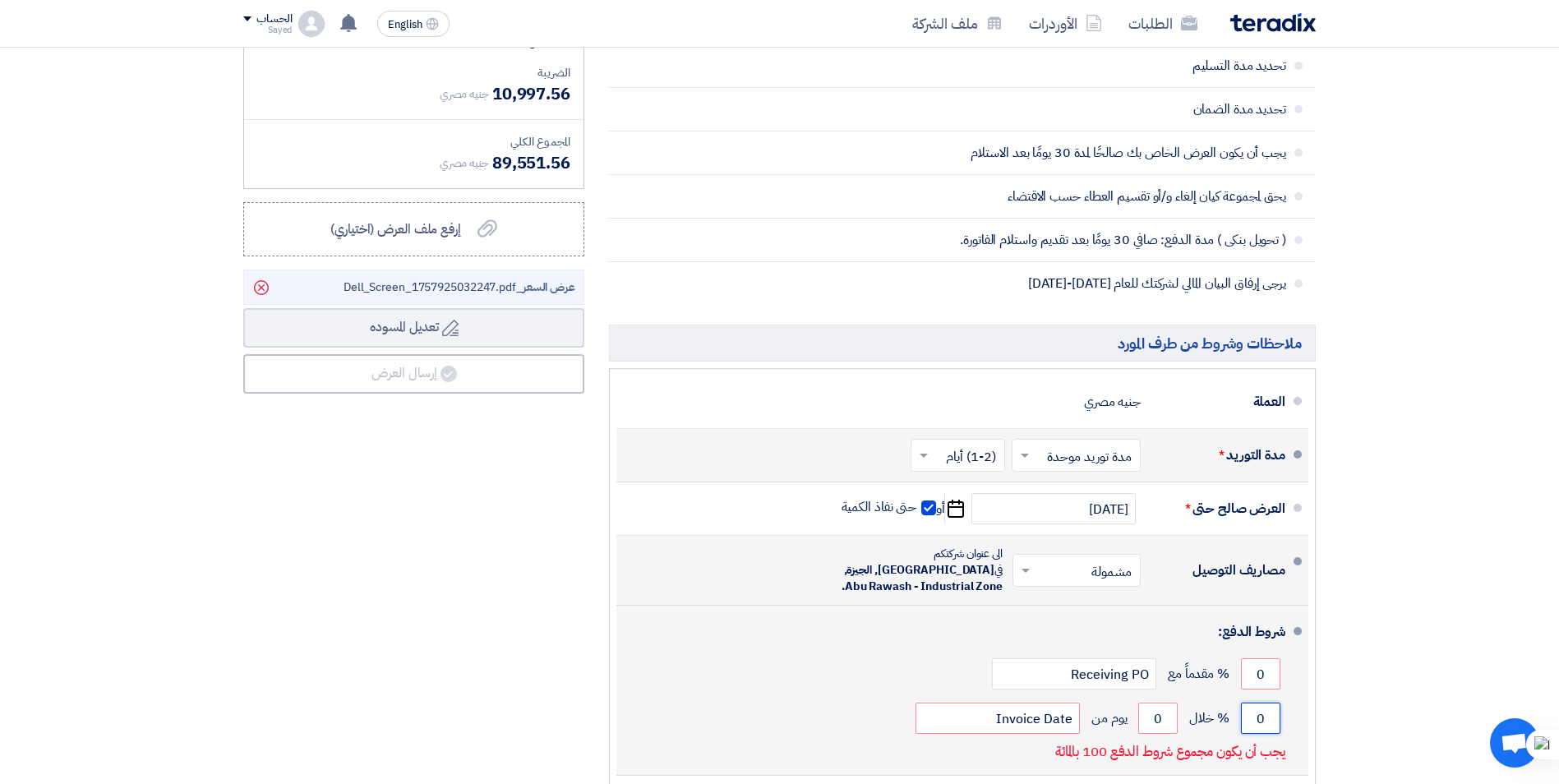
drag, startPoint x: 1270, startPoint y: 703, endPoint x: 1252, endPoint y: 703, distance: 18.0
click at [1252, 703] on input "0" at bounding box center [1260, 717] width 39 height 31
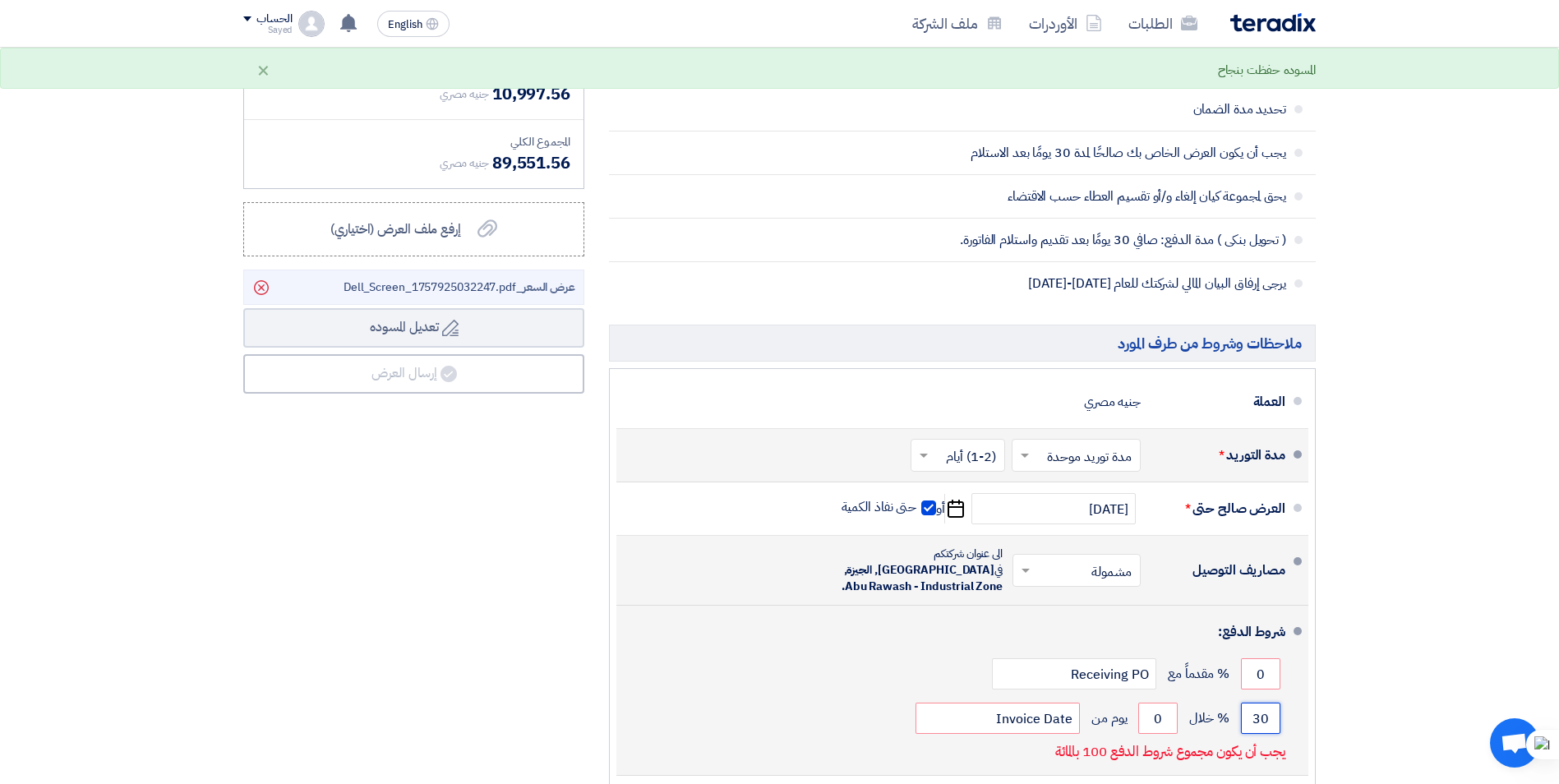
click at [1252, 703] on input "30" at bounding box center [1260, 717] width 39 height 31
drag, startPoint x: 1252, startPoint y: 703, endPoint x: 1272, endPoint y: 702, distance: 20.0
click at [1272, 702] on input "30" at bounding box center [1260, 717] width 39 height 31
type input "100"
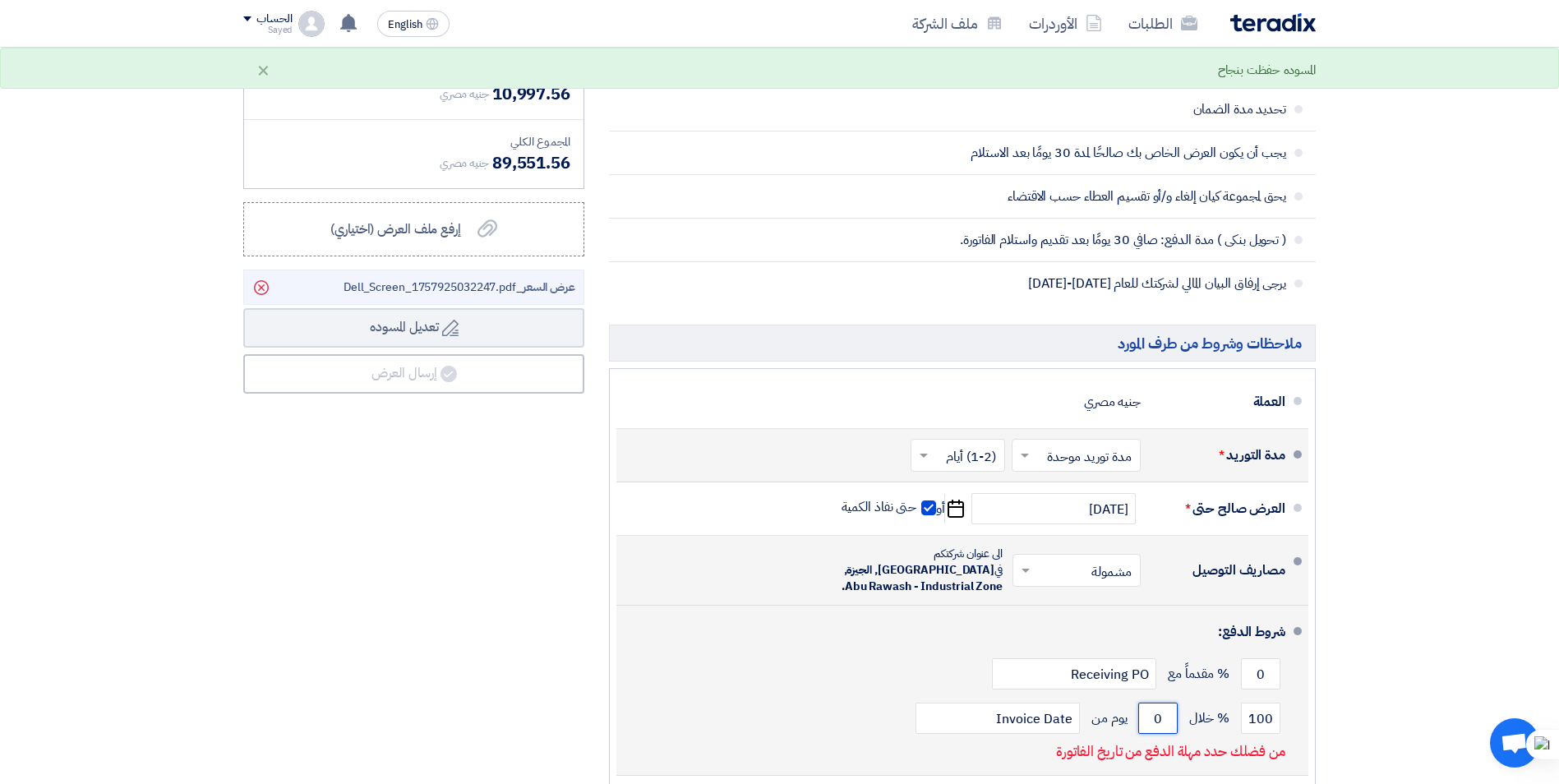
click at [1164, 707] on input "0" at bounding box center [1157, 717] width 39 height 31
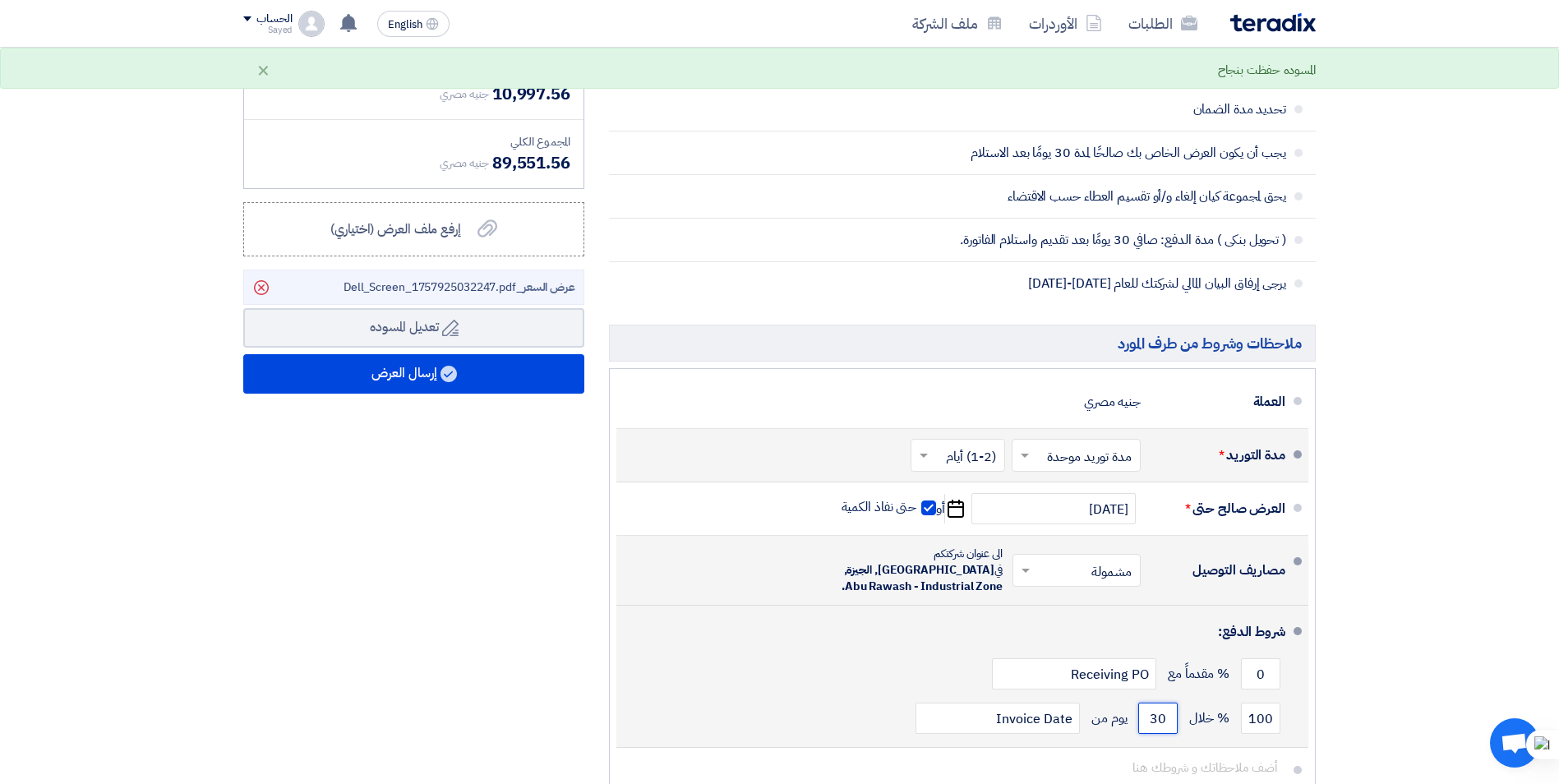
type input "30"
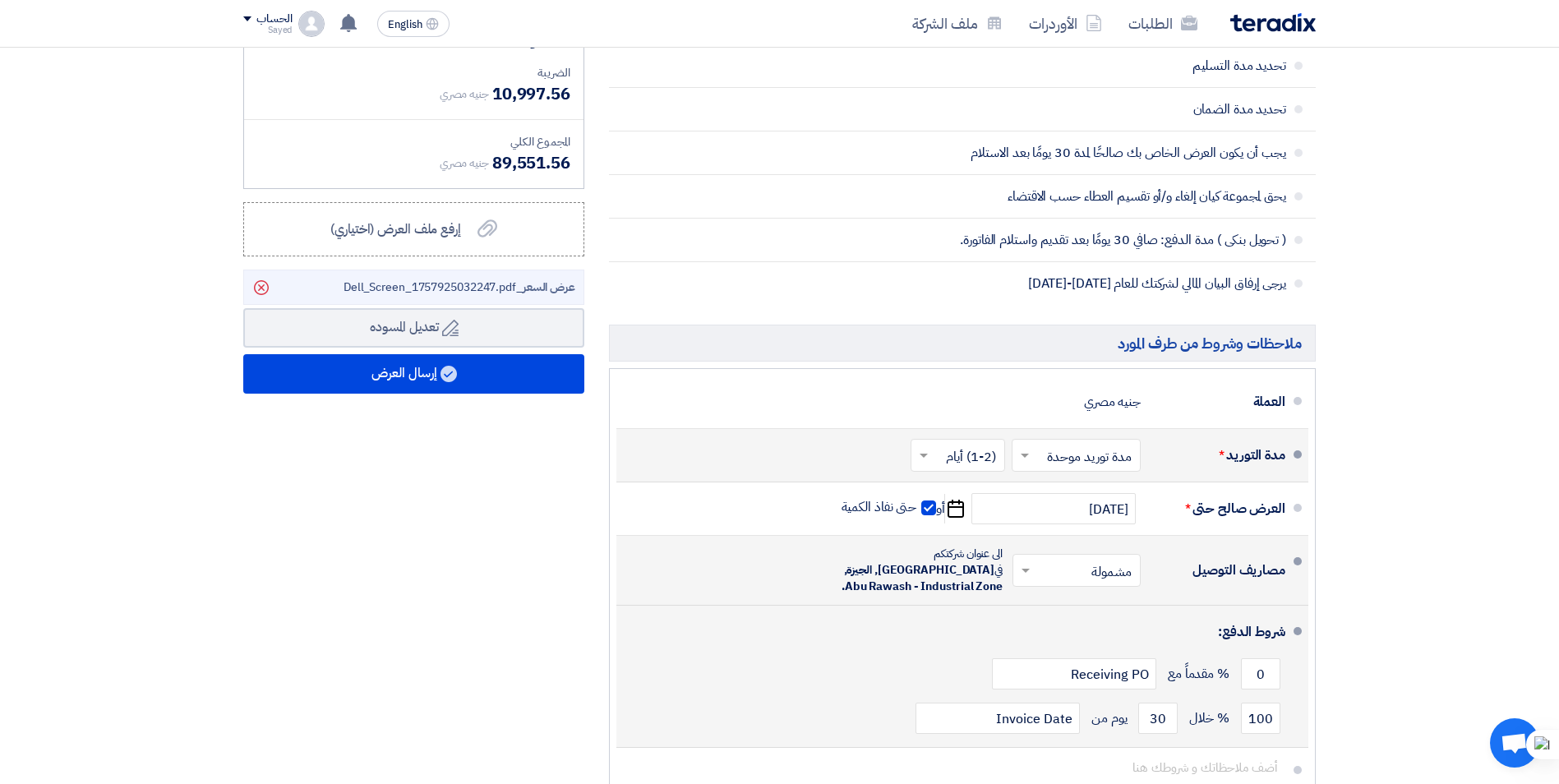
click at [642, 653] on div "0 % مقدماً مع Receiving PO" at bounding box center [957, 673] width 656 height 44
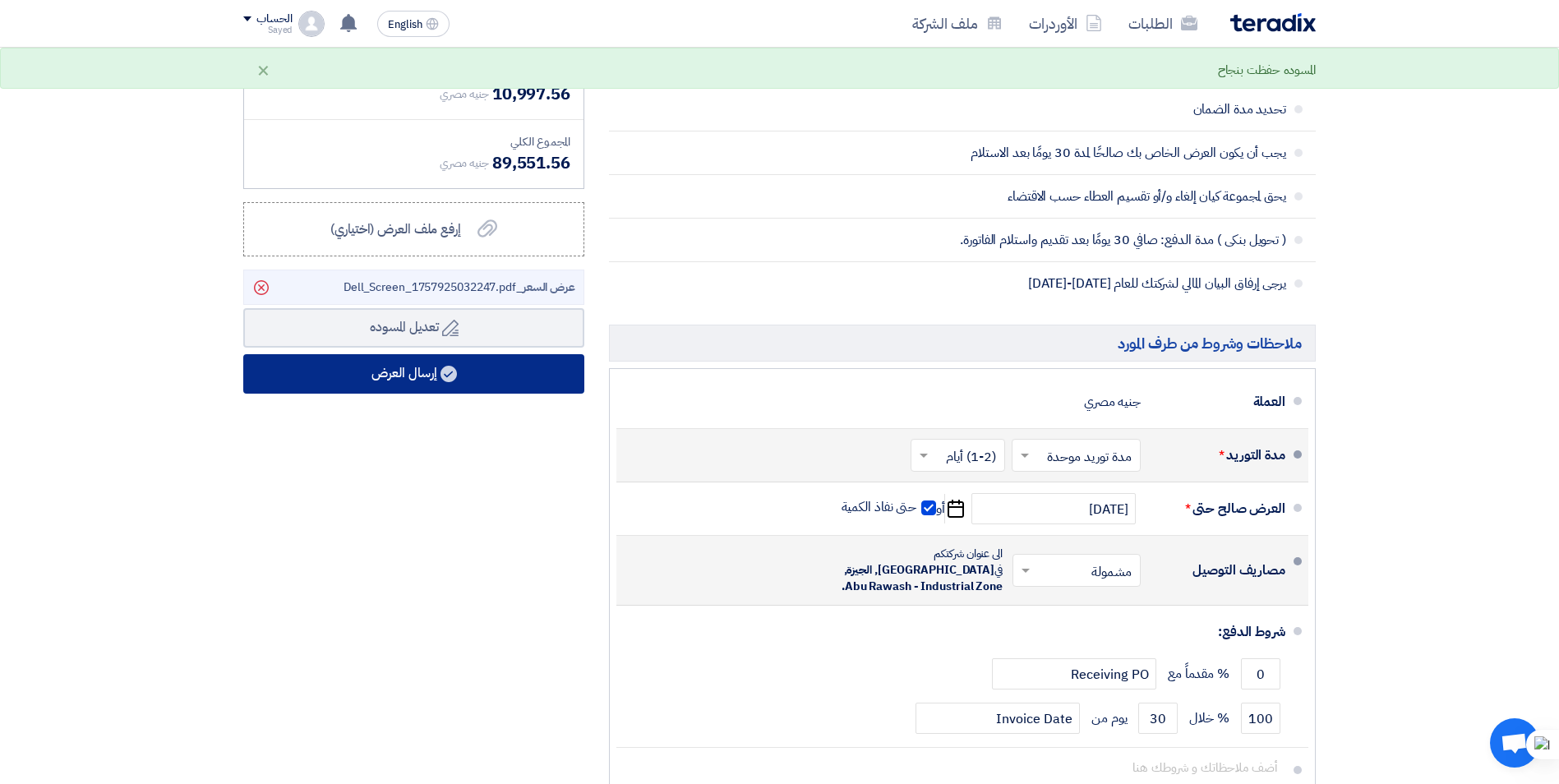
click at [427, 371] on button "إرسال العرض" at bounding box center [413, 373] width 341 height 39
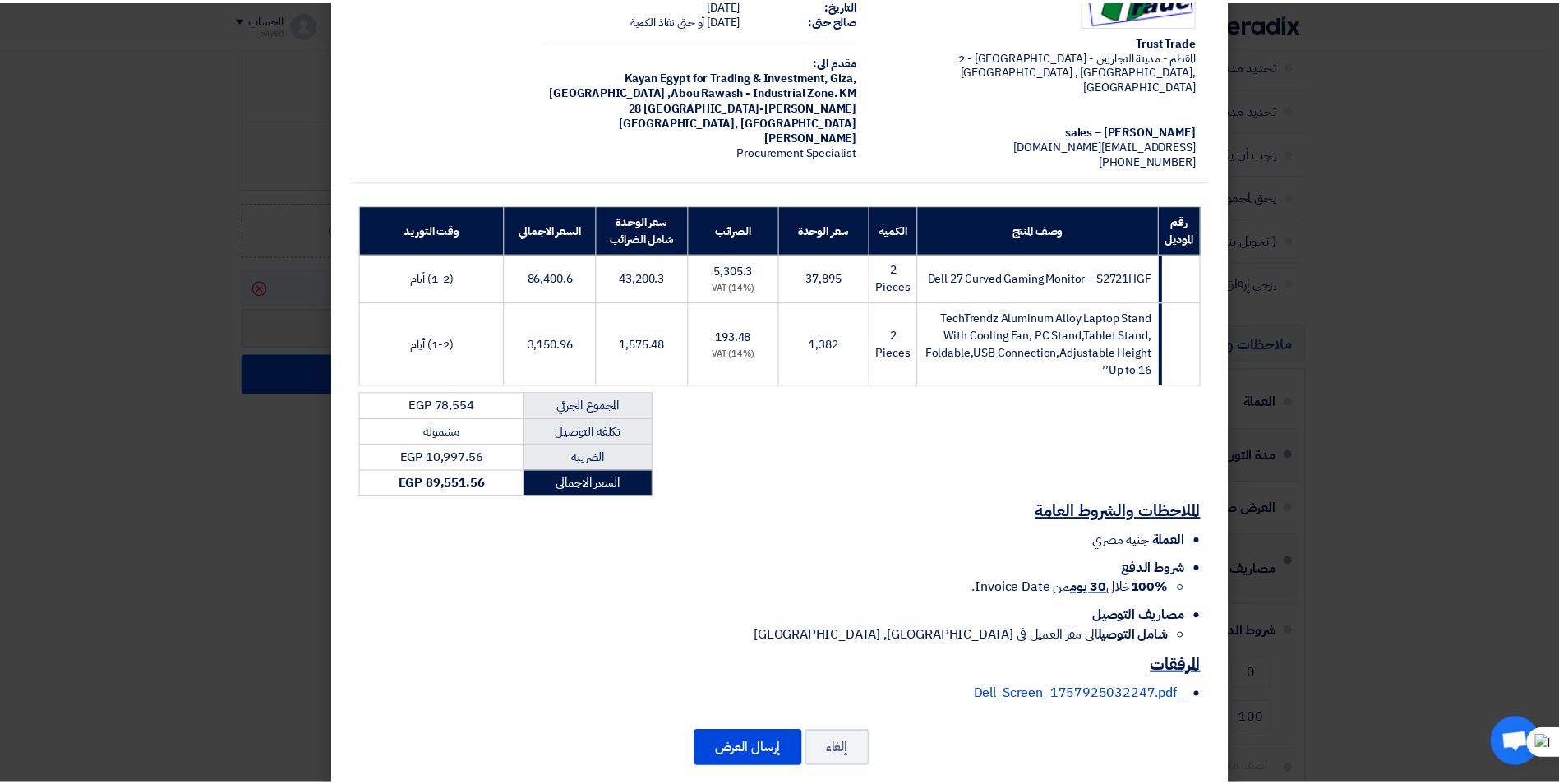
scroll to position [99, 0]
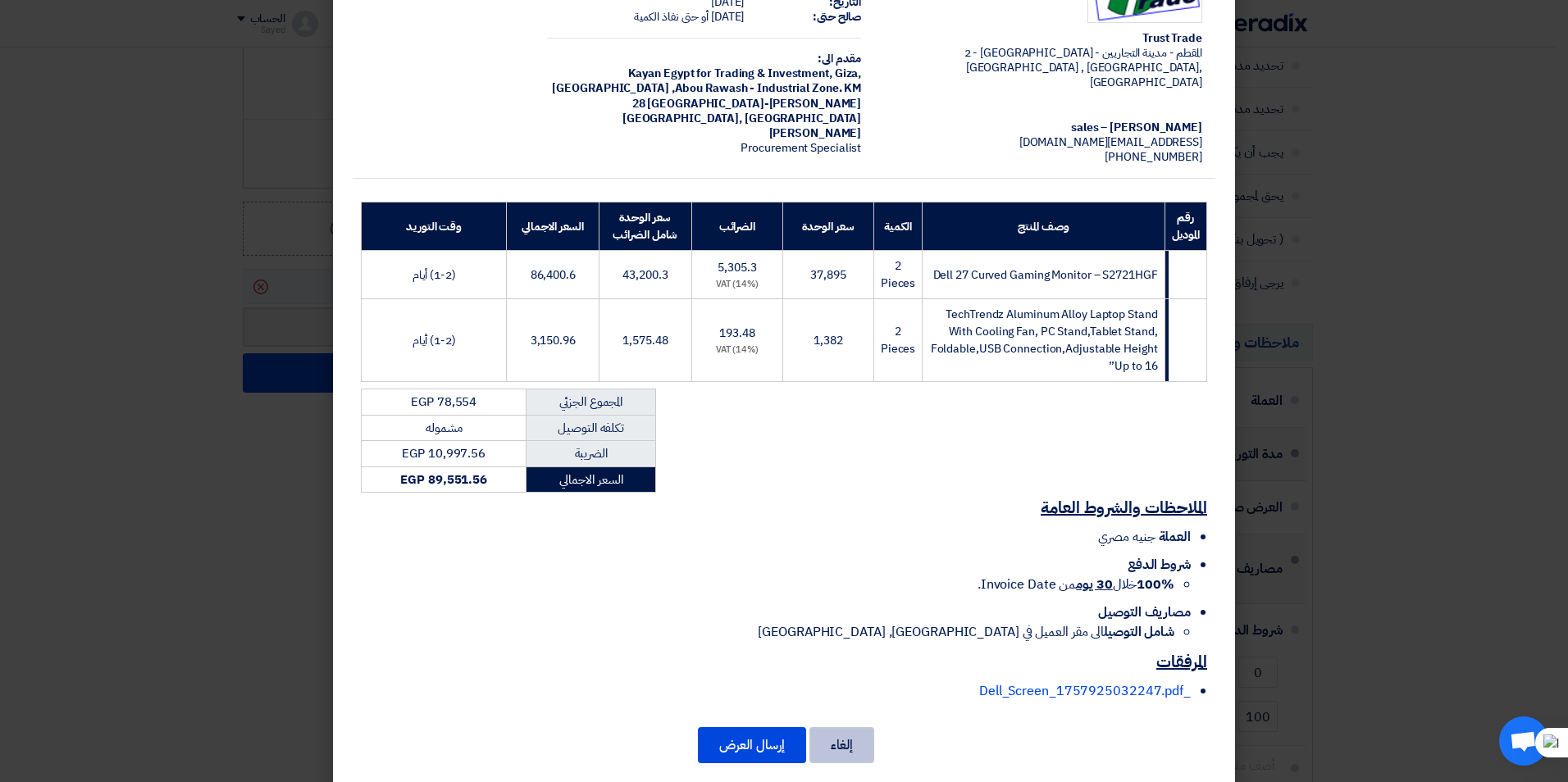
click at [858, 727] on button "إلغاء" at bounding box center [842, 745] width 65 height 36
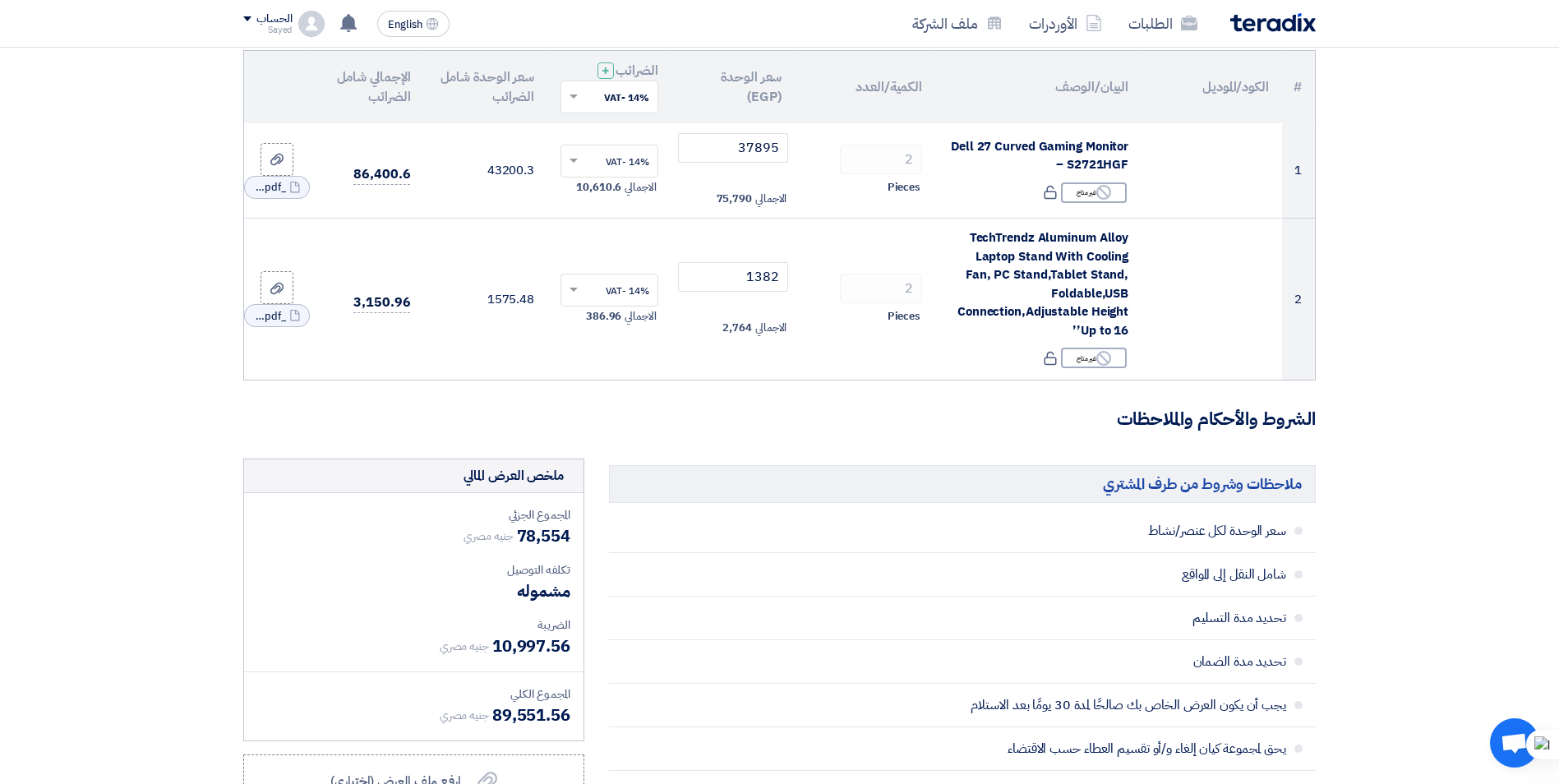
scroll to position [164, 0]
